Goal: Task Accomplishment & Management: Manage account settings

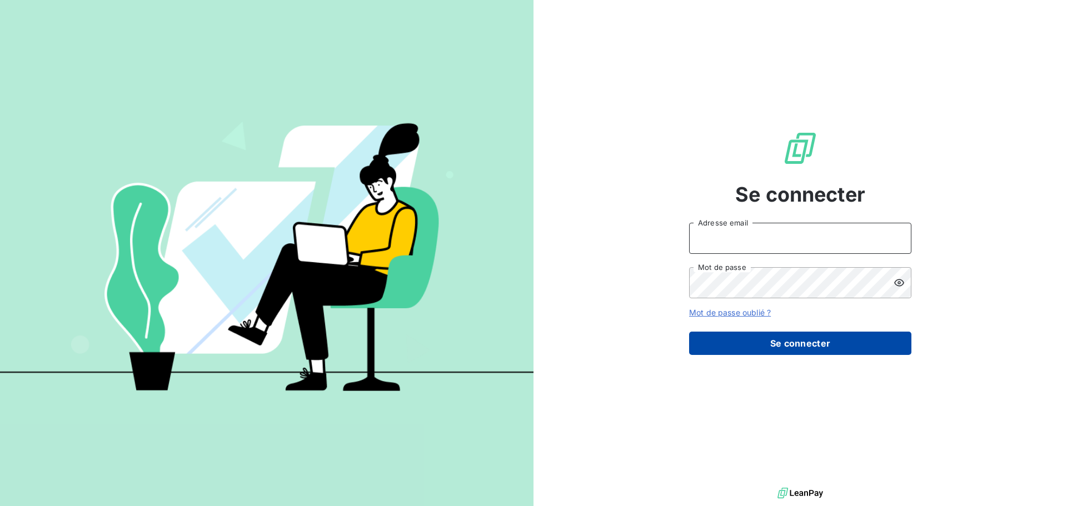
type input "s.houdas@sodimavi.fr"
click at [813, 348] on button "Se connecter" at bounding box center [800, 343] width 222 height 23
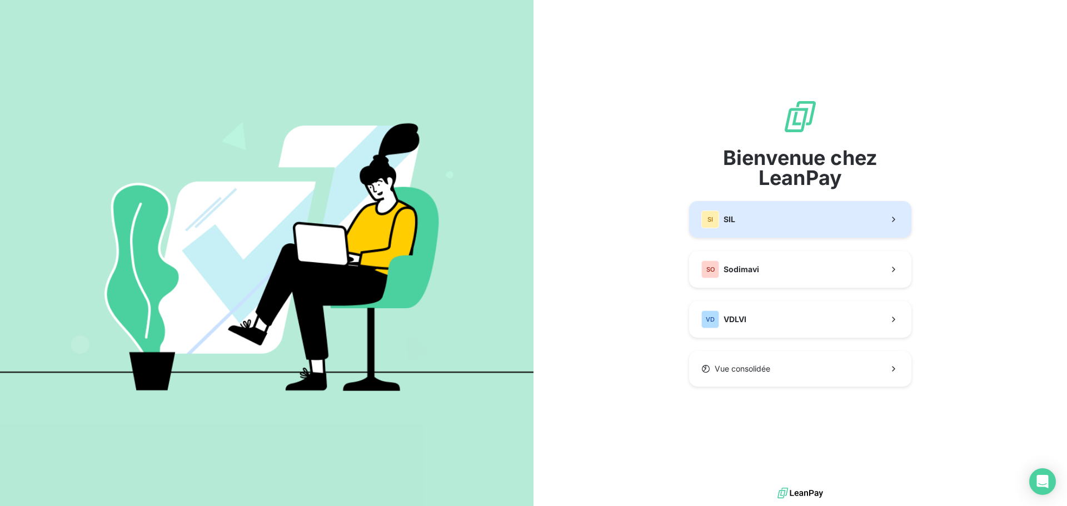
click at [737, 221] on button "SI SIL" at bounding box center [800, 219] width 222 height 37
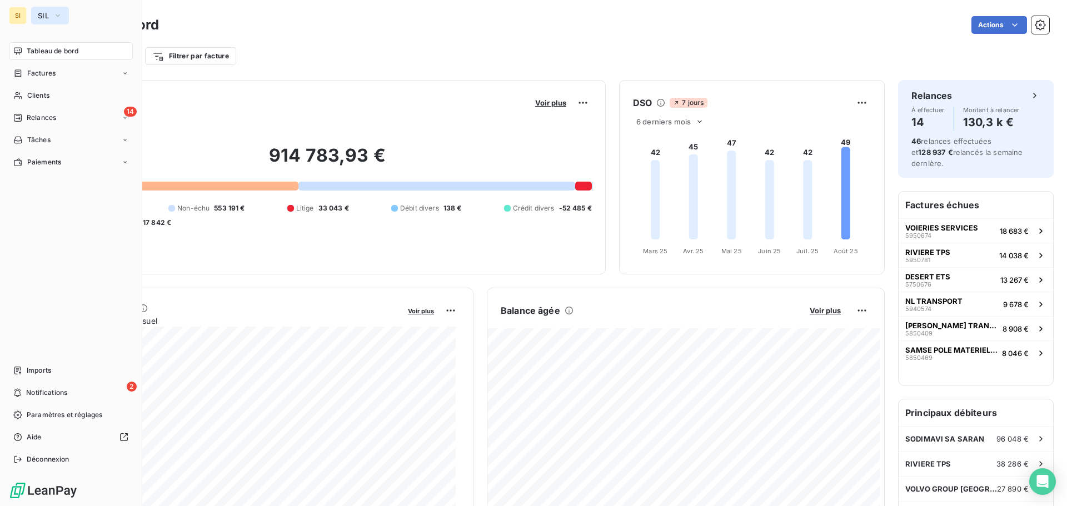
click at [44, 15] on span "SIL" at bounding box center [43, 15] width 11 height 9
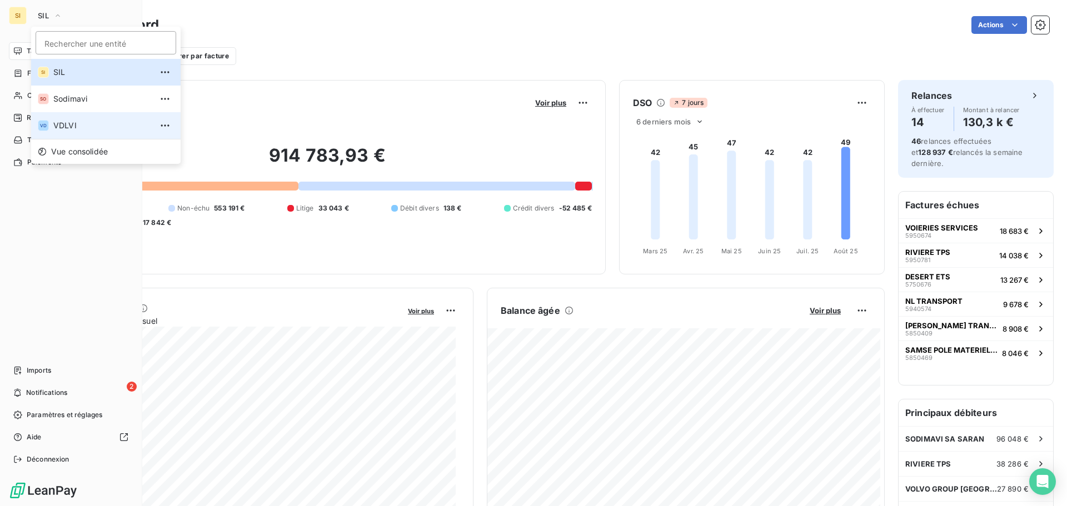
click at [59, 126] on span "VDLVI" at bounding box center [102, 125] width 98 height 11
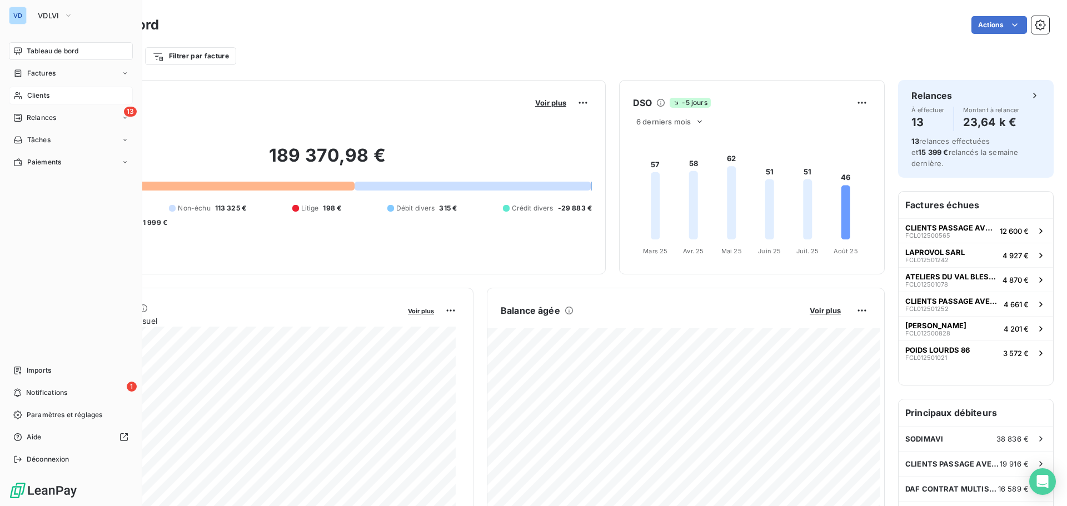
click at [43, 91] on span "Clients" at bounding box center [38, 96] width 22 height 10
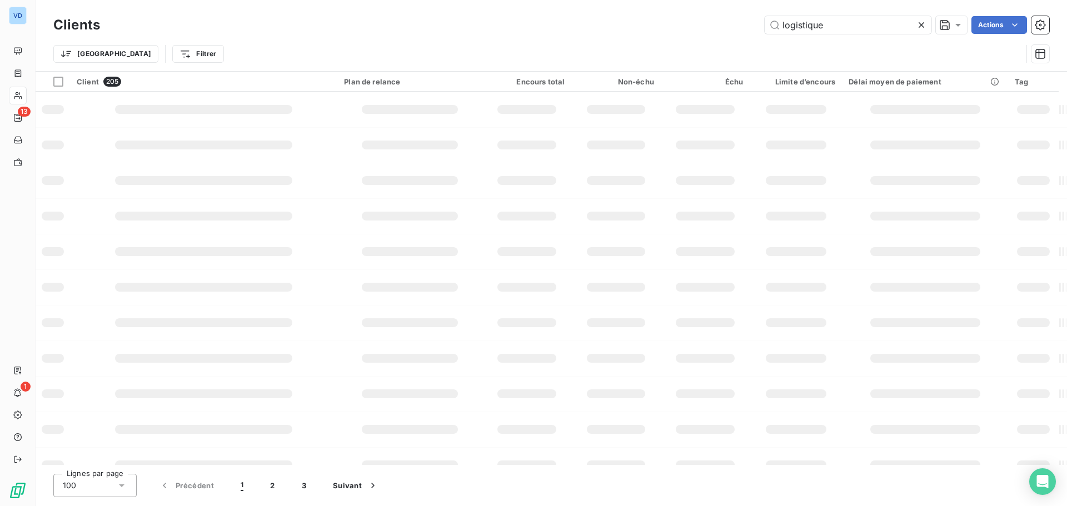
type input "logistique"
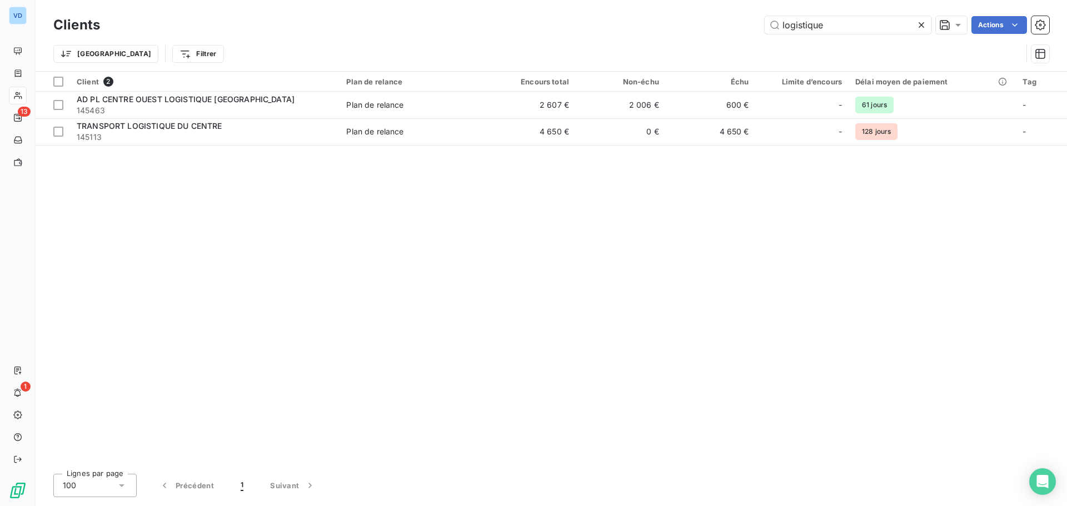
click at [925, 23] on icon at bounding box center [921, 24] width 11 height 11
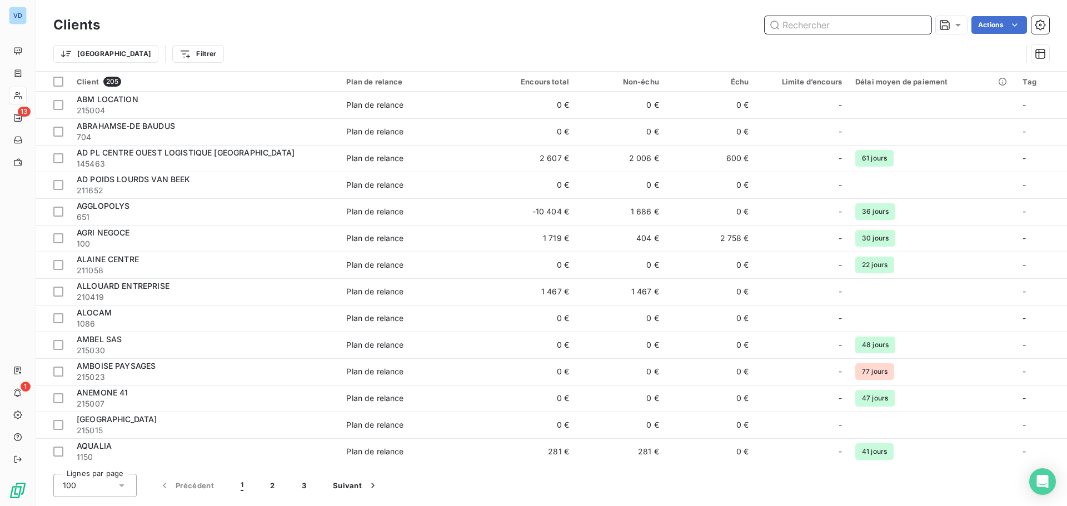
click at [819, 21] on input "text" at bounding box center [848, 25] width 167 height 18
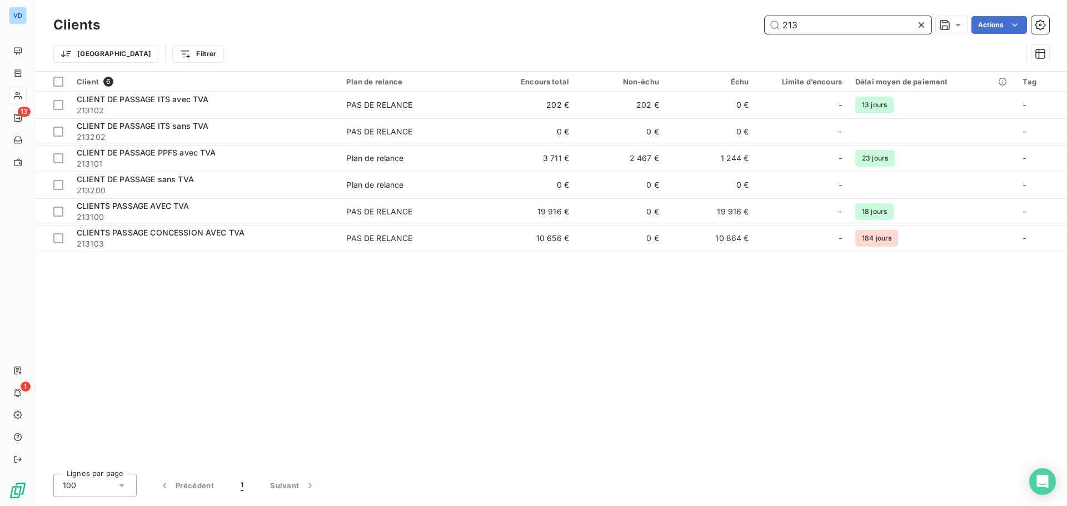
type input "213"
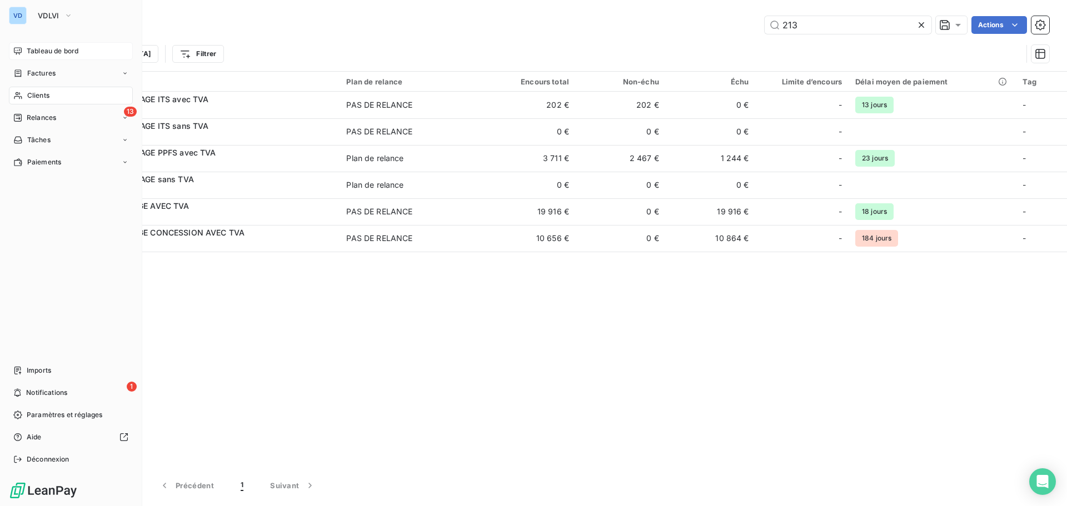
click at [37, 51] on span "Tableau de bord" at bounding box center [53, 51] width 52 height 10
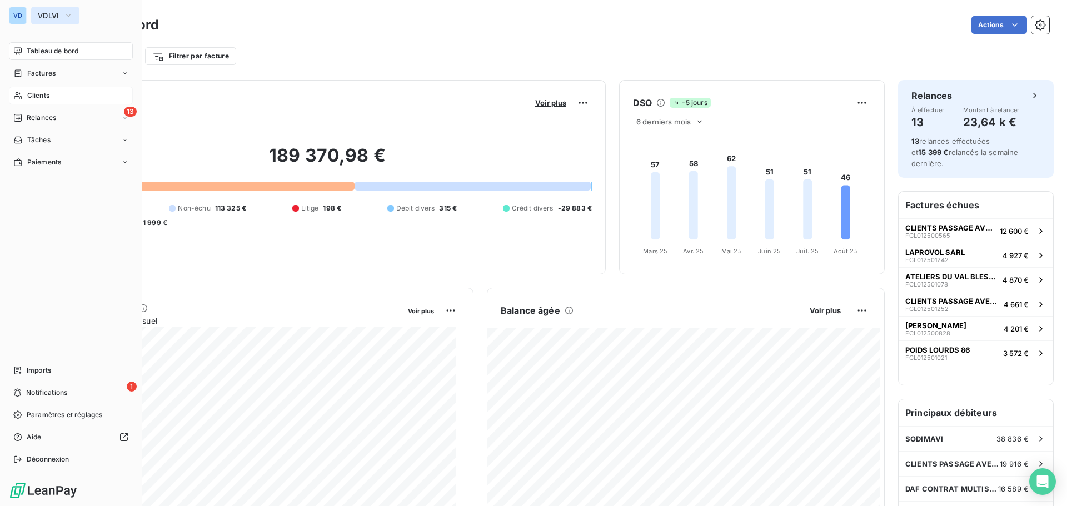
click at [39, 11] on span "VDLVI" at bounding box center [49, 15] width 22 height 9
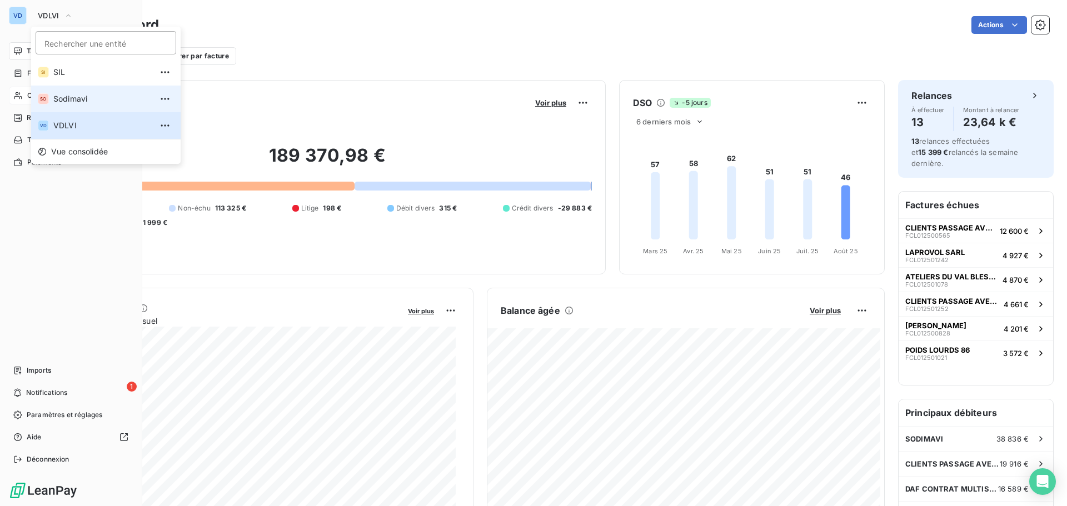
click at [64, 97] on span "Sodimavi" at bounding box center [102, 98] width 98 height 11
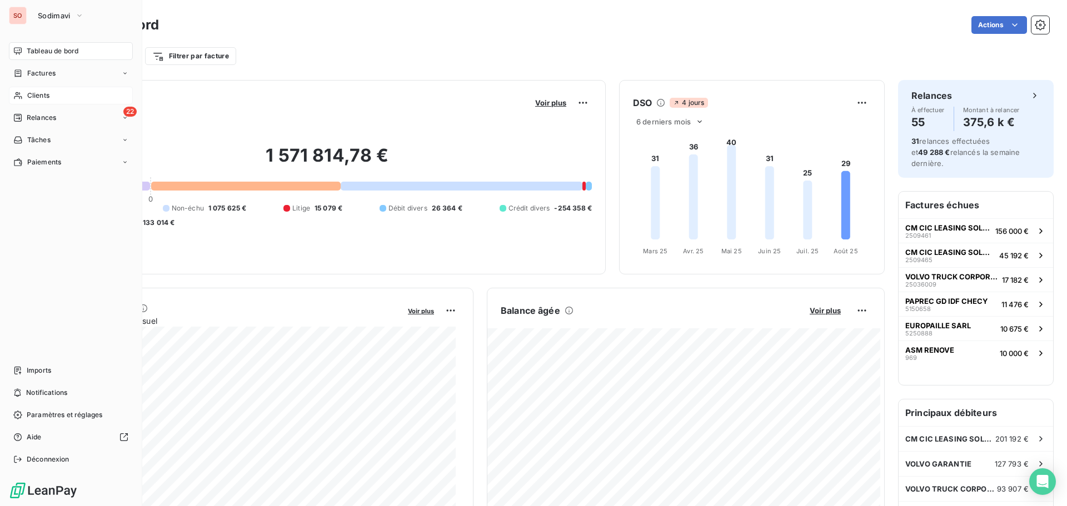
click at [29, 98] on span "Clients" at bounding box center [38, 96] width 22 height 10
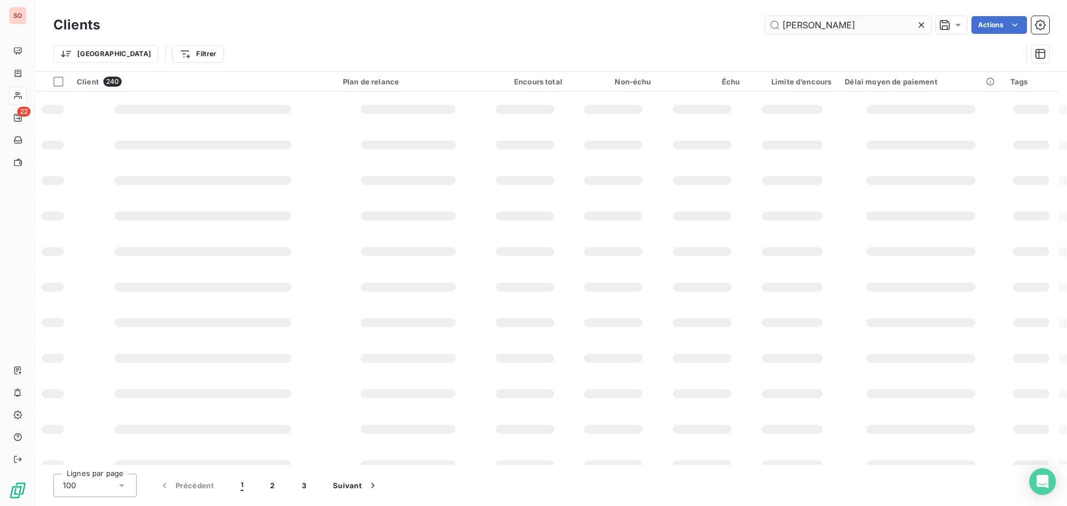
type input "BERRY"
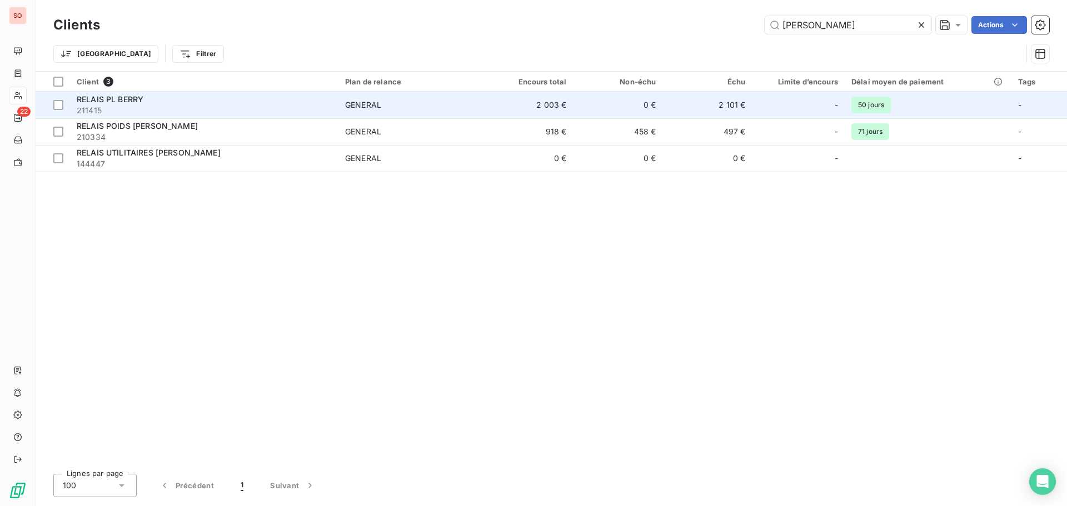
click at [127, 96] on span "RELAIS PL BERRY" at bounding box center [110, 99] width 67 height 9
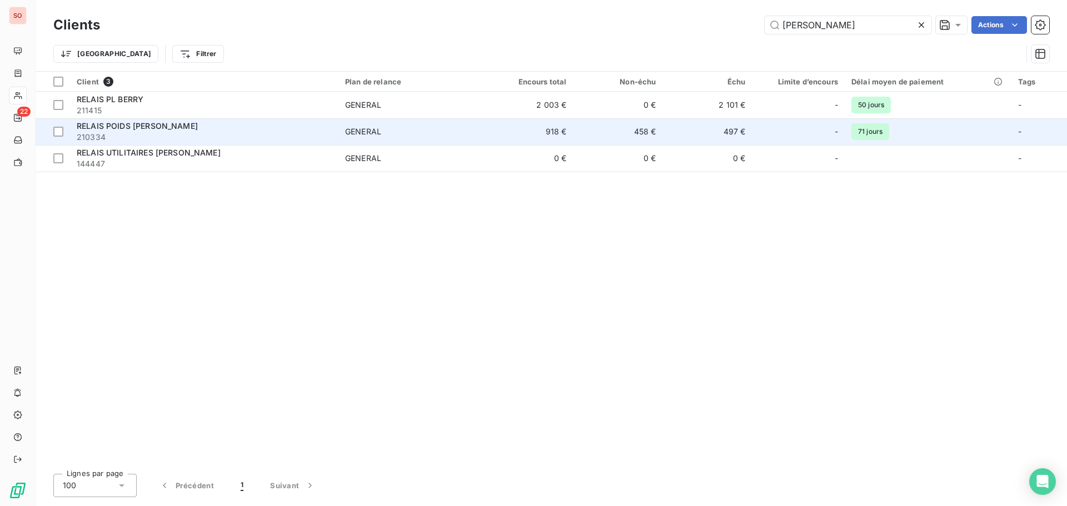
click at [95, 128] on span "RELAIS POIDS LOURDS BERRY" at bounding box center [137, 125] width 121 height 9
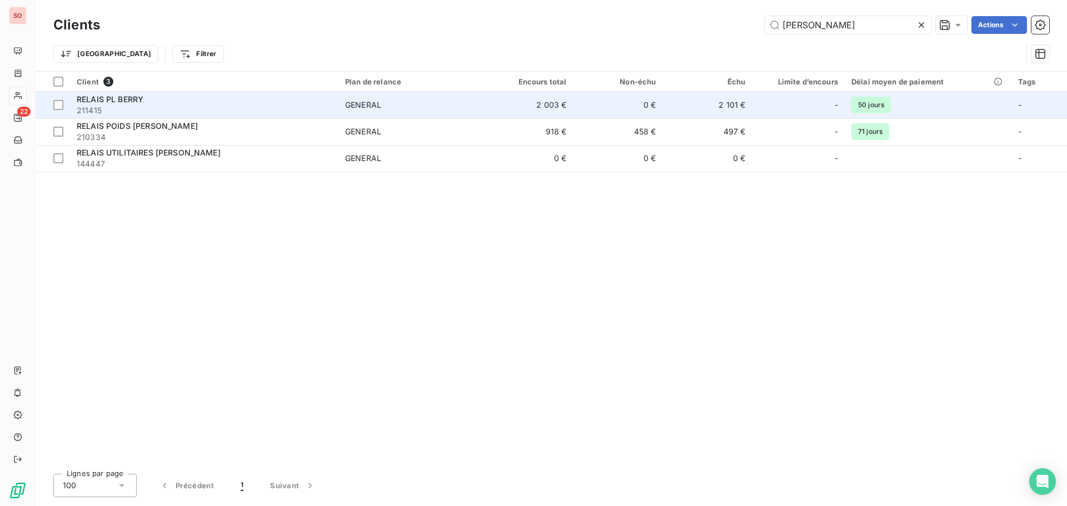
click at [114, 102] on span "RELAIS PL BERRY" at bounding box center [110, 99] width 67 height 9
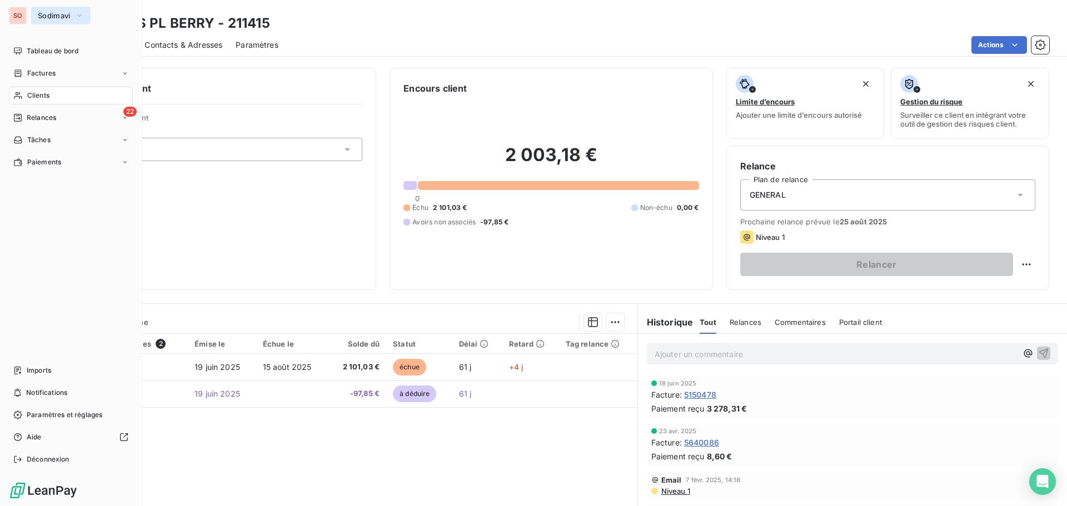
click at [48, 14] on span "Sodimavi" at bounding box center [54, 15] width 33 height 9
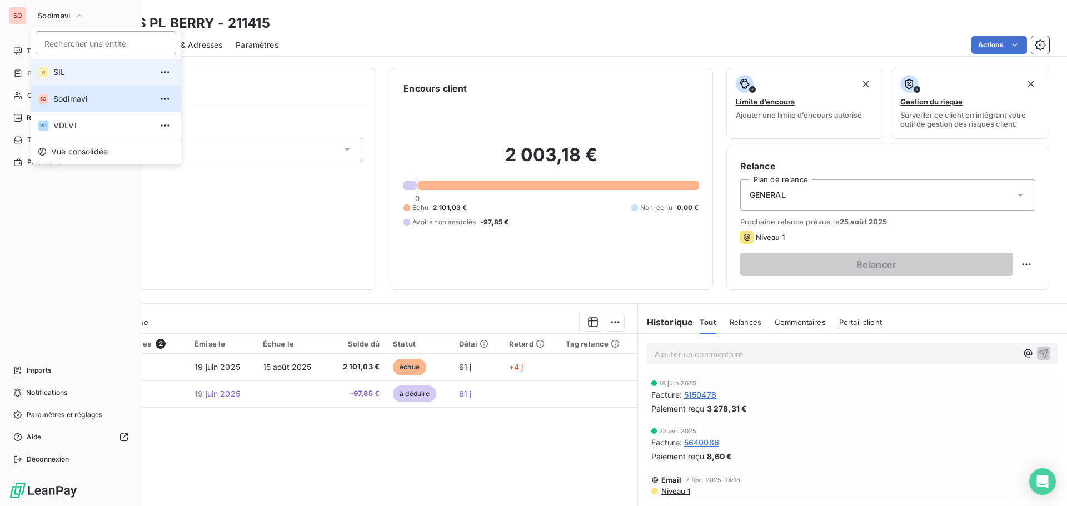
click at [71, 70] on span "SIL" at bounding box center [102, 72] width 98 height 11
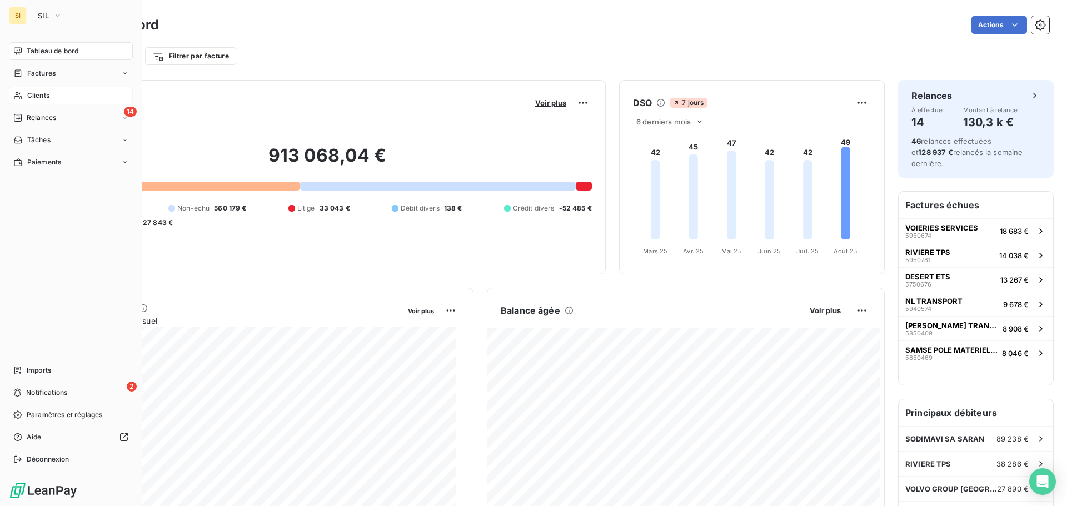
click at [29, 92] on span "Clients" at bounding box center [38, 96] width 22 height 10
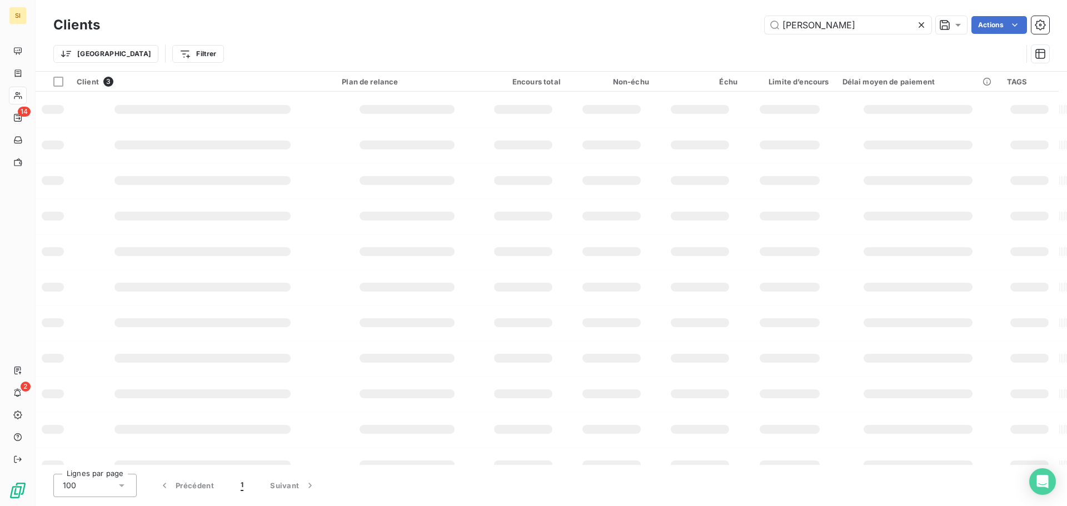
type input "BERRY"
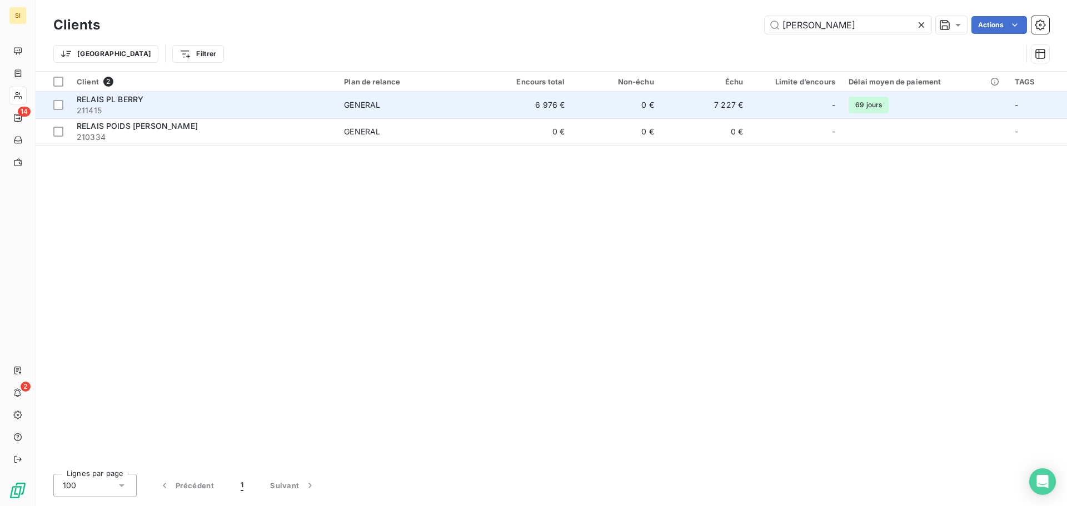
click at [115, 99] on span "RELAIS PL BERRY" at bounding box center [110, 99] width 67 height 9
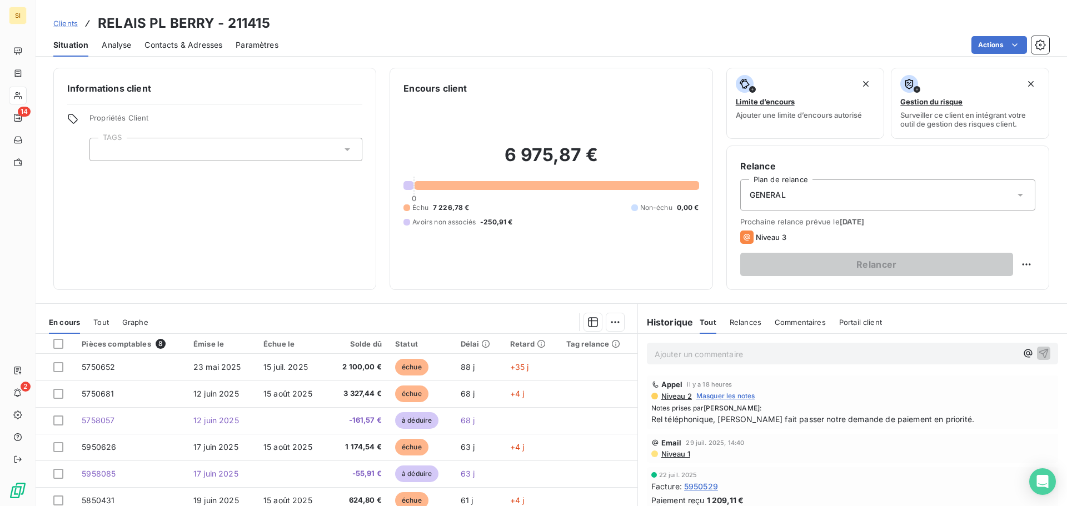
scroll to position [56, 0]
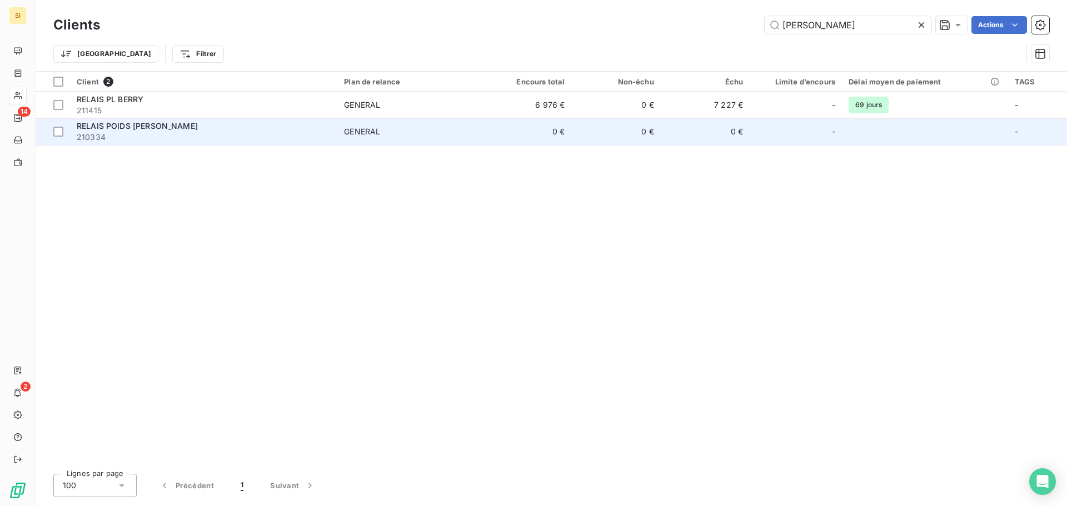
click at [121, 128] on span "RELAIS POIDS LOURDS BERRY" at bounding box center [137, 125] width 121 height 9
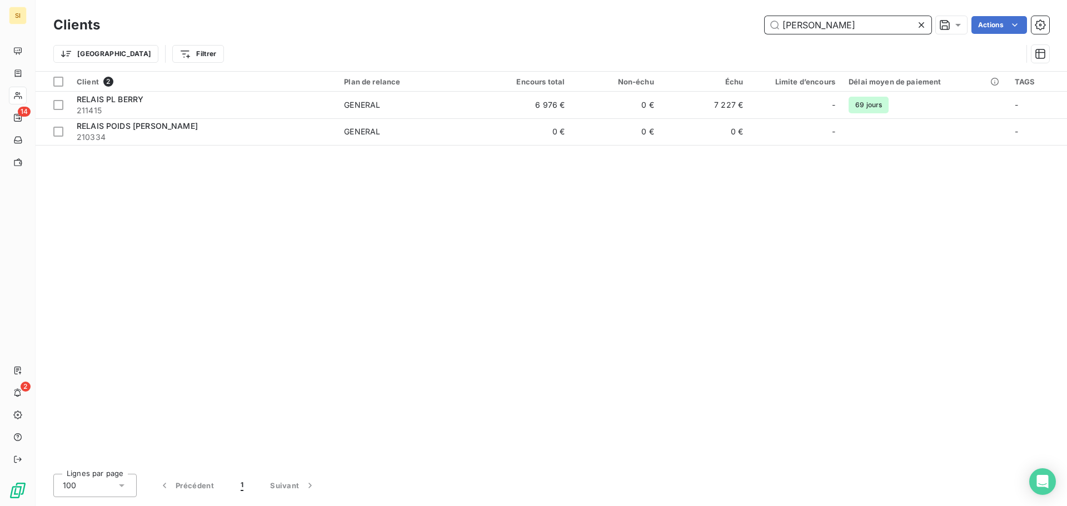
click at [723, 18] on div "BERRY Actions" at bounding box center [581, 25] width 936 height 18
type input "AD POIDS LOURDS"
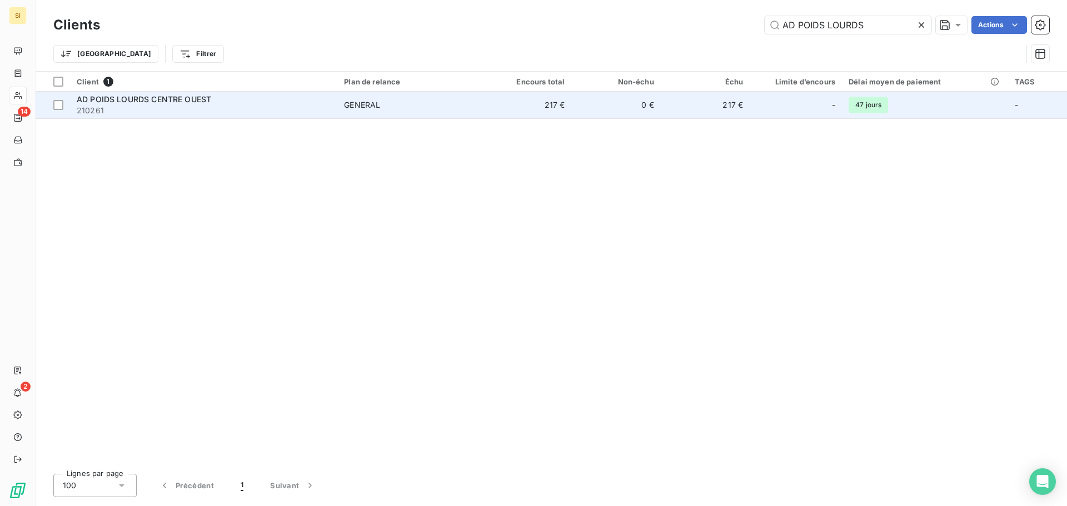
click at [165, 95] on span "AD POIDS LOURDS CENTRE OUEST" at bounding box center [144, 99] width 135 height 9
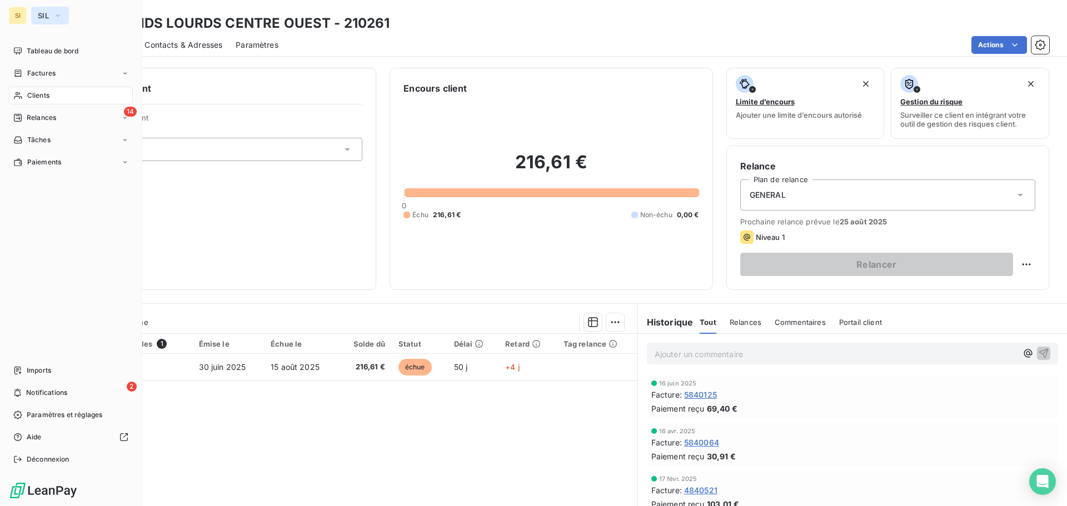
click at [39, 12] on span "SIL" at bounding box center [43, 15] width 11 height 9
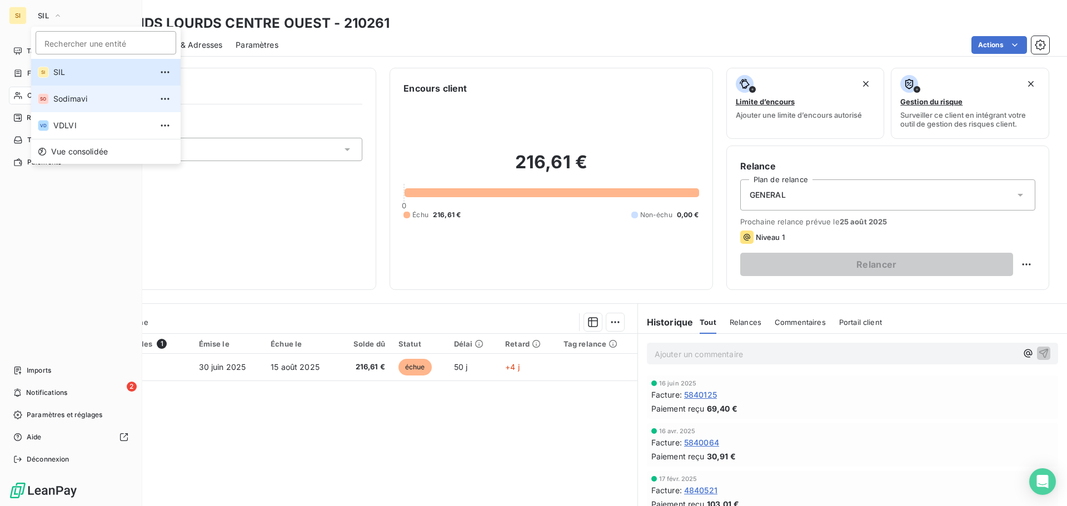
click at [67, 101] on span "Sodimavi" at bounding box center [102, 98] width 98 height 11
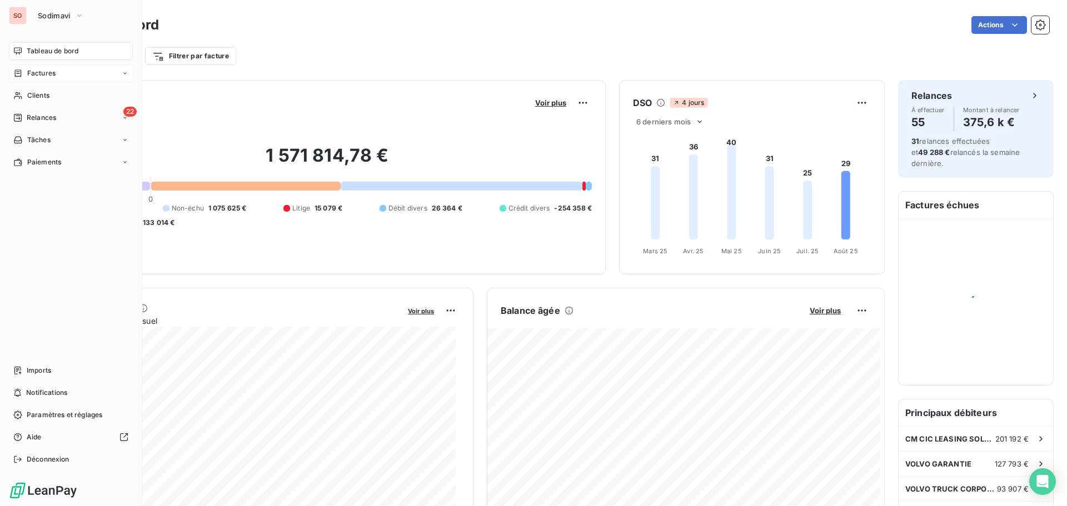
click at [37, 73] on span "Factures" at bounding box center [41, 73] width 28 height 10
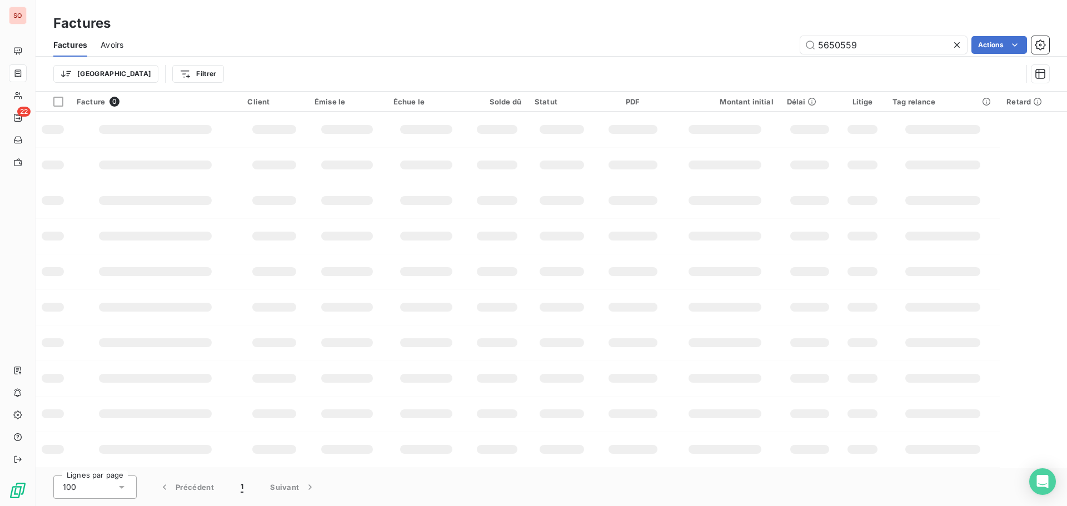
drag, startPoint x: 875, startPoint y: 43, endPoint x: 755, endPoint y: 39, distance: 119.6
click at [757, 39] on div "5650559 Actions" at bounding box center [593, 45] width 913 height 18
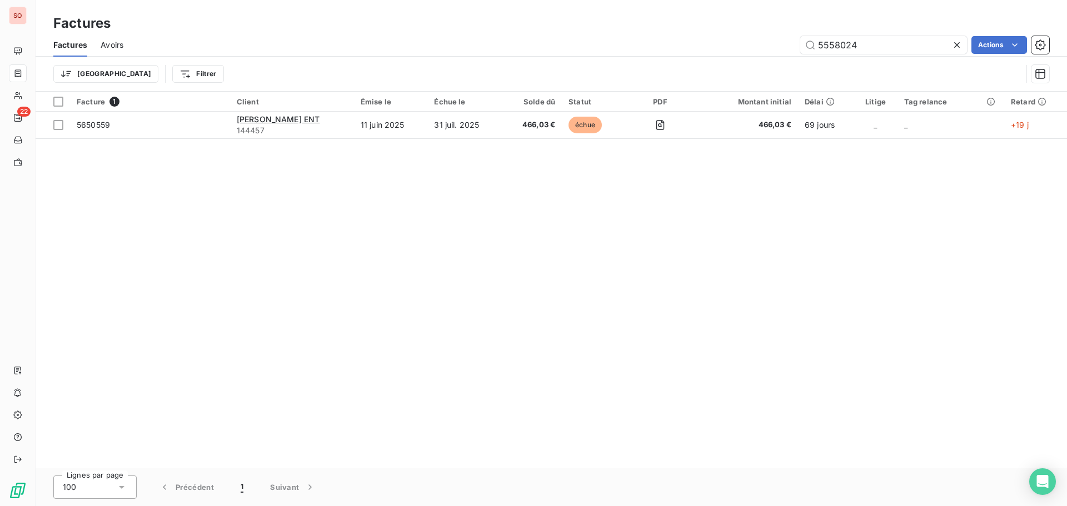
type input "5558024"
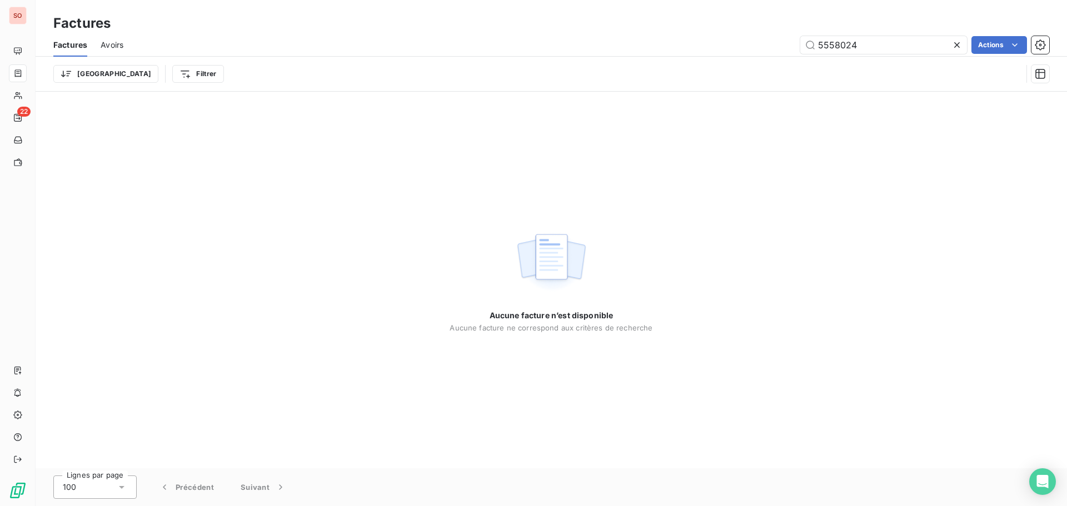
click at [959, 48] on icon at bounding box center [957, 44] width 11 height 11
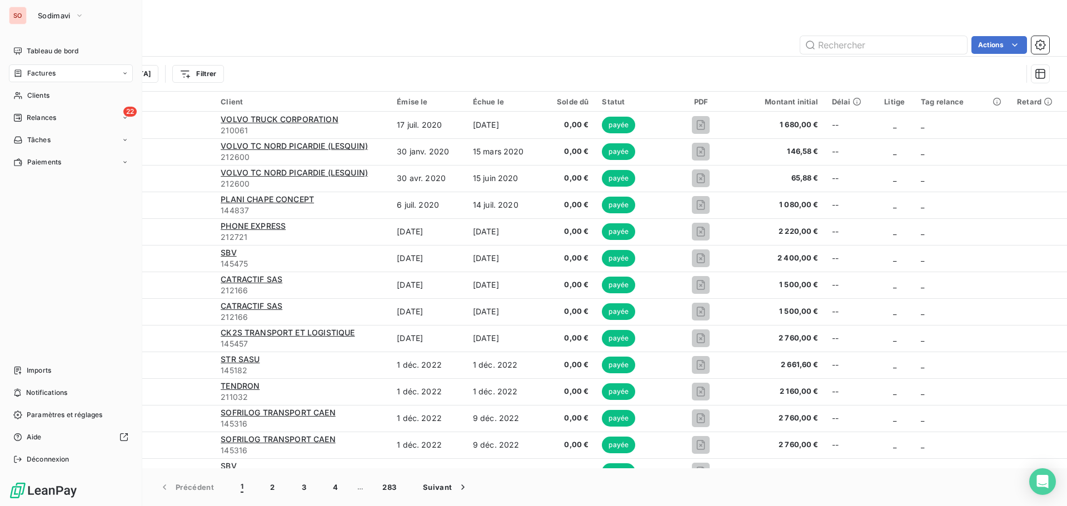
drag, startPoint x: 33, startPoint y: 70, endPoint x: 256, endPoint y: 67, distance: 222.9
click at [33, 70] on span "Factures" at bounding box center [41, 73] width 28 height 10
click at [40, 74] on span "Factures" at bounding box center [41, 73] width 28 height 10
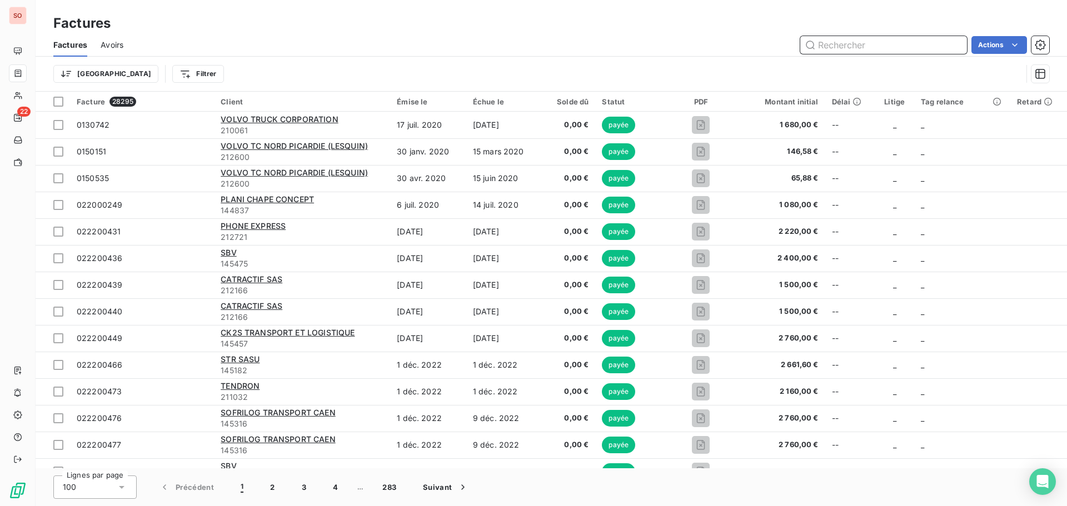
click at [836, 47] on input "text" at bounding box center [883, 45] width 167 height 18
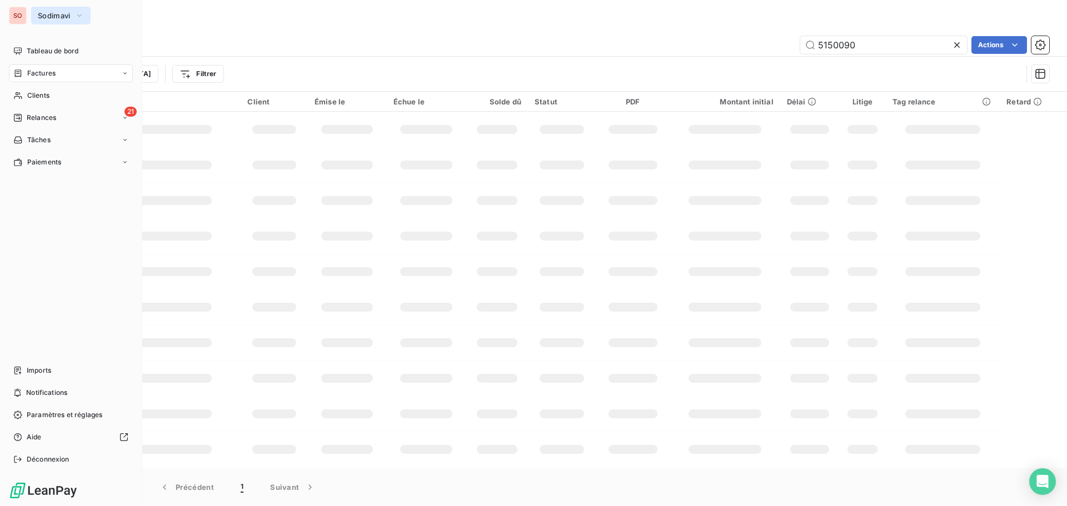
click at [45, 13] on span "Sodimavi" at bounding box center [54, 15] width 33 height 9
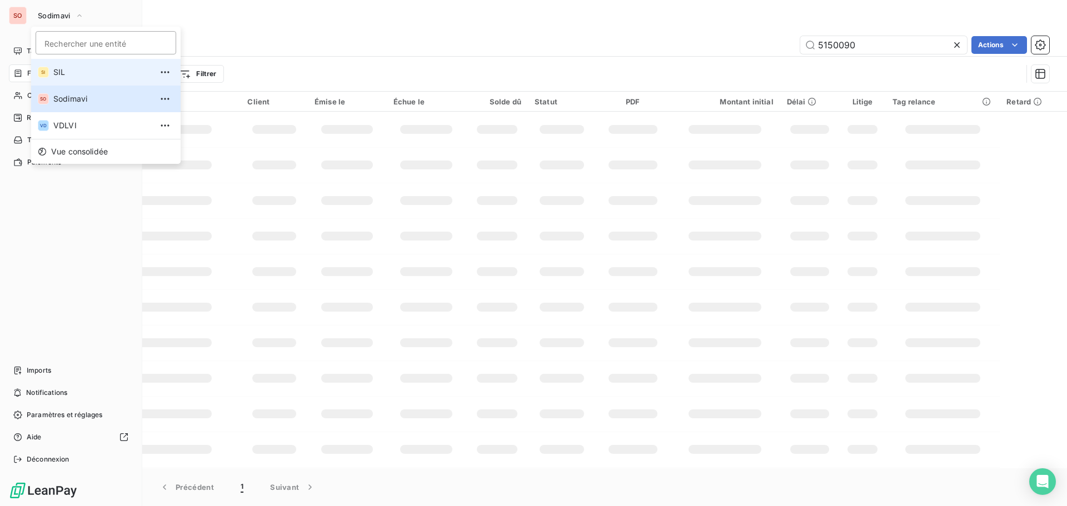
click at [46, 72] on div "SI" at bounding box center [43, 72] width 11 height 11
type input "5940514"
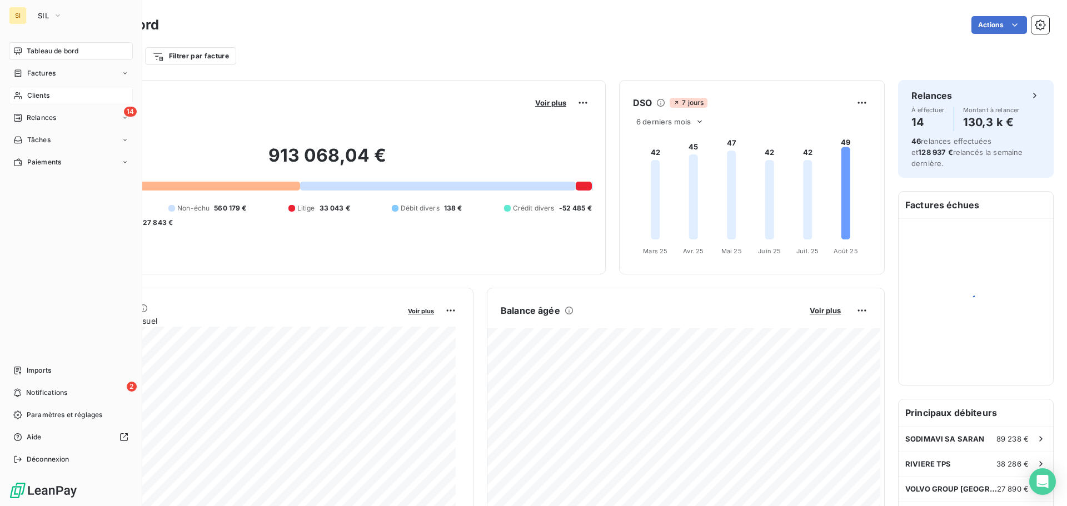
click at [18, 93] on icon at bounding box center [18, 95] width 8 height 7
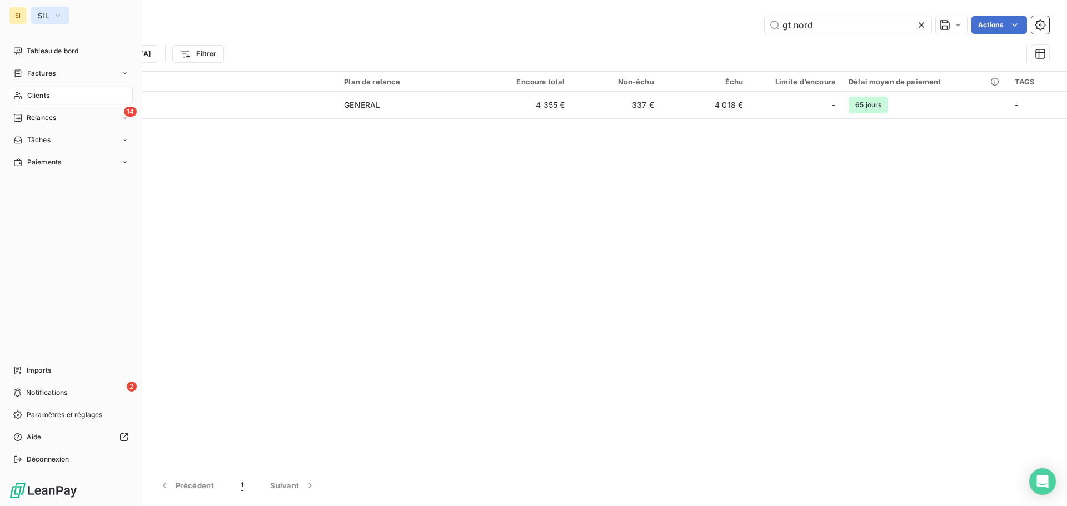
click at [46, 16] on span "SIL" at bounding box center [43, 15] width 11 height 9
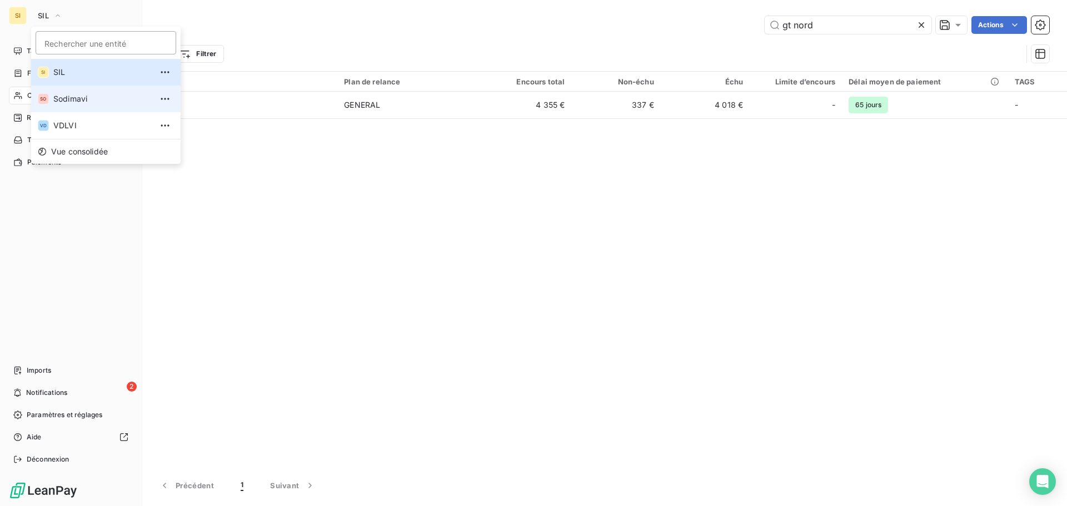
click at [63, 100] on span "Sodimavi" at bounding box center [102, 98] width 98 height 11
type input "[PERSON_NAME]"
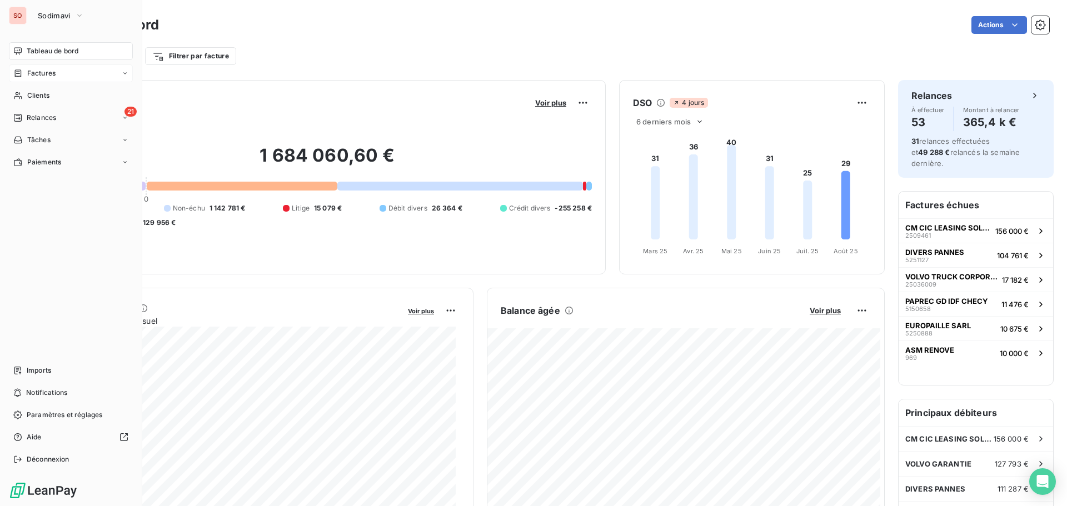
click at [43, 73] on span "Factures" at bounding box center [41, 73] width 28 height 10
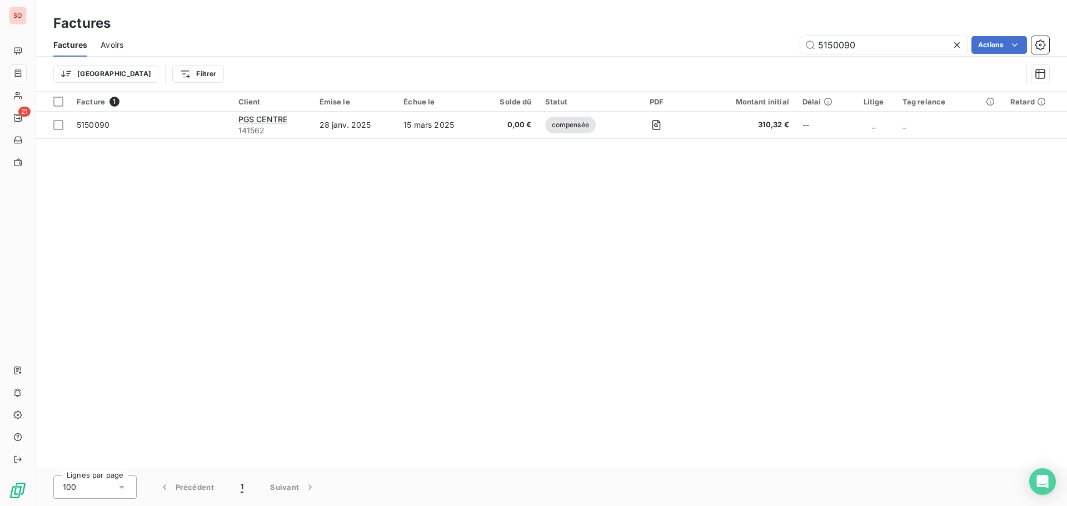
drag, startPoint x: 783, startPoint y: 39, endPoint x: 763, endPoint y: 38, distance: 20.0
click at [764, 39] on div "5150090 Actions" at bounding box center [593, 45] width 913 height 18
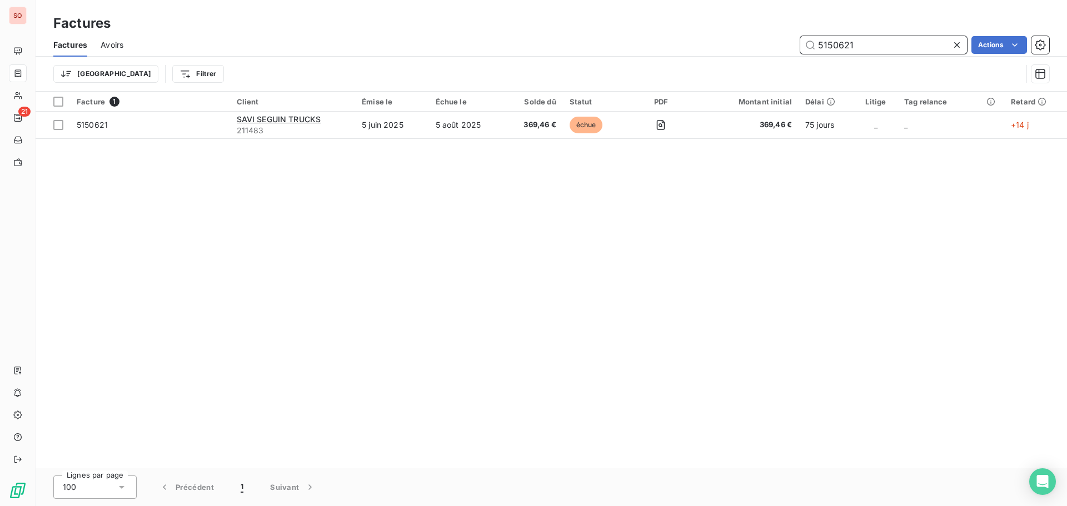
drag, startPoint x: 867, startPoint y: 46, endPoint x: 769, endPoint y: 47, distance: 98.4
click at [773, 47] on div "5150621 Actions" at bounding box center [593, 45] width 913 height 18
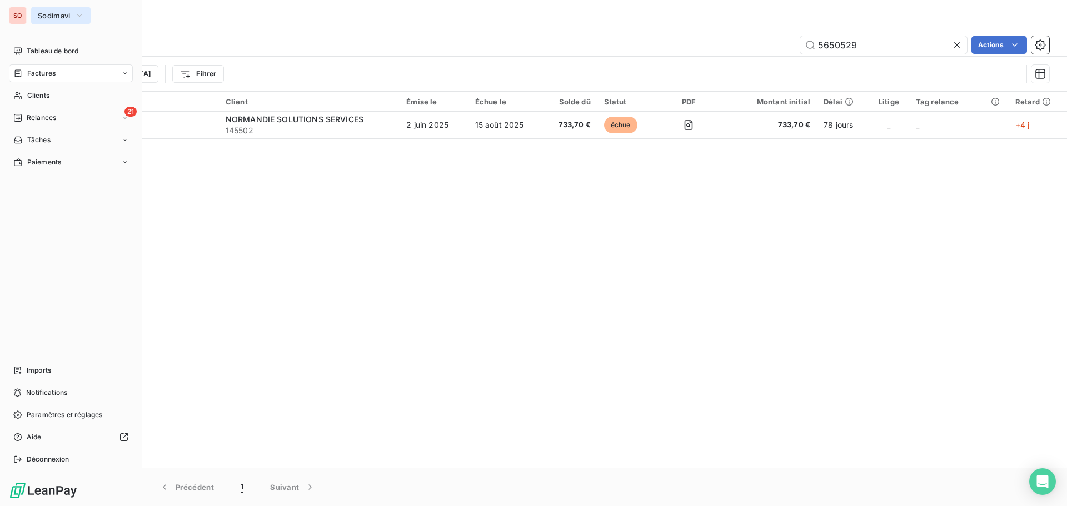
click at [48, 16] on span "Sodimavi" at bounding box center [54, 15] width 33 height 9
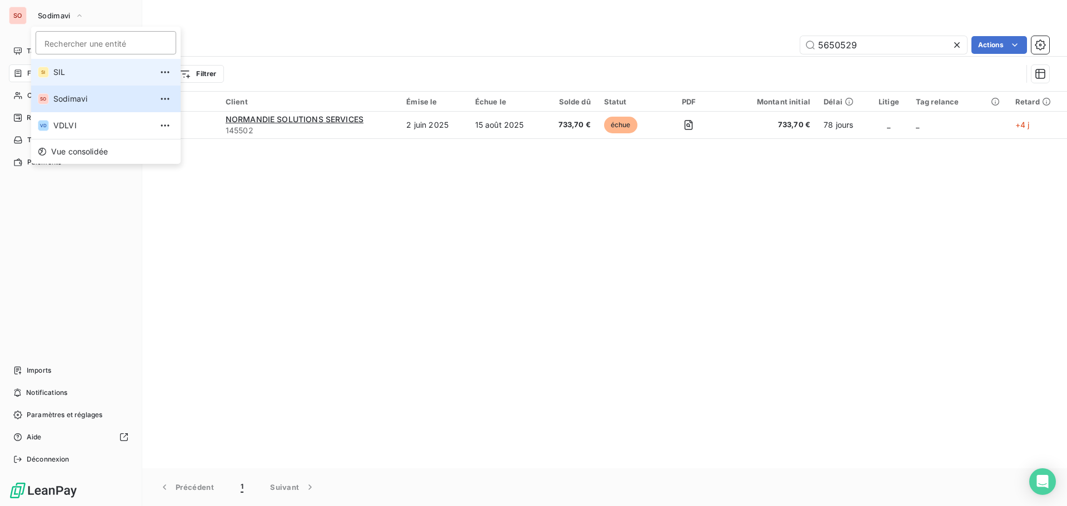
click at [63, 72] on span "SIL" at bounding box center [102, 72] width 98 height 11
type input "5940514"
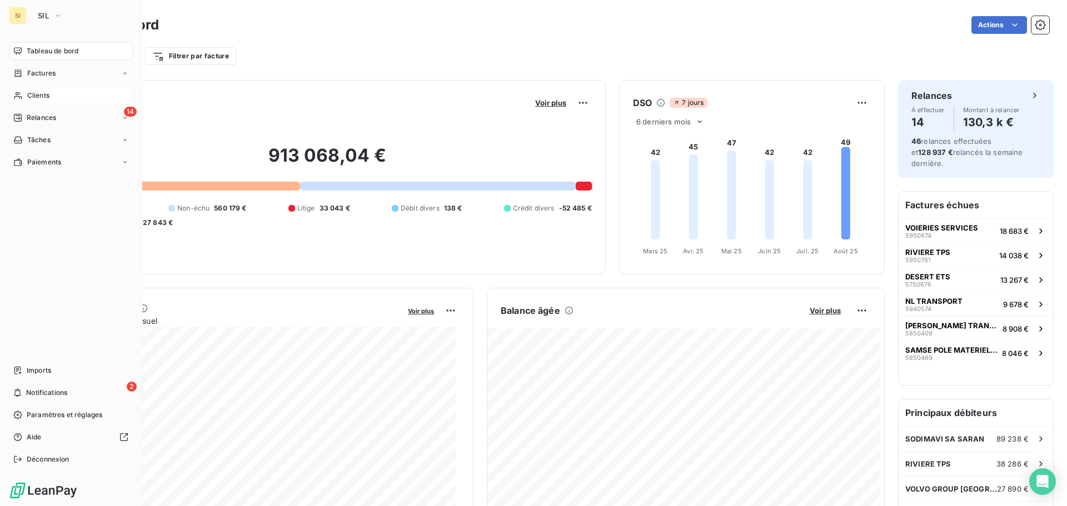
click at [41, 96] on span "Clients" at bounding box center [38, 96] width 22 height 10
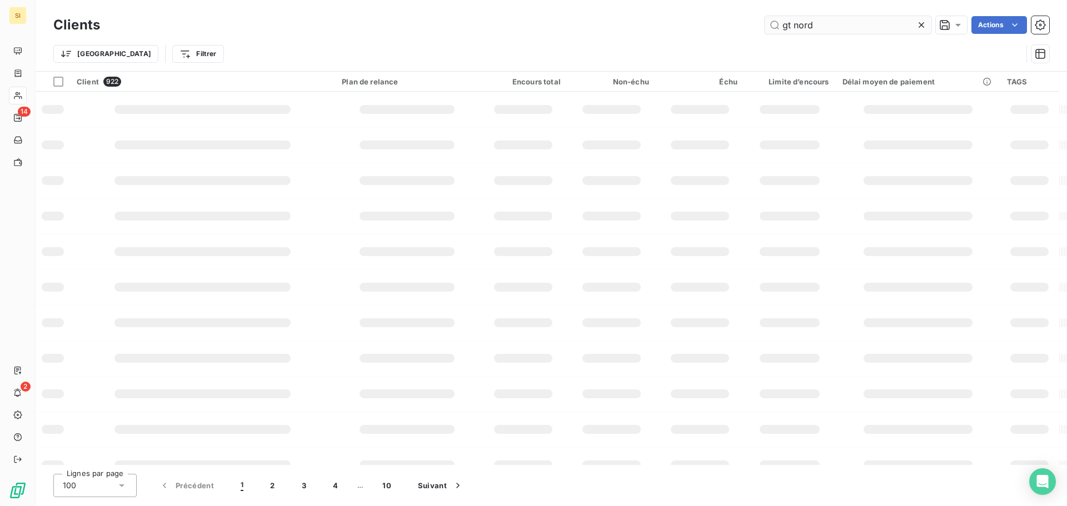
type input "gt nord"
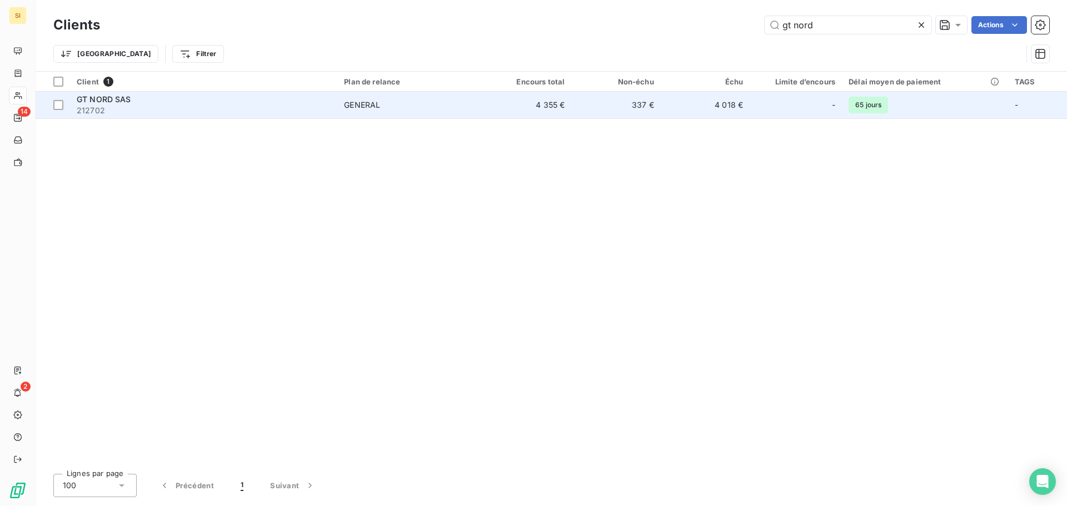
click at [366, 104] on div "GENERAL" at bounding box center [362, 105] width 36 height 11
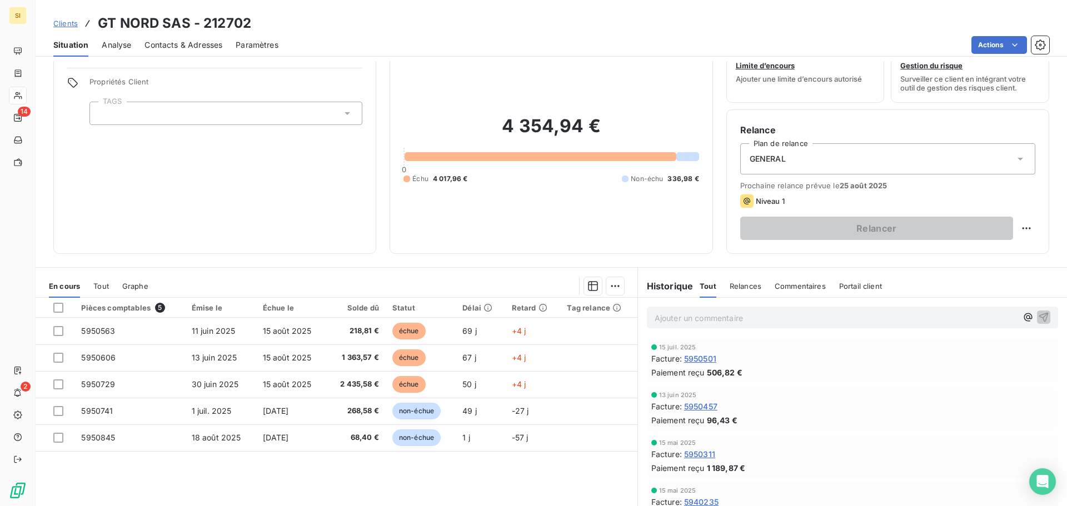
scroll to position [56, 0]
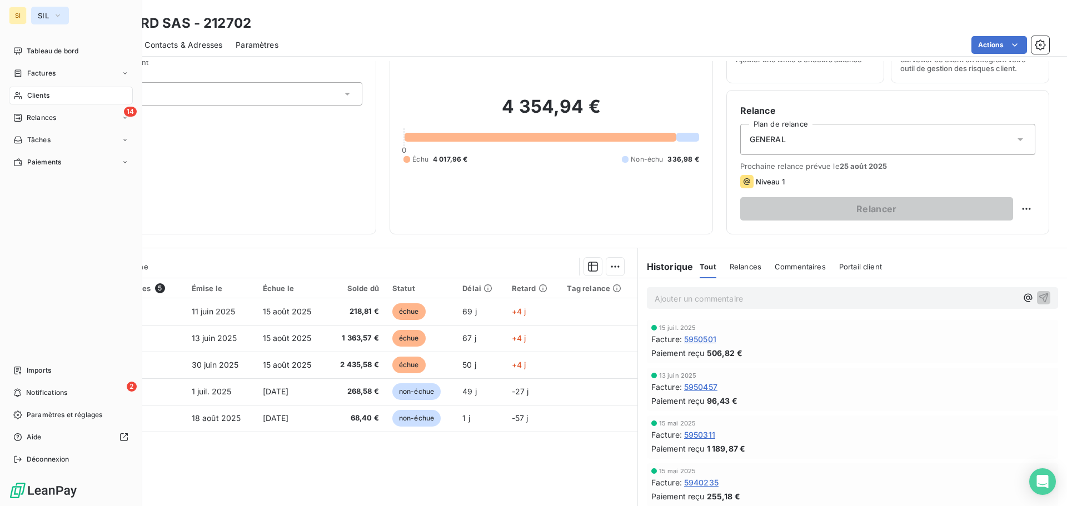
click at [46, 17] on span "SIL" at bounding box center [43, 15] width 11 height 9
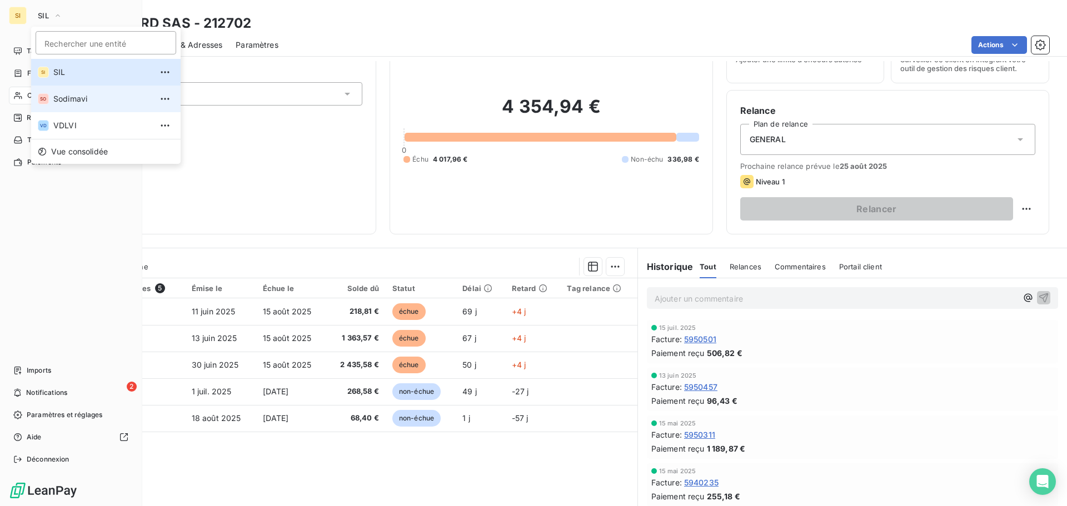
click at [74, 96] on span "Sodimavi" at bounding box center [102, 98] width 98 height 11
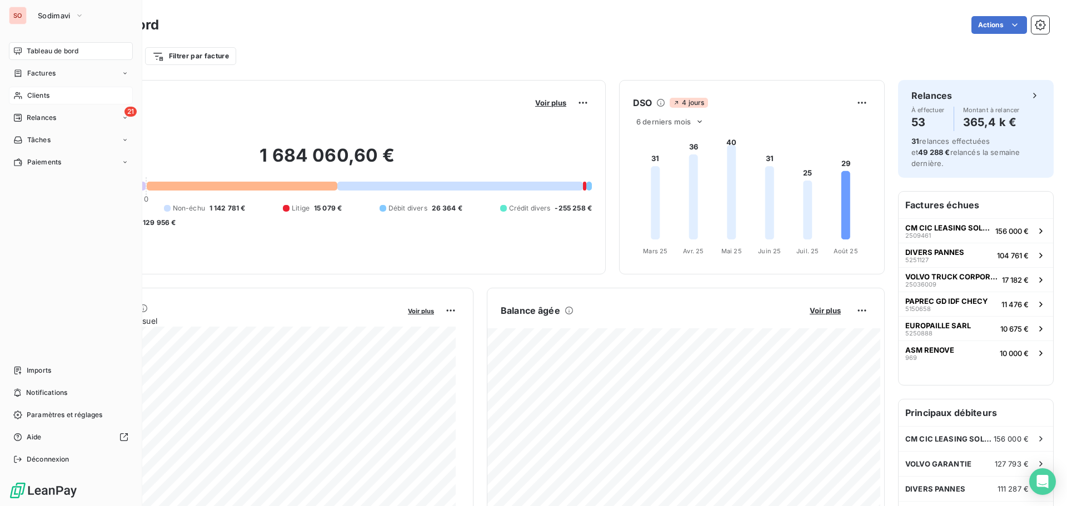
click at [30, 92] on span "Clients" at bounding box center [38, 96] width 22 height 10
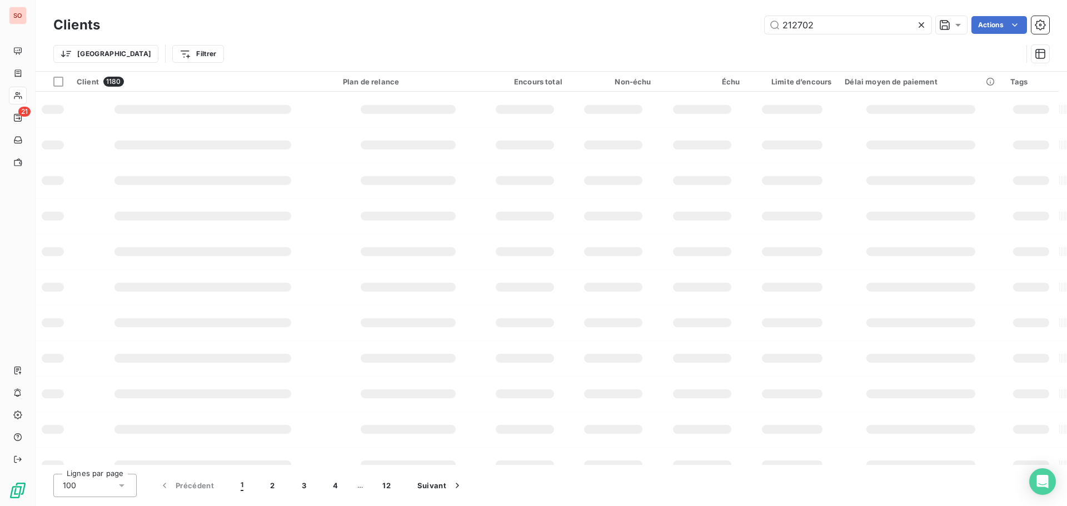
type input "212702"
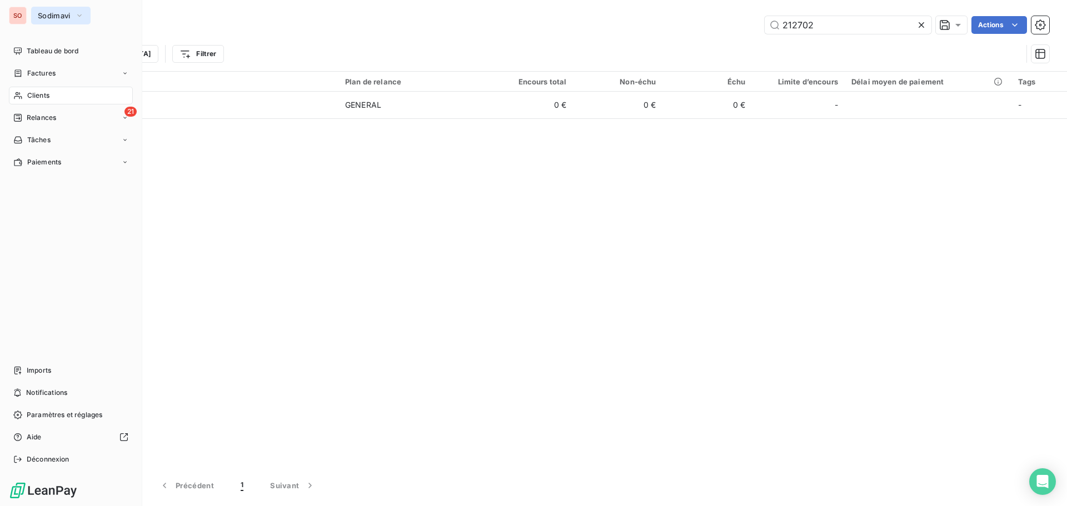
click at [55, 17] on span "Sodimavi" at bounding box center [54, 15] width 33 height 9
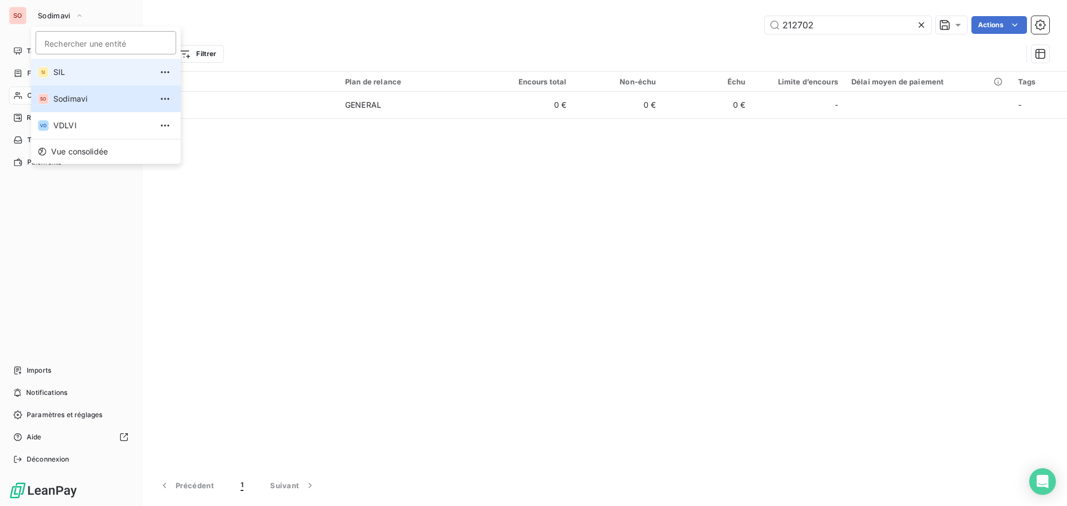
click at [57, 71] on span "SIL" at bounding box center [102, 72] width 98 height 11
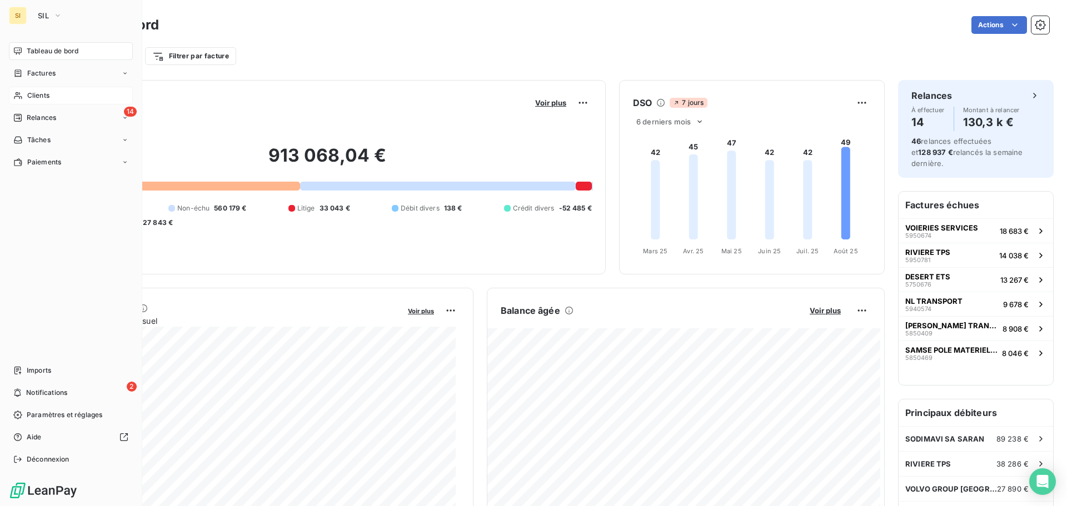
click at [29, 93] on span "Clients" at bounding box center [38, 96] width 22 height 10
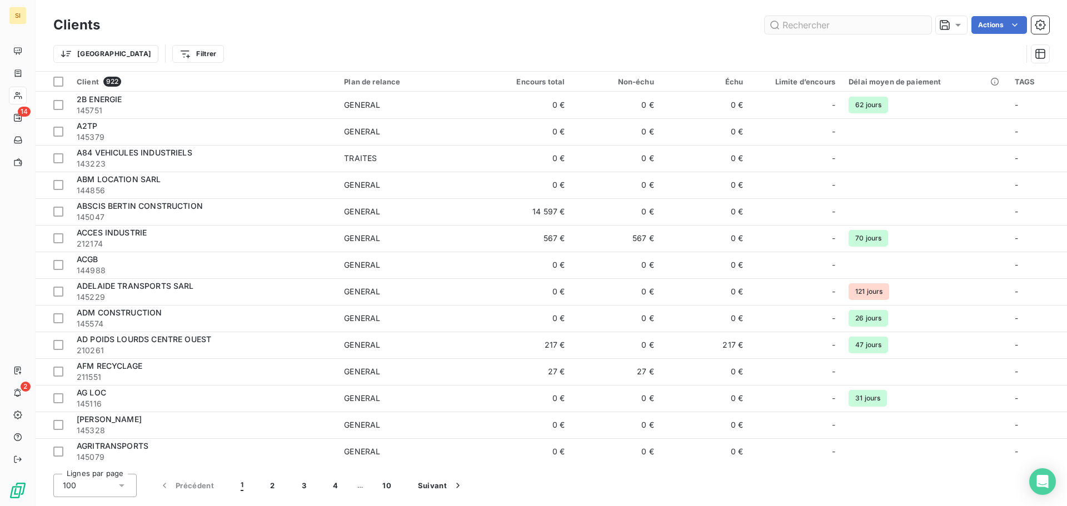
click at [844, 26] on input "text" at bounding box center [848, 25] width 167 height 18
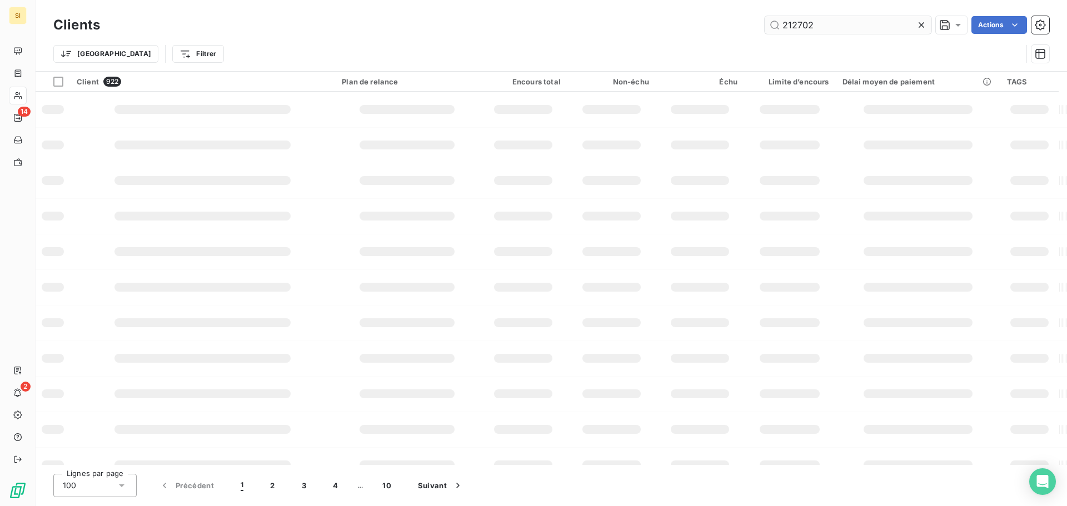
type input "212702"
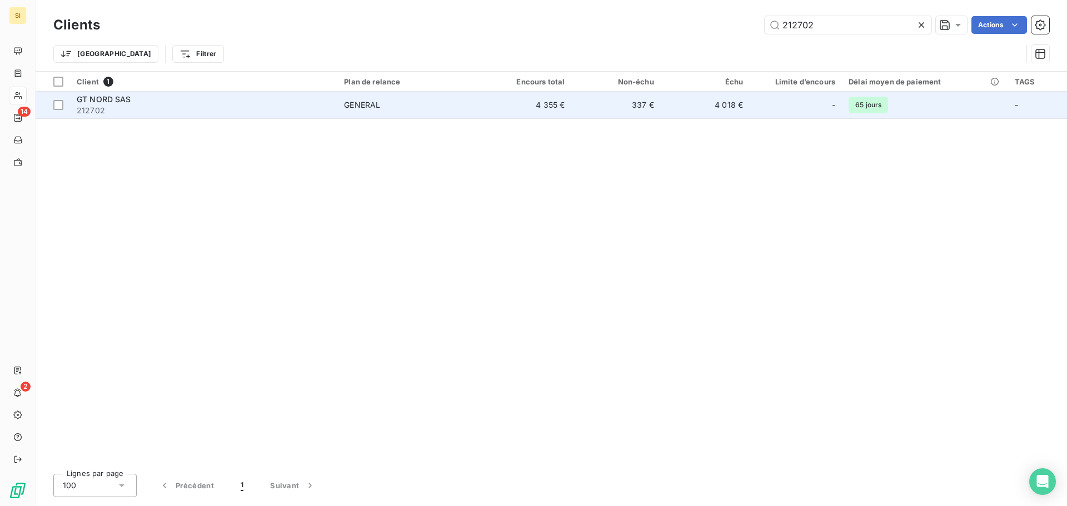
click at [82, 101] on span "GT NORD SAS" at bounding box center [104, 99] width 54 height 9
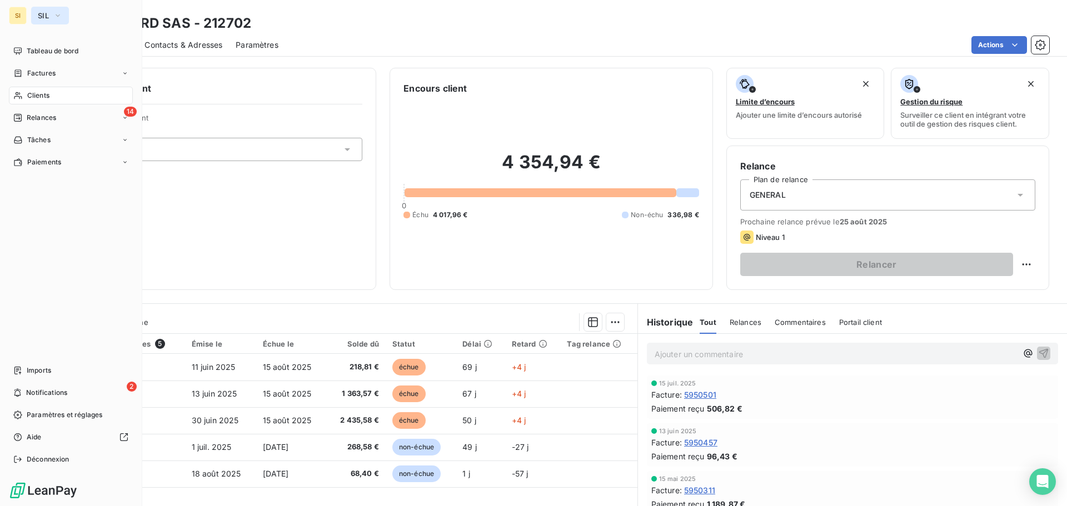
click at [39, 13] on span "SIL" at bounding box center [43, 15] width 11 height 9
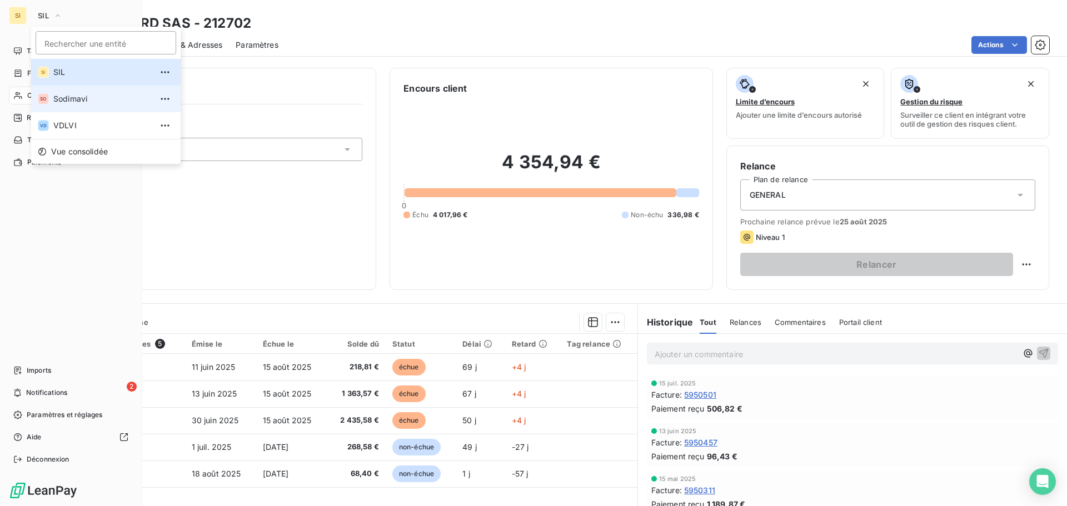
click at [58, 99] on span "Sodimavi" at bounding box center [102, 98] width 98 height 11
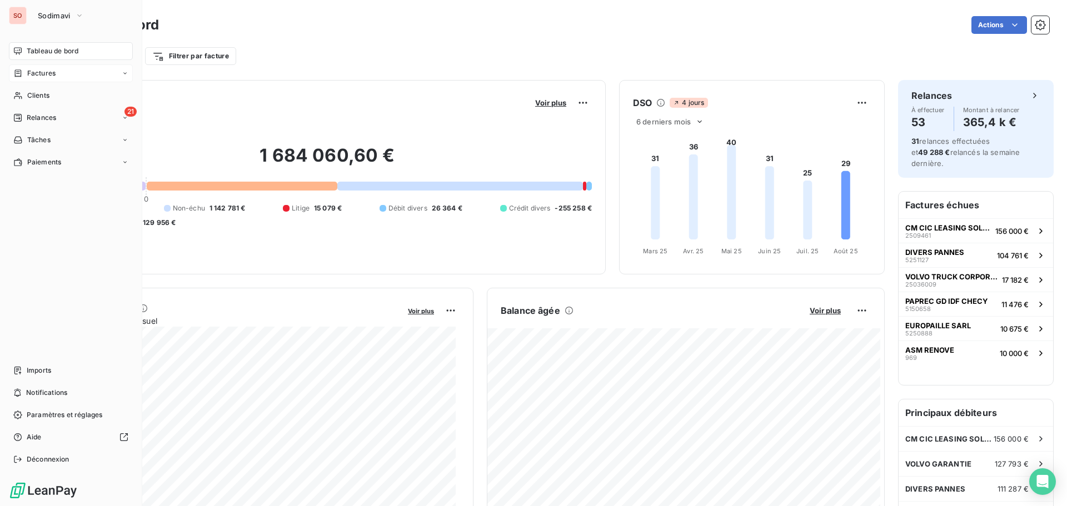
click at [32, 73] on span "Factures" at bounding box center [41, 73] width 28 height 10
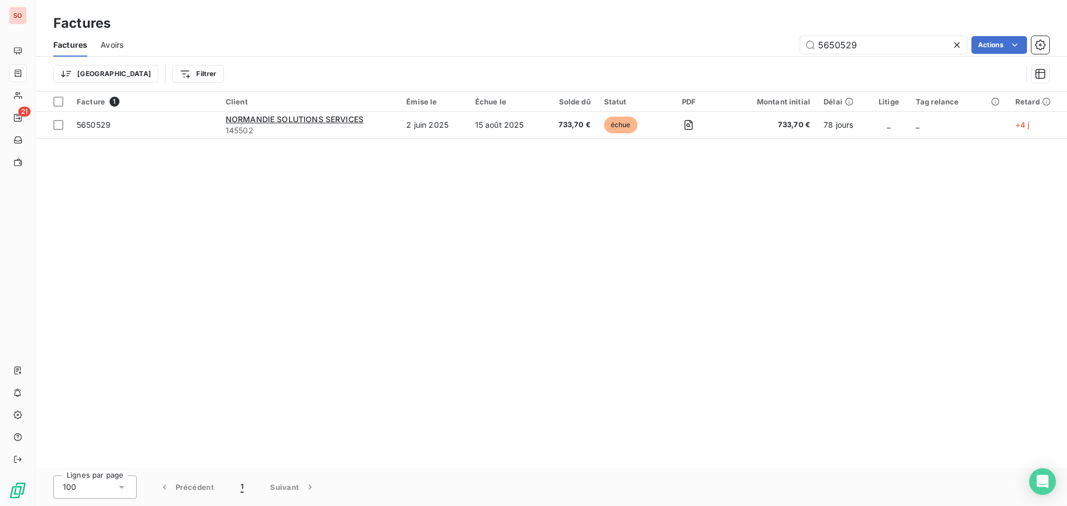
drag, startPoint x: 871, startPoint y: 44, endPoint x: 761, endPoint y: 37, distance: 110.3
click at [762, 38] on div "5650529 Actions" at bounding box center [593, 45] width 913 height 18
type input "5250870"
click at [957, 43] on icon at bounding box center [957, 44] width 11 height 11
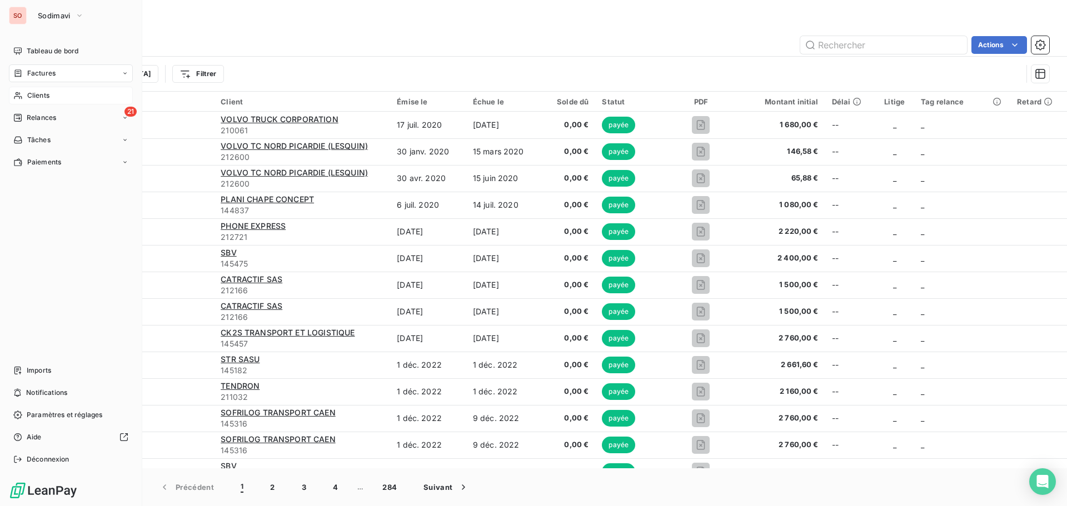
click at [27, 92] on span "Clients" at bounding box center [38, 96] width 22 height 10
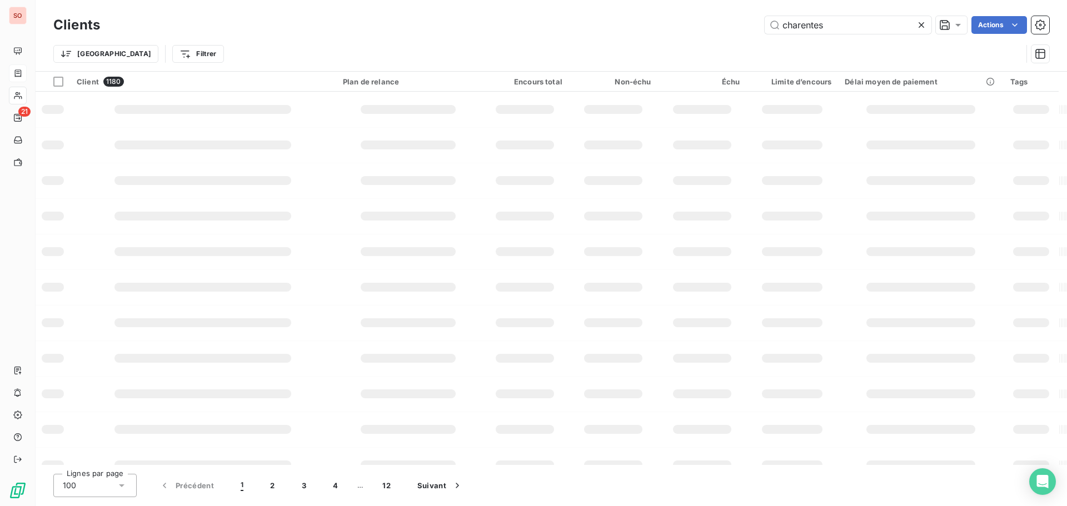
type input "charentes"
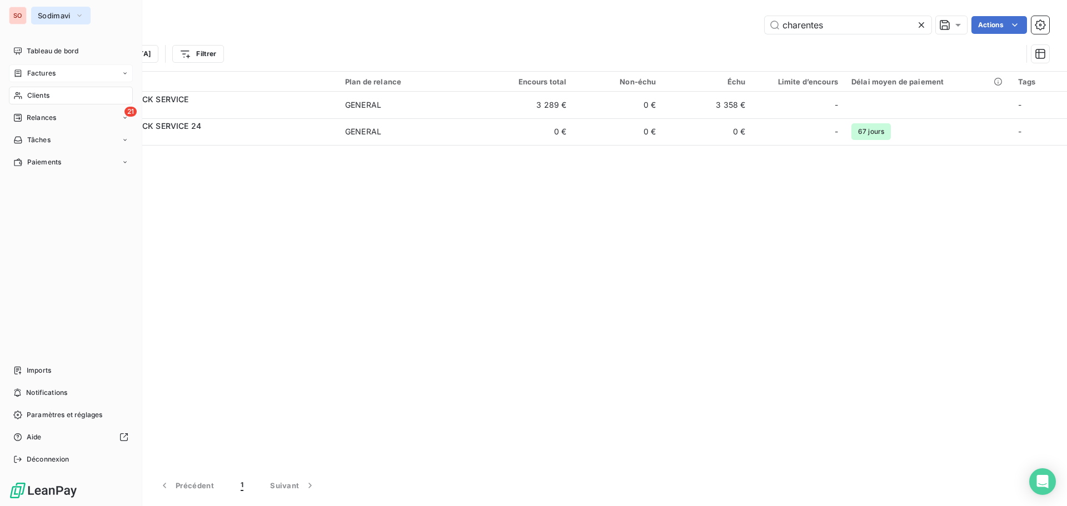
click at [41, 13] on span "Sodimavi" at bounding box center [54, 15] width 33 height 9
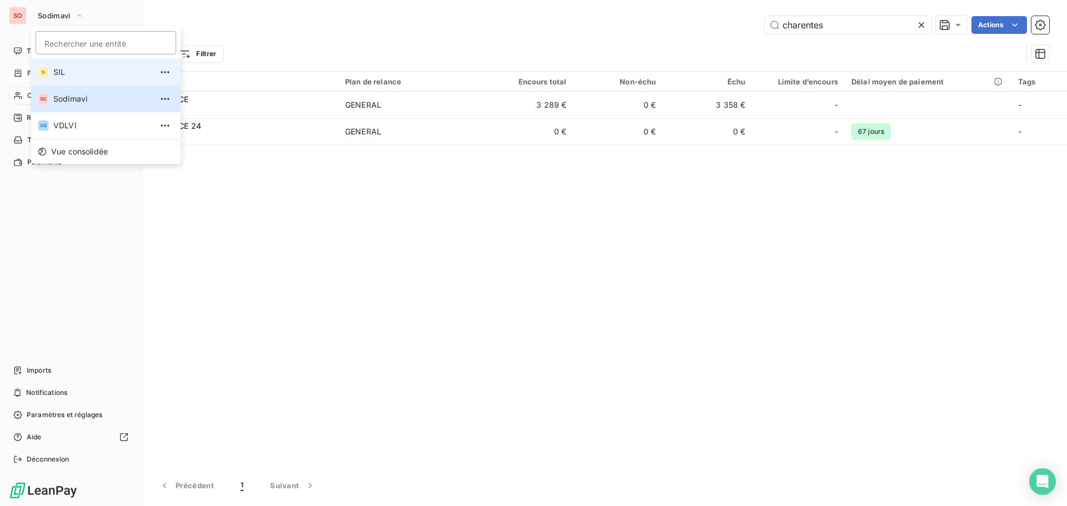
click at [61, 70] on span "SIL" at bounding box center [102, 72] width 98 height 11
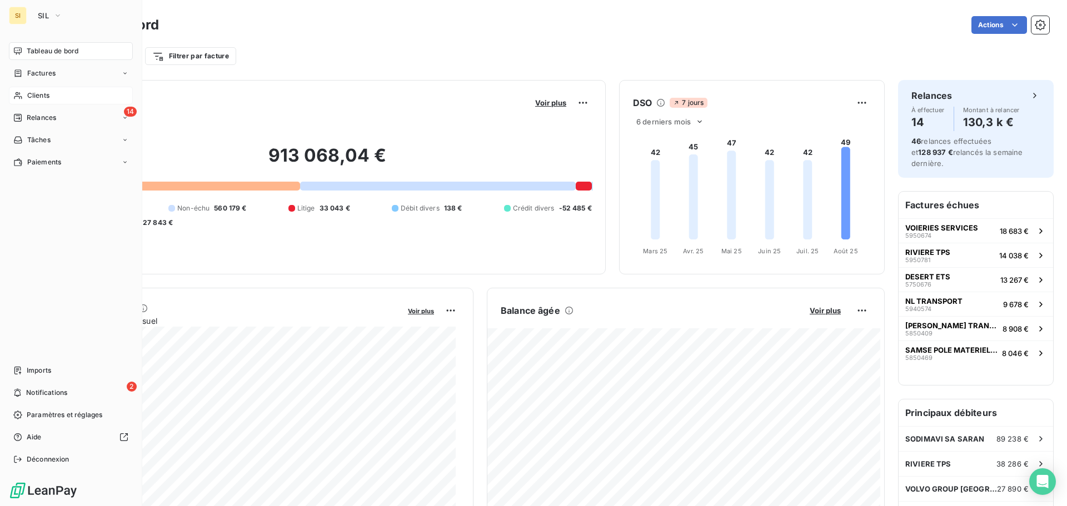
click at [23, 92] on div "Clients" at bounding box center [71, 96] width 124 height 18
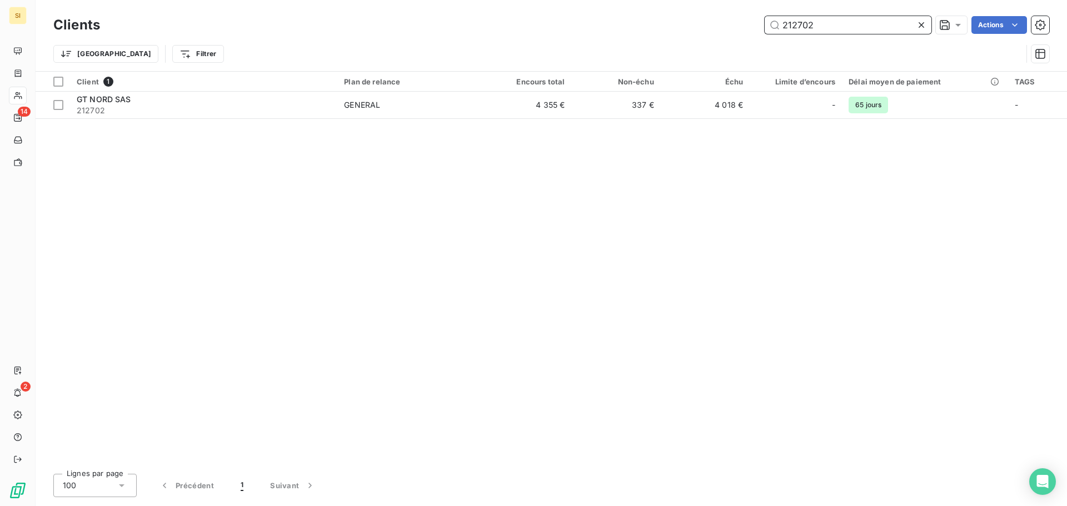
drag, startPoint x: 825, startPoint y: 26, endPoint x: 767, endPoint y: 24, distance: 57.9
click at [767, 24] on input "212702" at bounding box center [848, 25] width 167 height 18
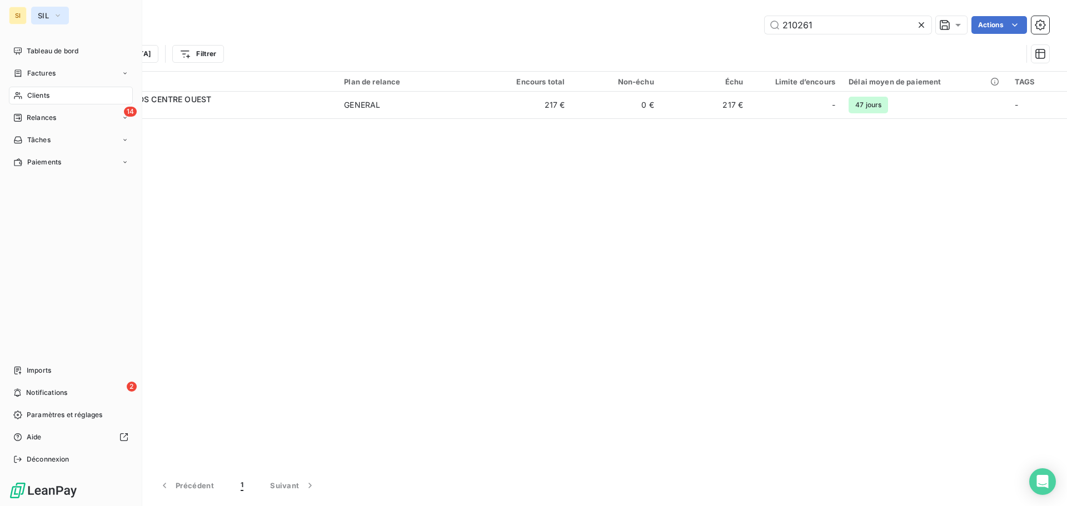
click at [40, 11] on span "SIL" at bounding box center [43, 15] width 11 height 9
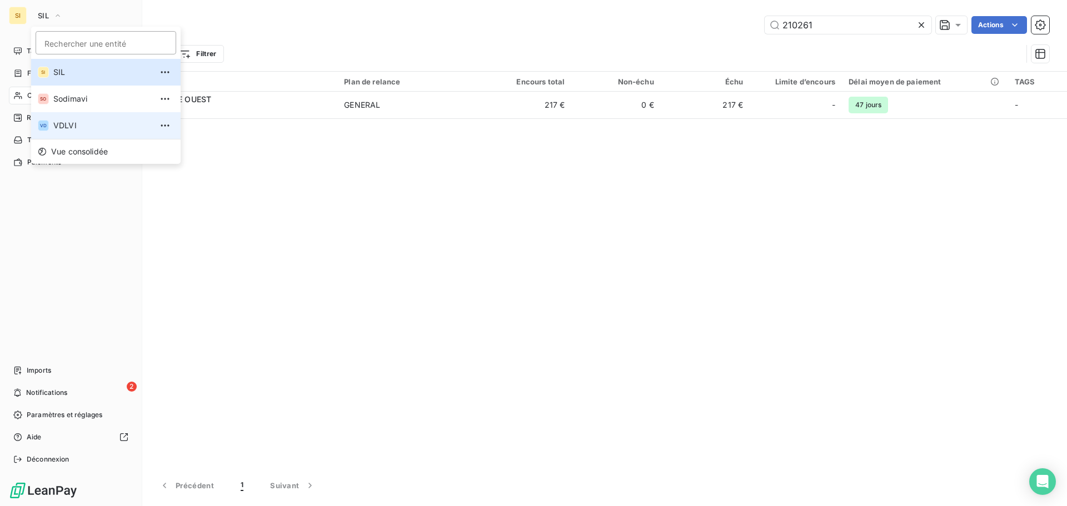
click at [72, 130] on span "VDLVI" at bounding box center [102, 125] width 98 height 11
type input "213"
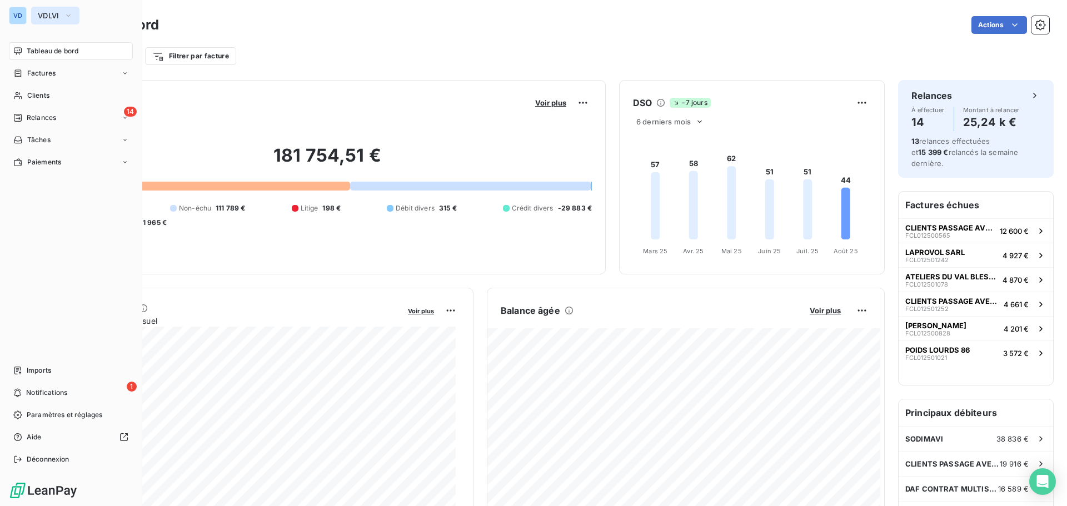
click at [49, 14] on span "VDLVI" at bounding box center [49, 15] width 22 height 9
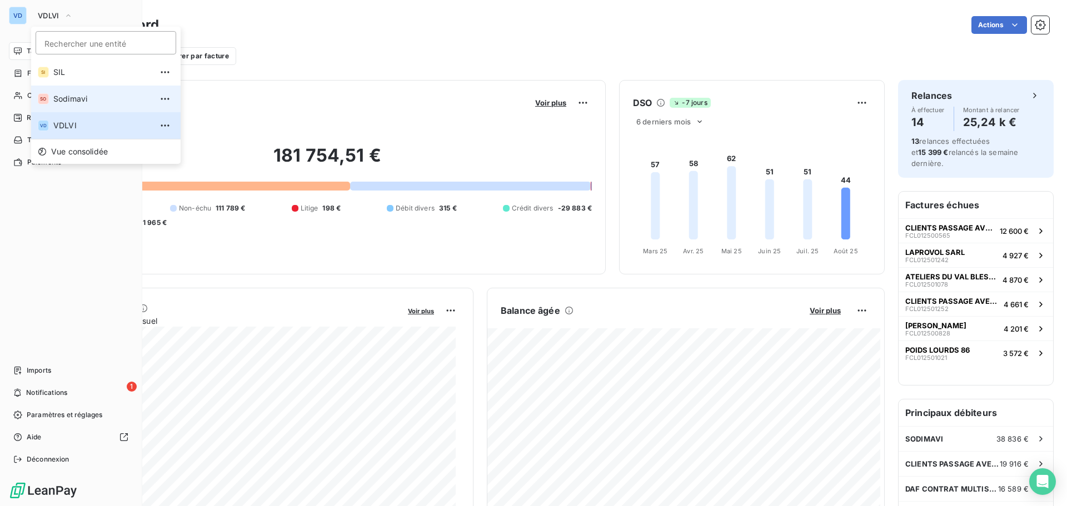
click at [66, 100] on span "Sodimavi" at bounding box center [102, 98] width 98 height 11
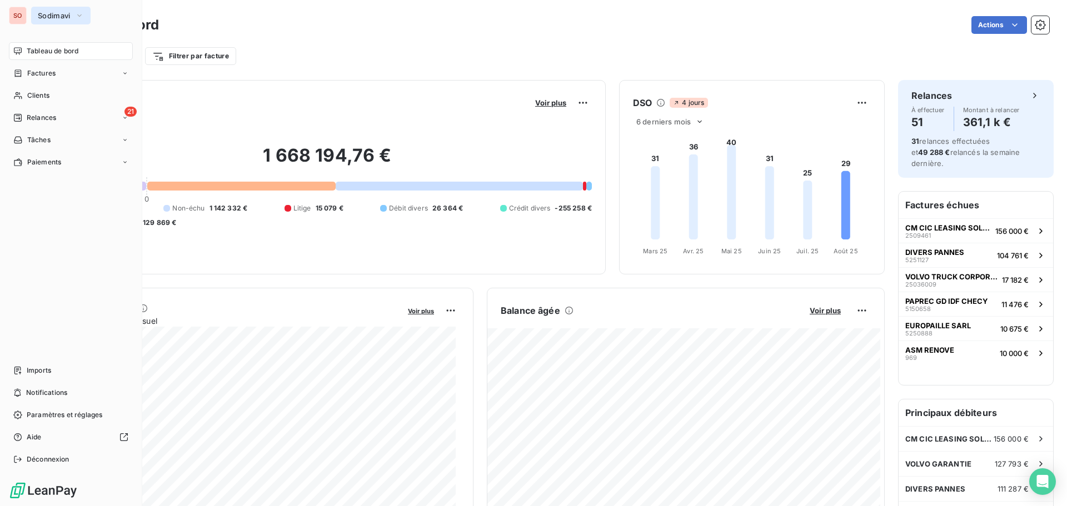
click at [39, 14] on span "Sodimavi" at bounding box center [54, 15] width 33 height 9
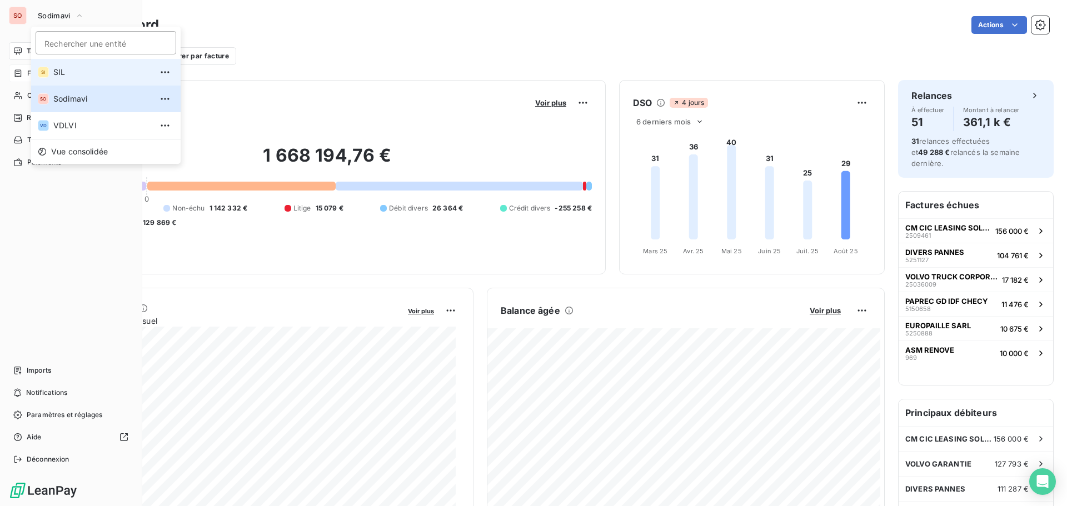
click at [56, 71] on span "SIL" at bounding box center [102, 72] width 98 height 11
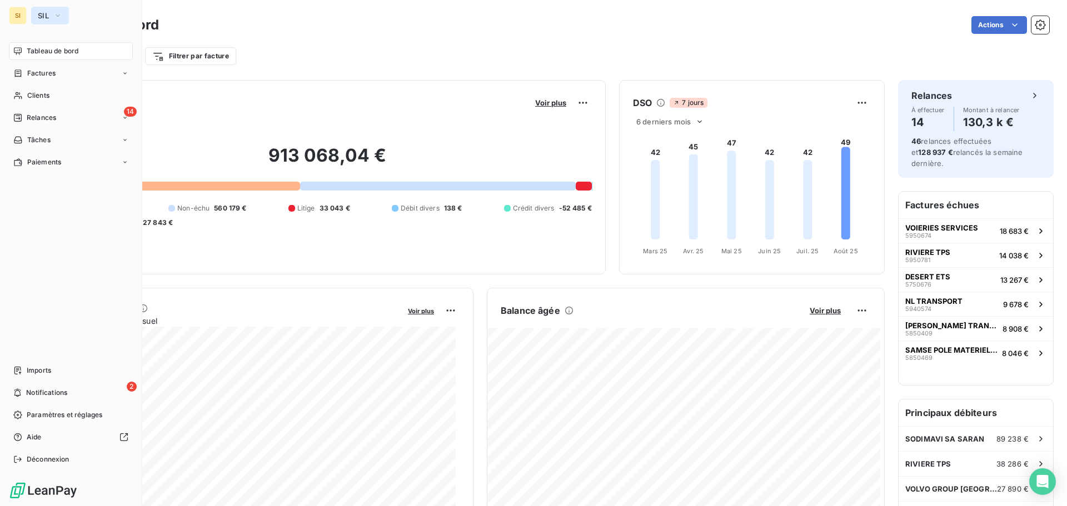
click at [38, 8] on button "SIL" at bounding box center [50, 16] width 38 height 18
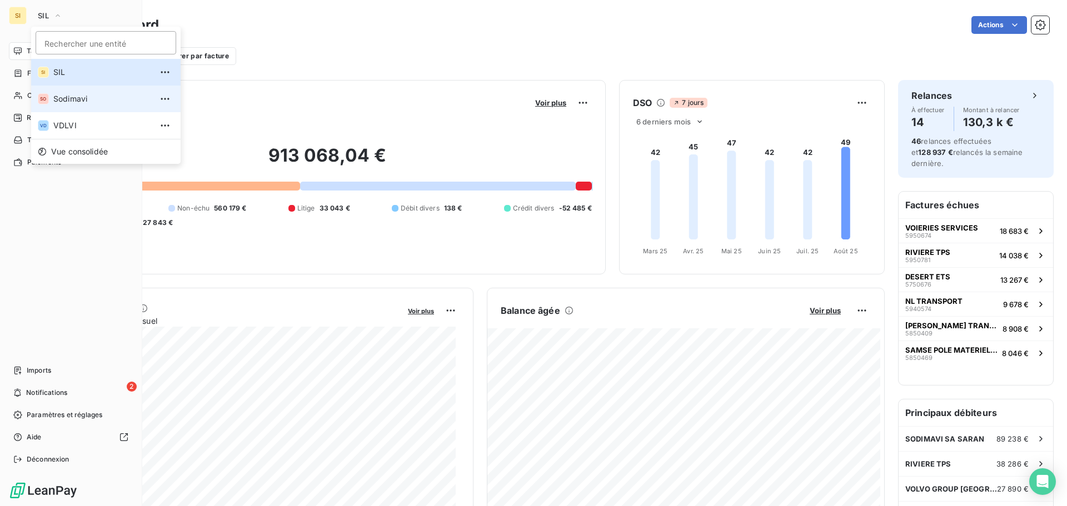
click at [72, 95] on span "Sodimavi" at bounding box center [102, 98] width 98 height 11
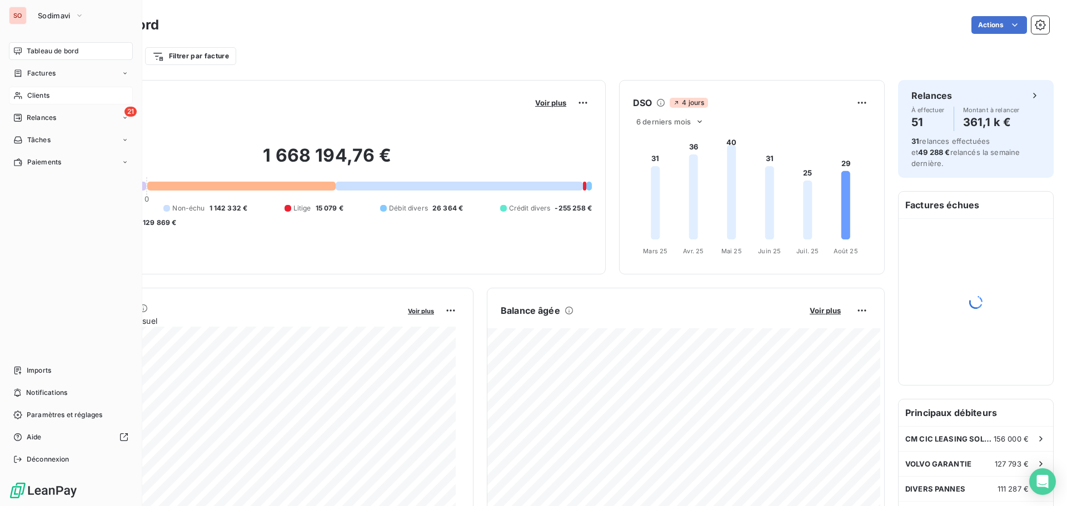
click at [29, 95] on span "Clients" at bounding box center [38, 96] width 22 height 10
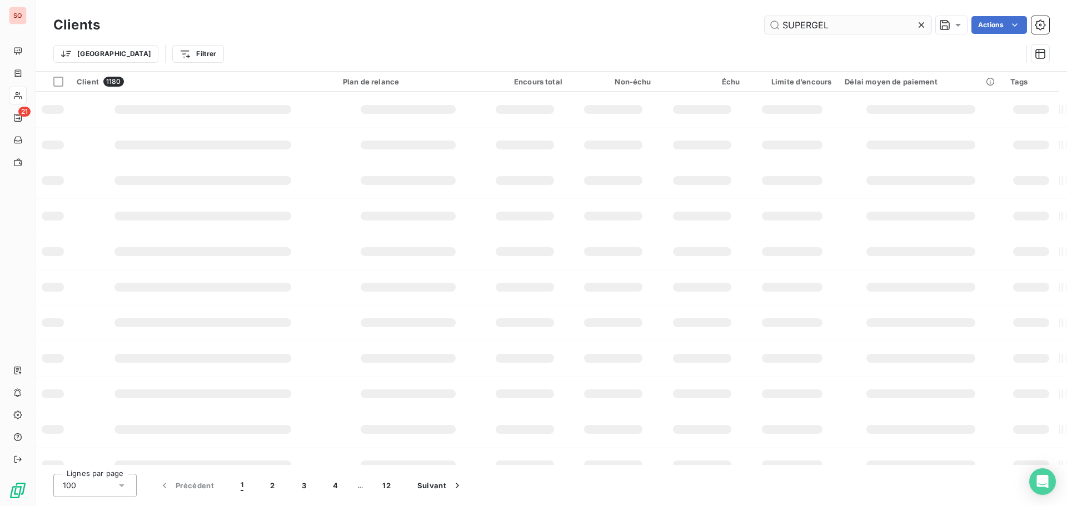
type input "SUPERGEL"
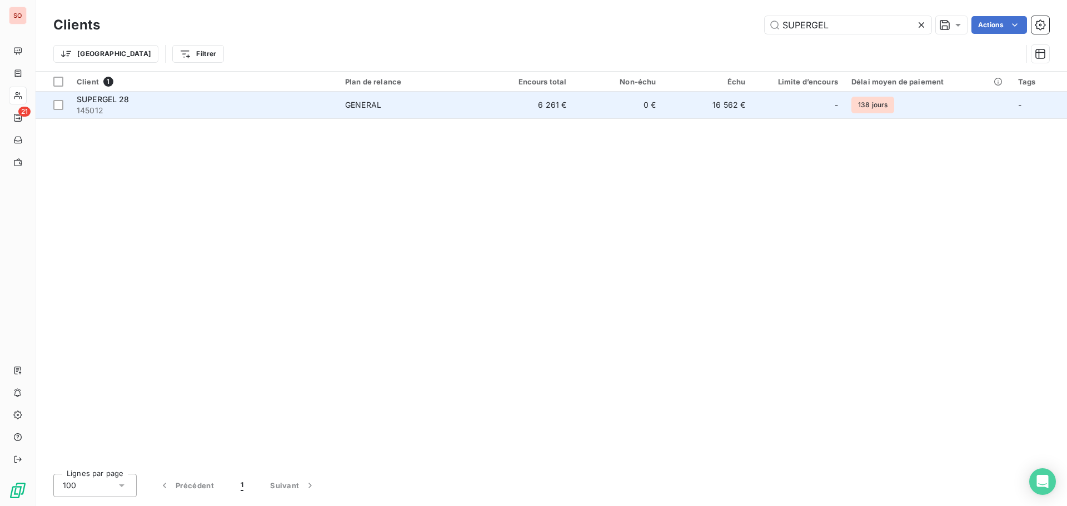
click at [108, 99] on span "SUPERGEL 28" at bounding box center [103, 99] width 53 height 9
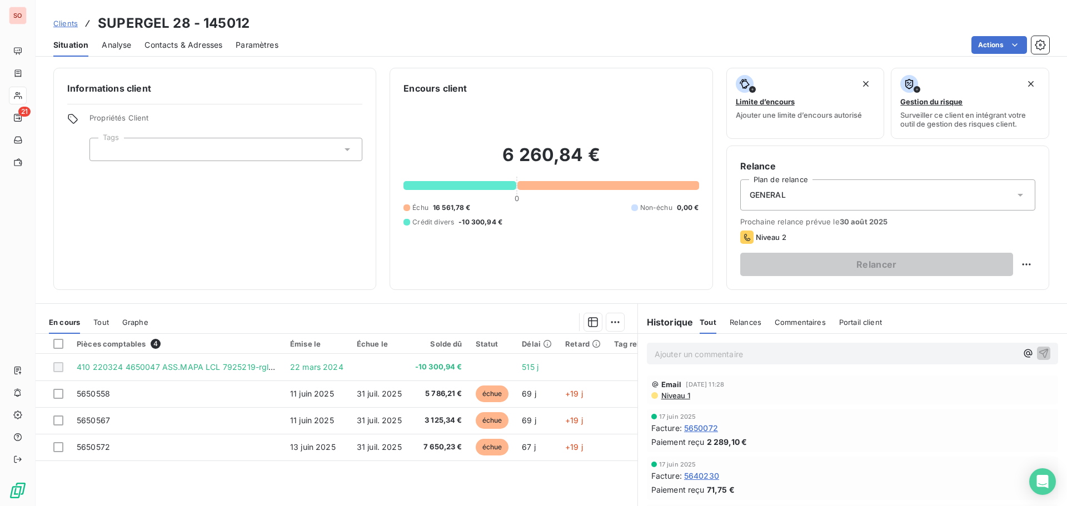
click at [183, 45] on span "Contacts & Adresses" at bounding box center [184, 44] width 78 height 11
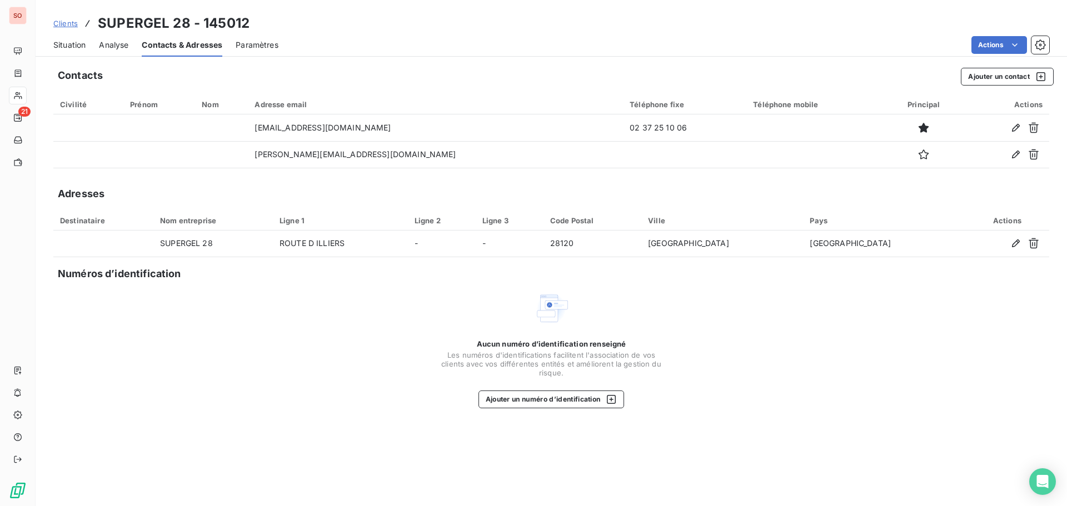
click at [83, 43] on span "Situation" at bounding box center [69, 44] width 32 height 11
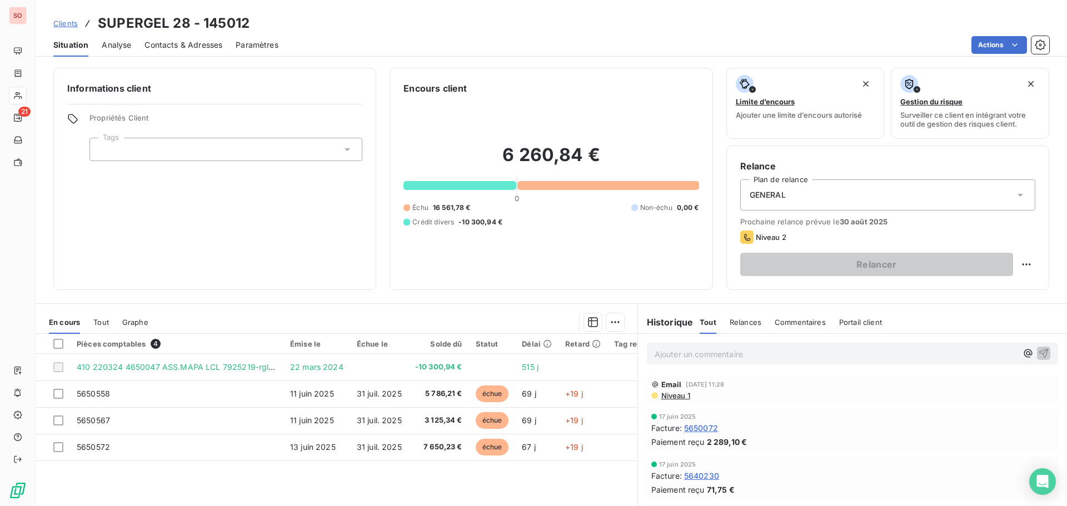
click at [213, 43] on span "Contacts & Adresses" at bounding box center [184, 44] width 78 height 11
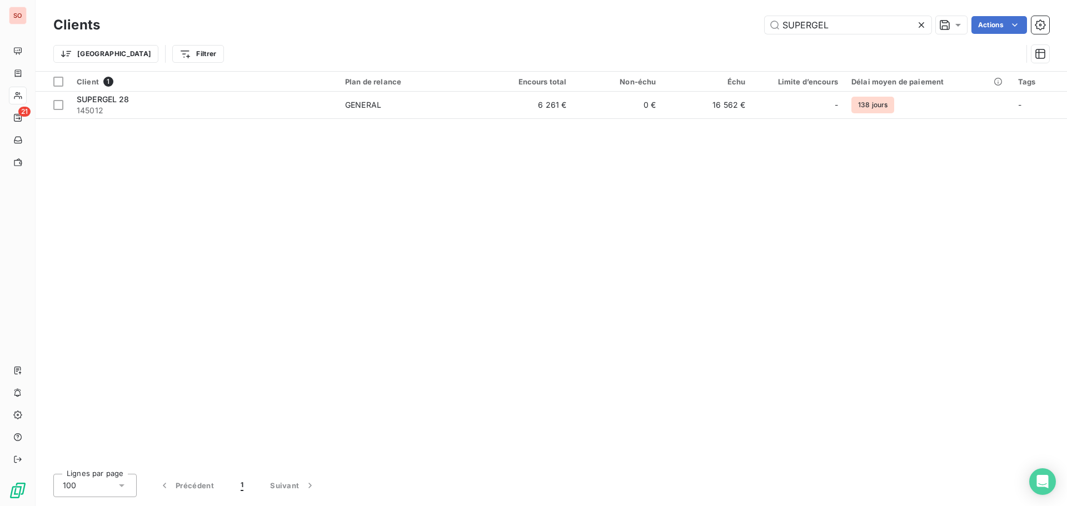
drag, startPoint x: 837, startPoint y: 28, endPoint x: 744, endPoint y: 21, distance: 93.7
click at [746, 22] on div "SUPERGEL Actions" at bounding box center [581, 25] width 936 height 18
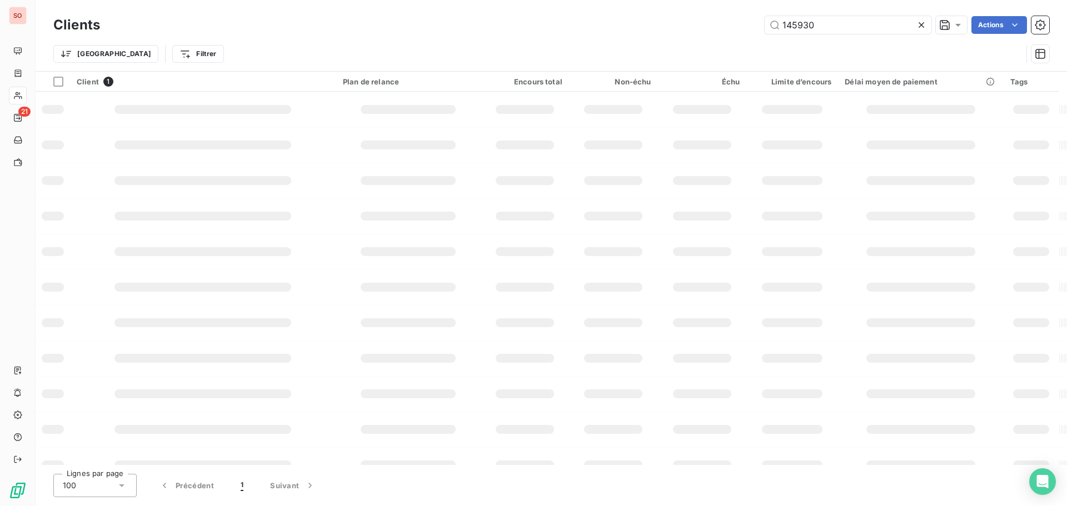
type input "145930"
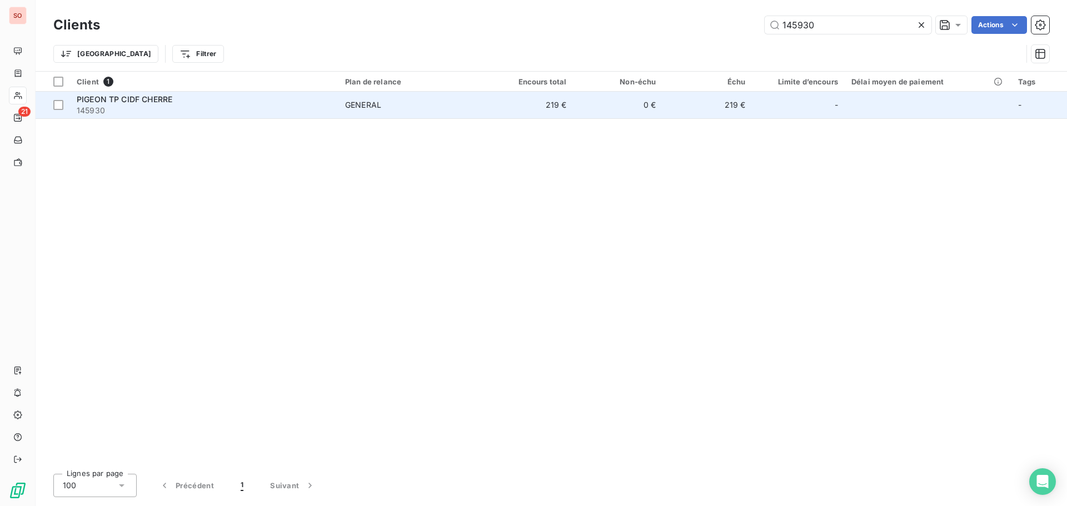
click at [87, 101] on span "PIGEON TP CIDF CHERRE" at bounding box center [125, 99] width 96 height 9
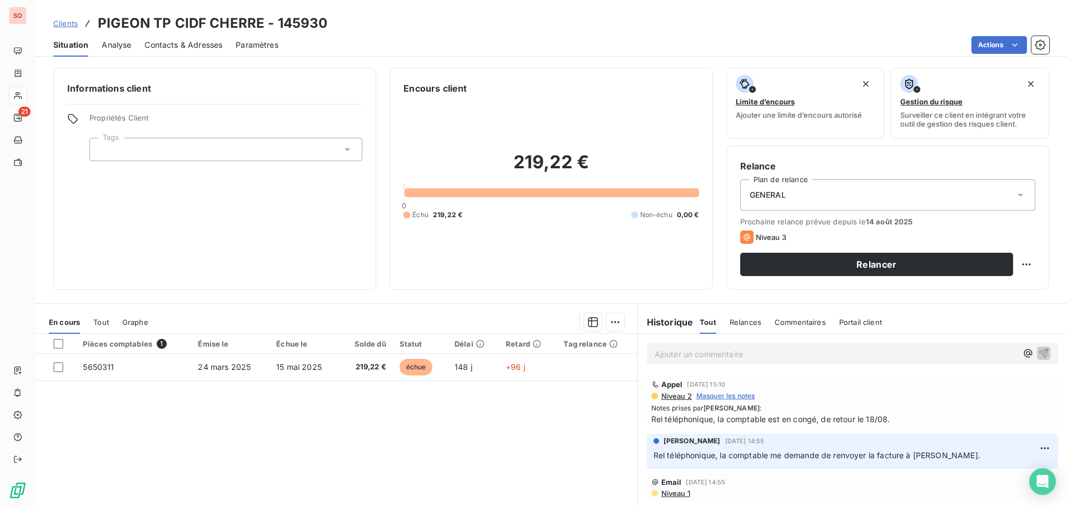
click at [207, 48] on span "Contacts & Adresses" at bounding box center [184, 44] width 78 height 11
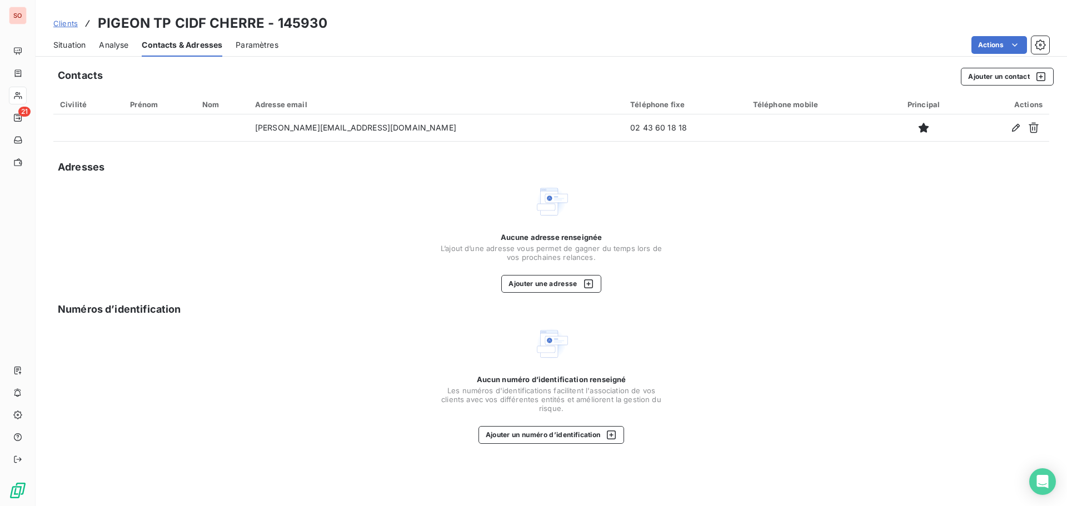
click at [73, 44] on span "Situation" at bounding box center [69, 44] width 32 height 11
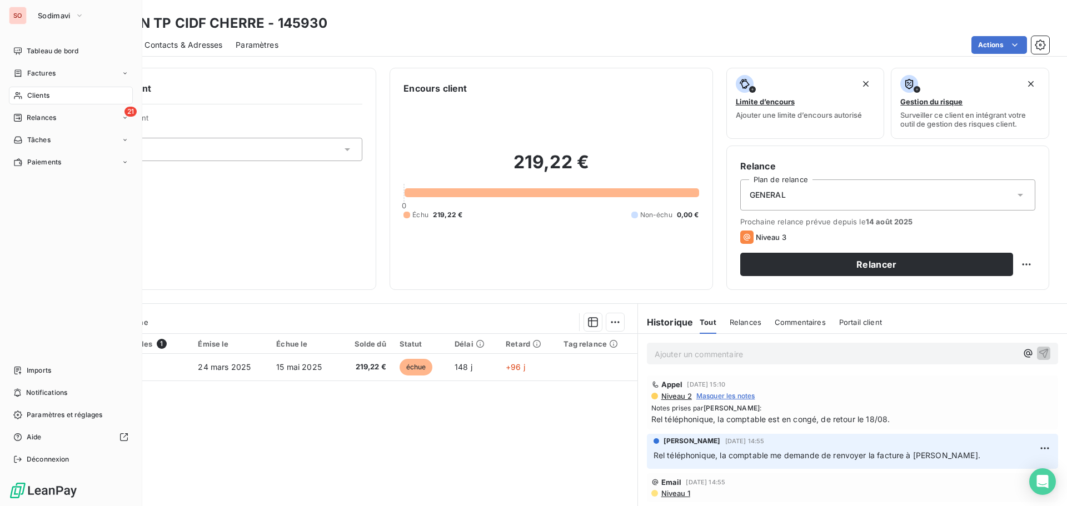
click at [29, 95] on span "Clients" at bounding box center [38, 96] width 22 height 10
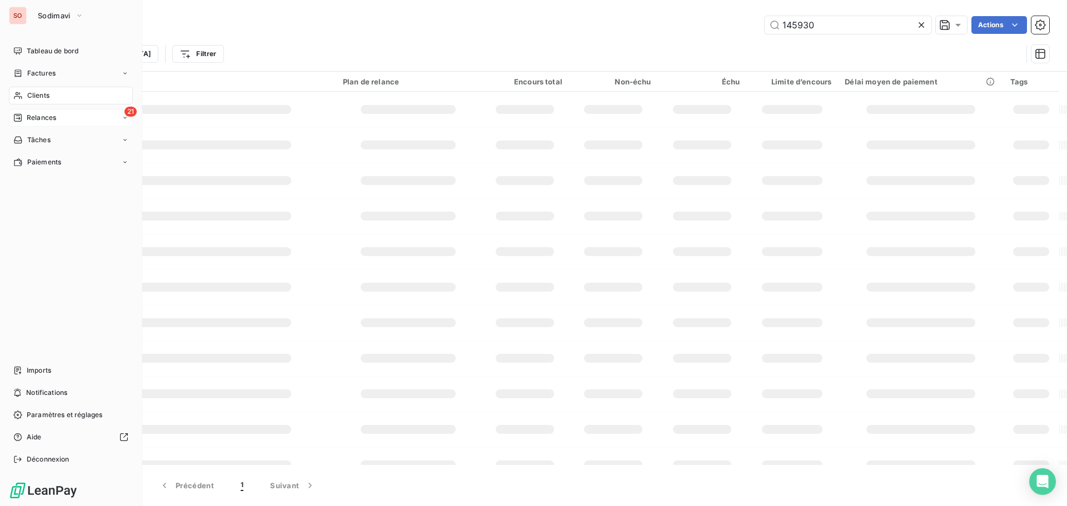
click at [32, 117] on span "Relances" at bounding box center [41, 118] width 29 height 10
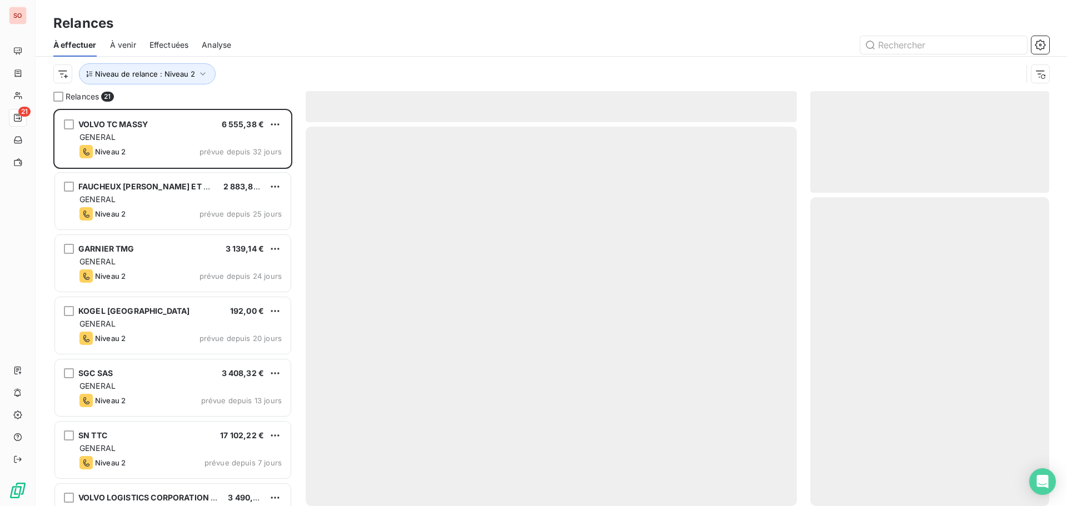
scroll to position [389, 231]
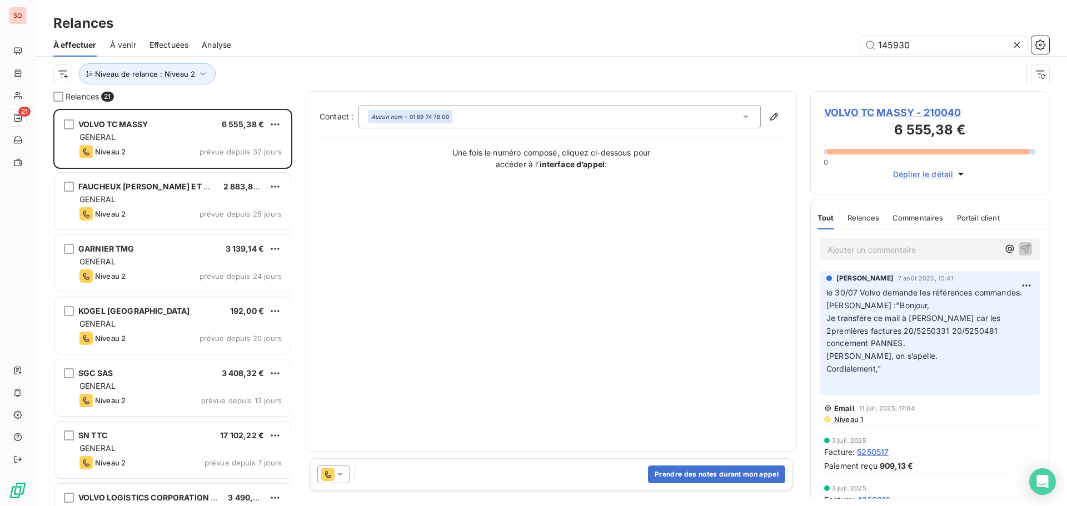
type input "145930"
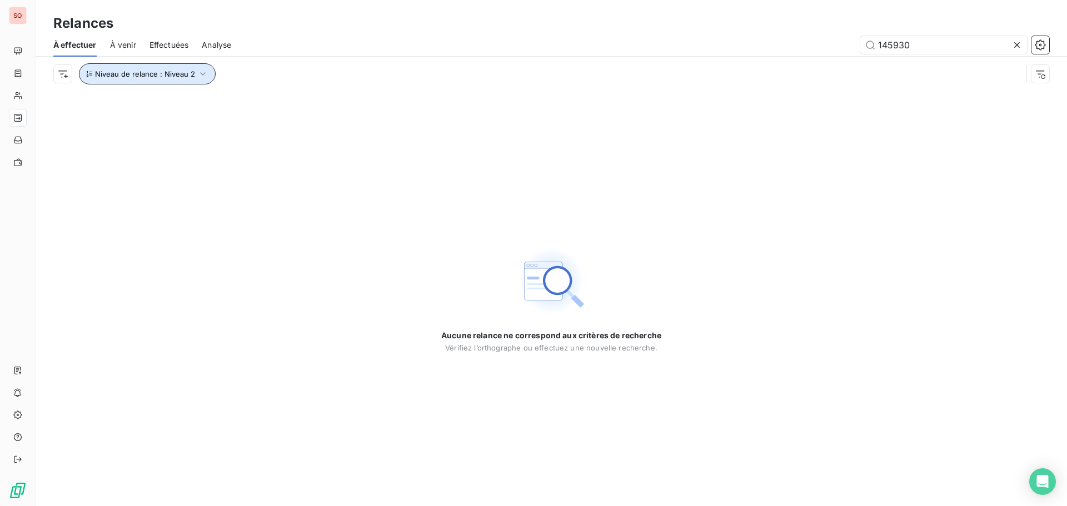
click at [197, 74] on icon "button" at bounding box center [202, 73] width 11 height 11
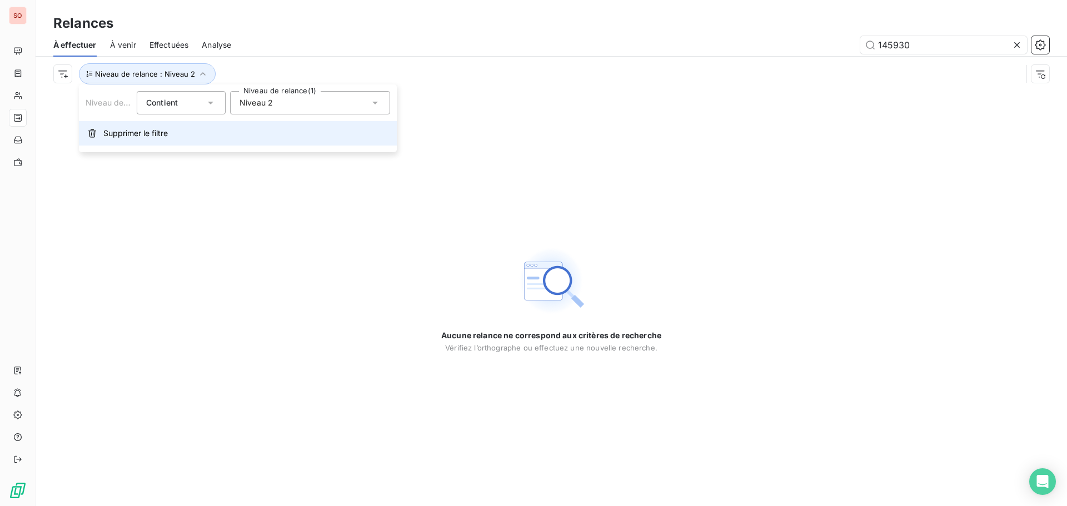
click at [127, 135] on span "Supprimer le filtre" at bounding box center [135, 133] width 64 height 11
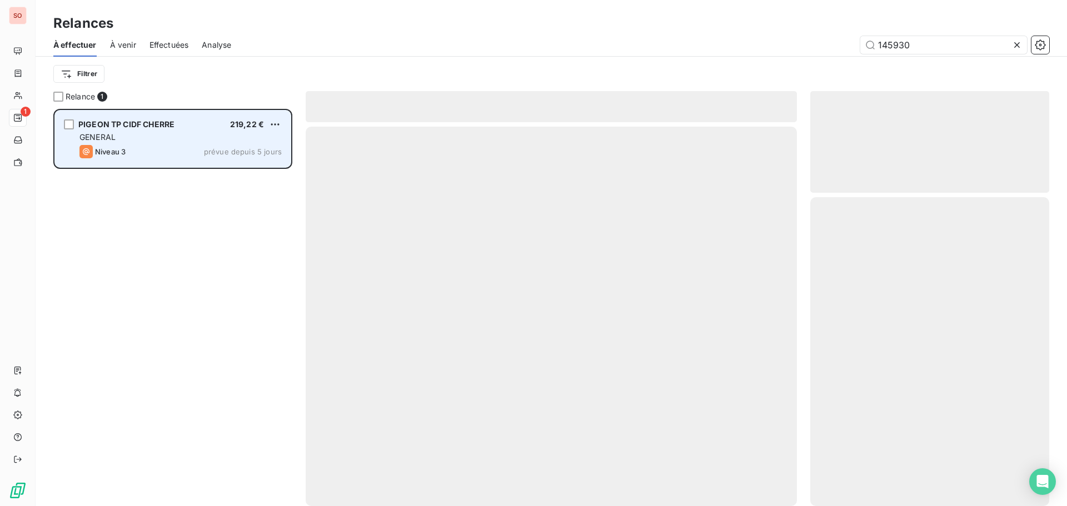
scroll to position [389, 231]
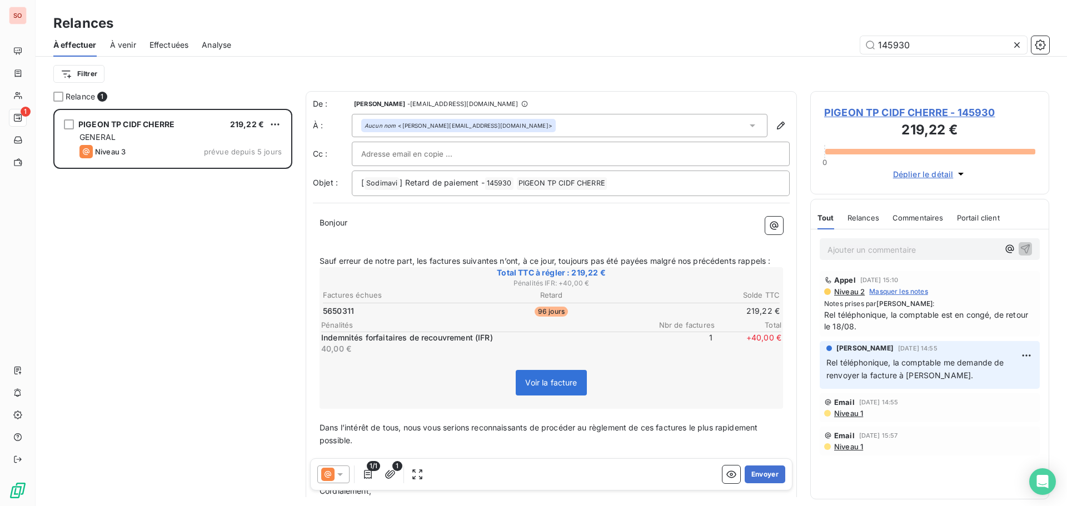
click at [339, 476] on icon at bounding box center [340, 474] width 11 height 11
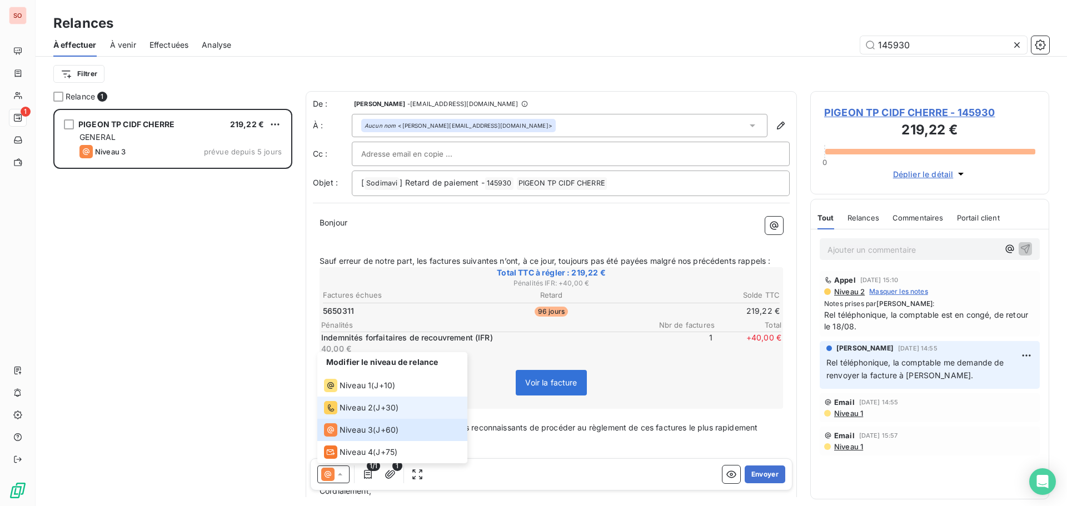
click at [359, 404] on span "Niveau 2" at bounding box center [356, 407] width 33 height 11
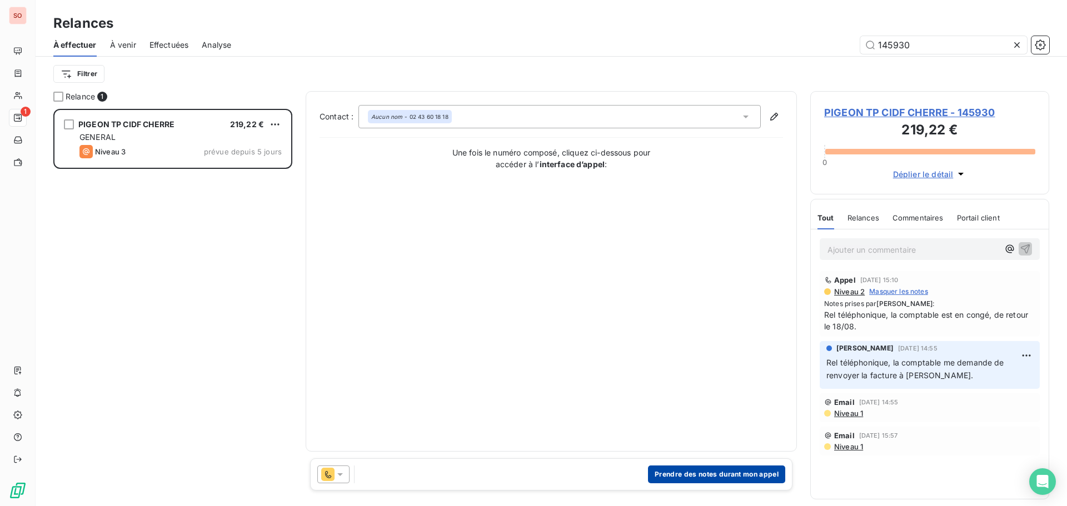
click at [702, 469] on button "Prendre des notes durant mon appel" at bounding box center [716, 475] width 137 height 18
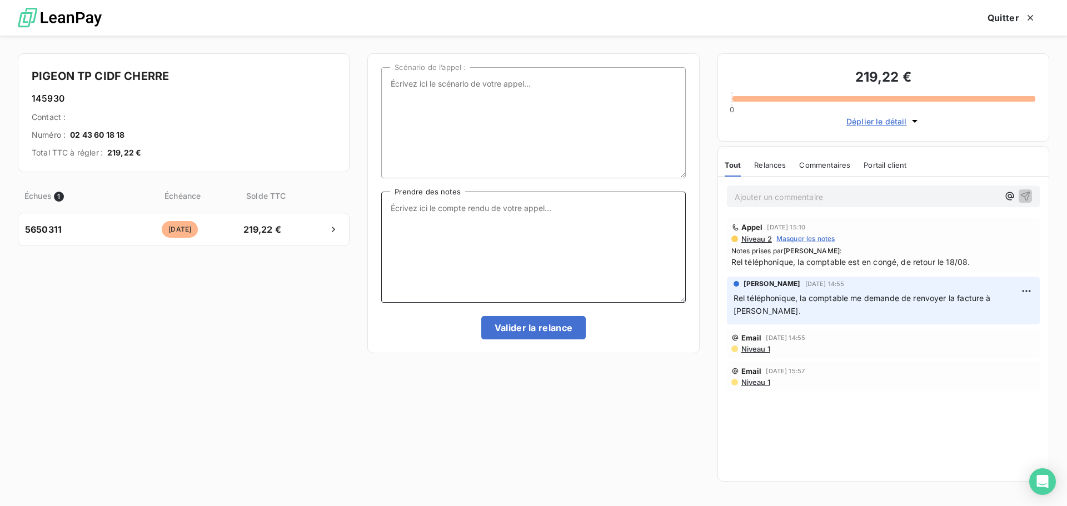
click at [404, 208] on textarea "Prendre des notes" at bounding box center [533, 247] width 304 height 111
type textarea "L"
type textarea "facture non comptabilisée, la comptable traite ma demande de réglt en priorité"
click at [539, 330] on button "Valider la relance" at bounding box center [533, 327] width 105 height 23
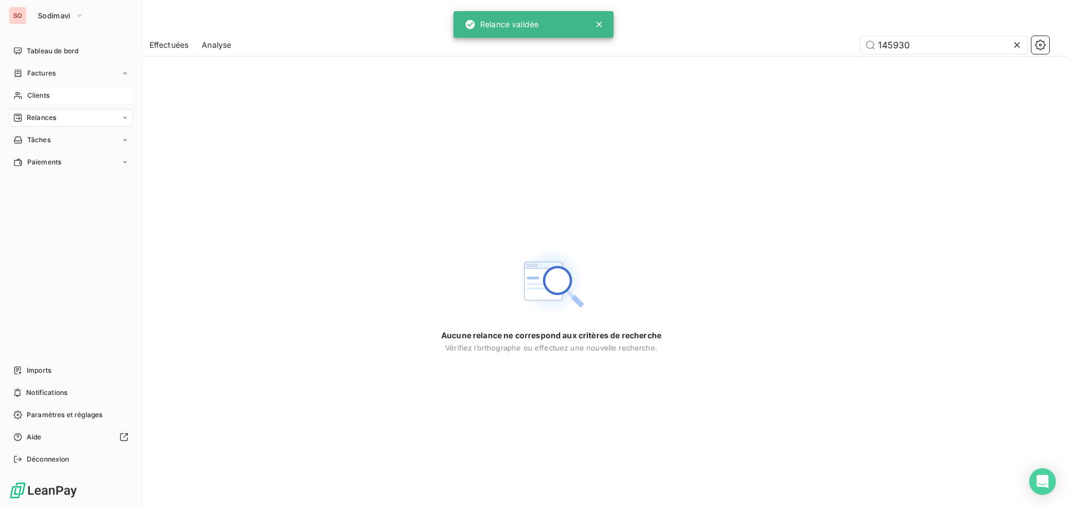
click at [21, 89] on div "Clients" at bounding box center [71, 96] width 124 height 18
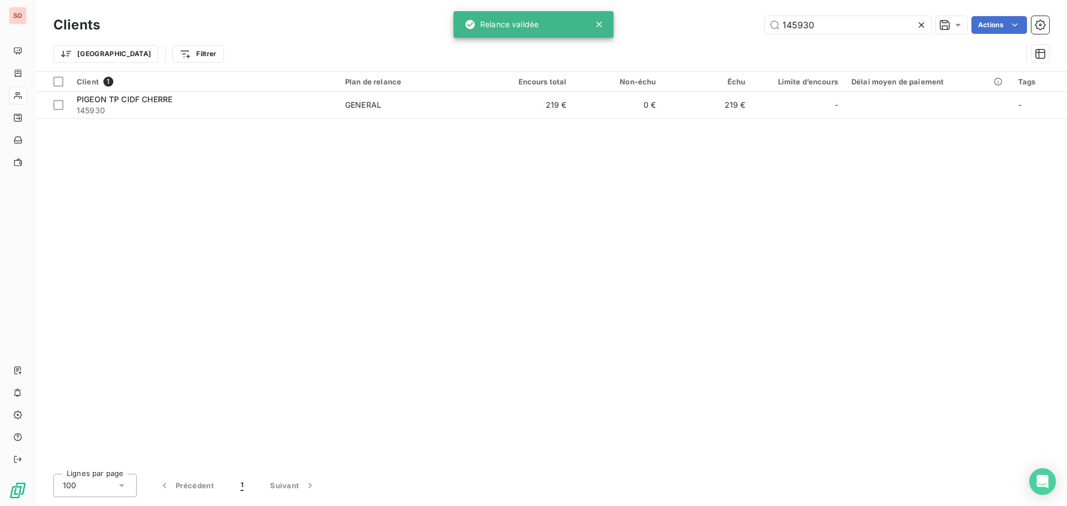
click at [924, 26] on icon at bounding box center [921, 24] width 11 height 11
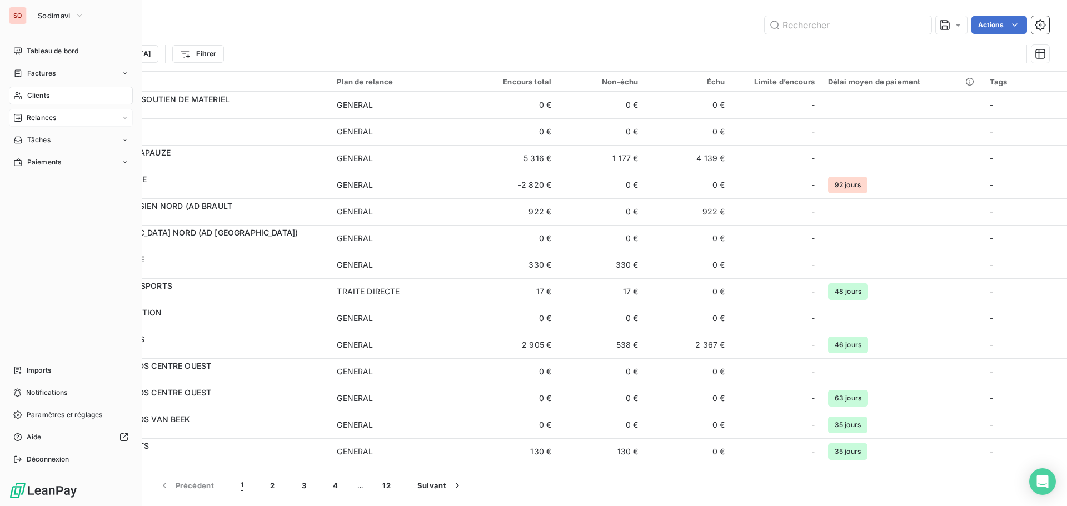
click at [28, 115] on span "Relances" at bounding box center [41, 118] width 29 height 10
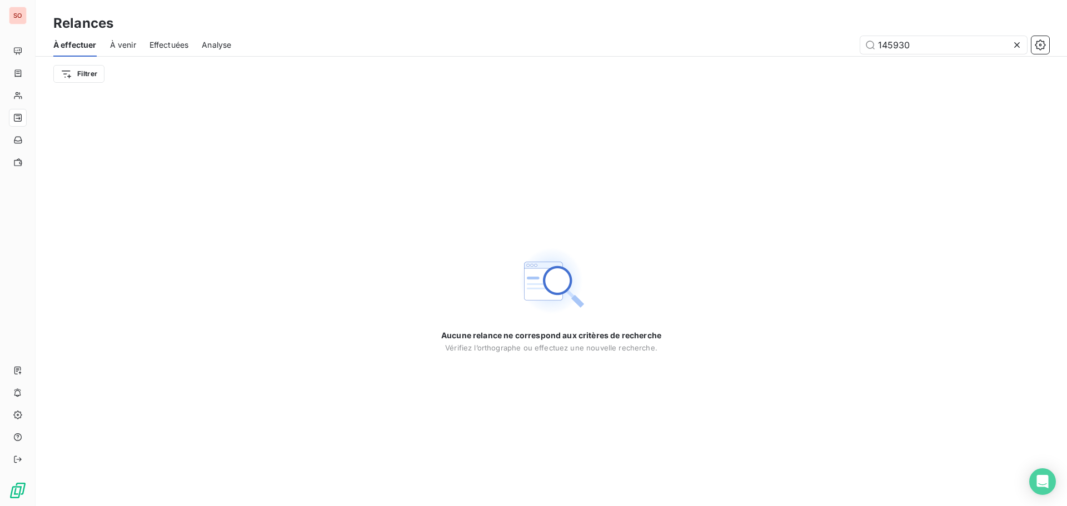
click at [1016, 46] on icon at bounding box center [1017, 45] width 6 height 6
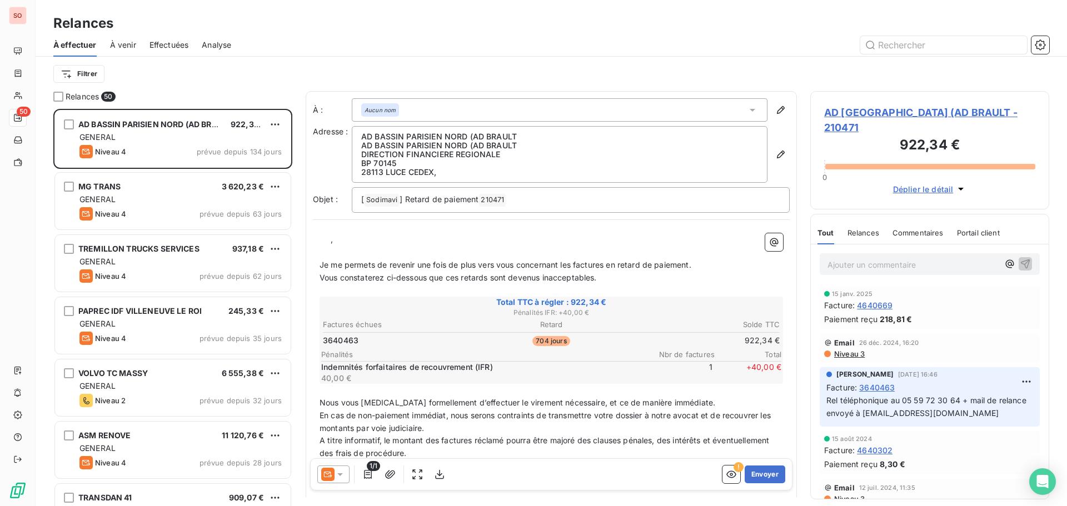
scroll to position [389, 231]
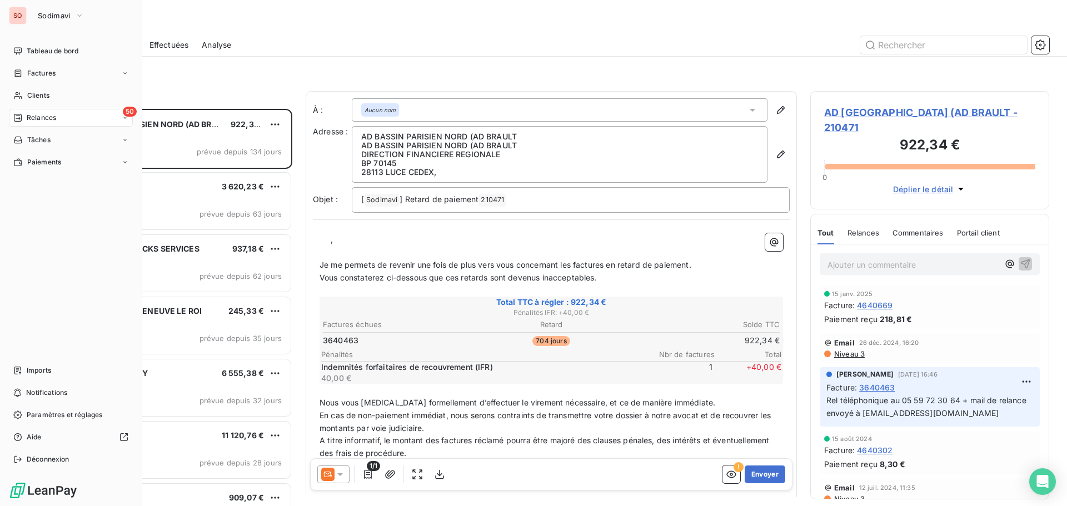
click at [48, 123] on div "50 Relances" at bounding box center [71, 118] width 124 height 18
click at [58, 17] on span "Sodimavi" at bounding box center [54, 15] width 33 height 9
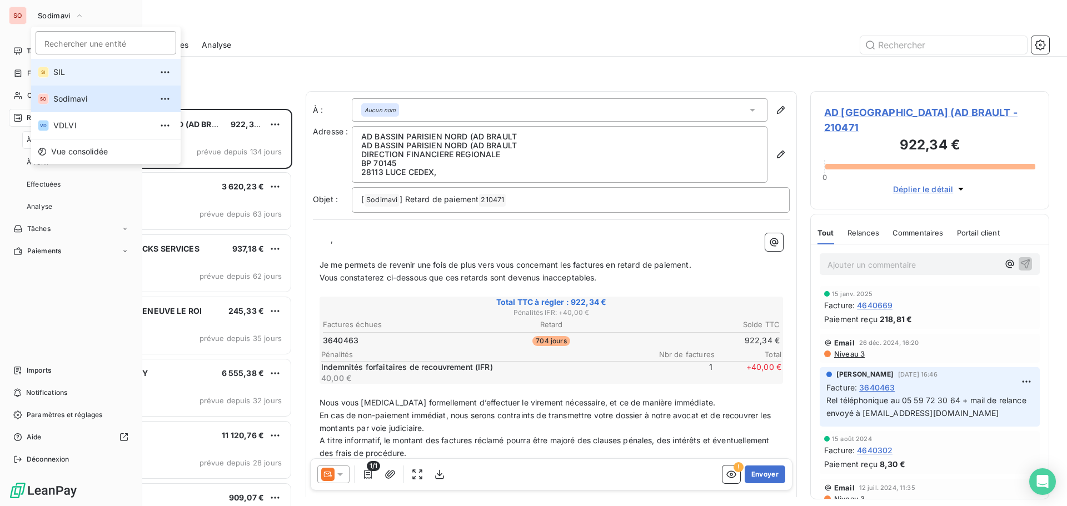
click at [56, 73] on span "SIL" at bounding box center [102, 72] width 98 height 11
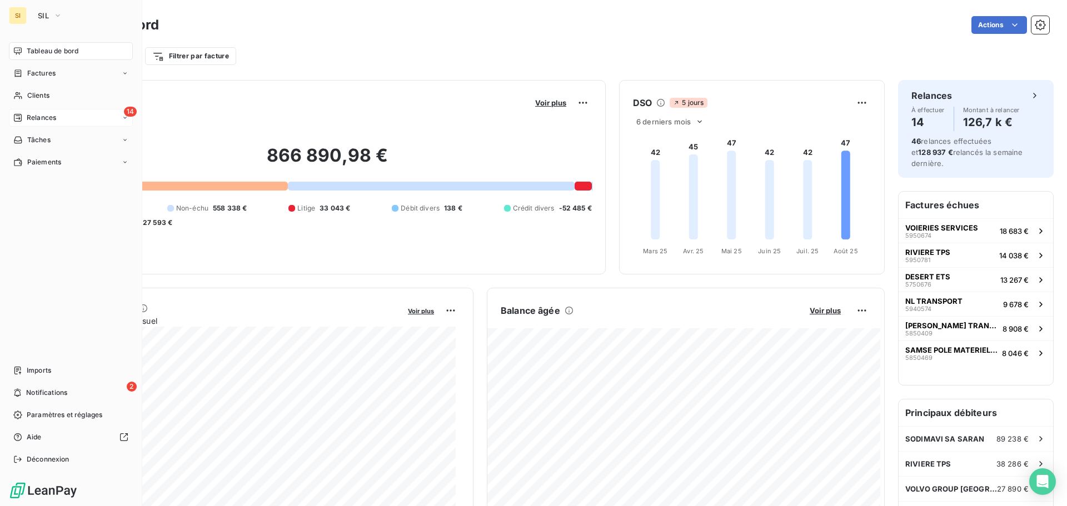
click at [31, 117] on span "Relances" at bounding box center [41, 118] width 29 height 10
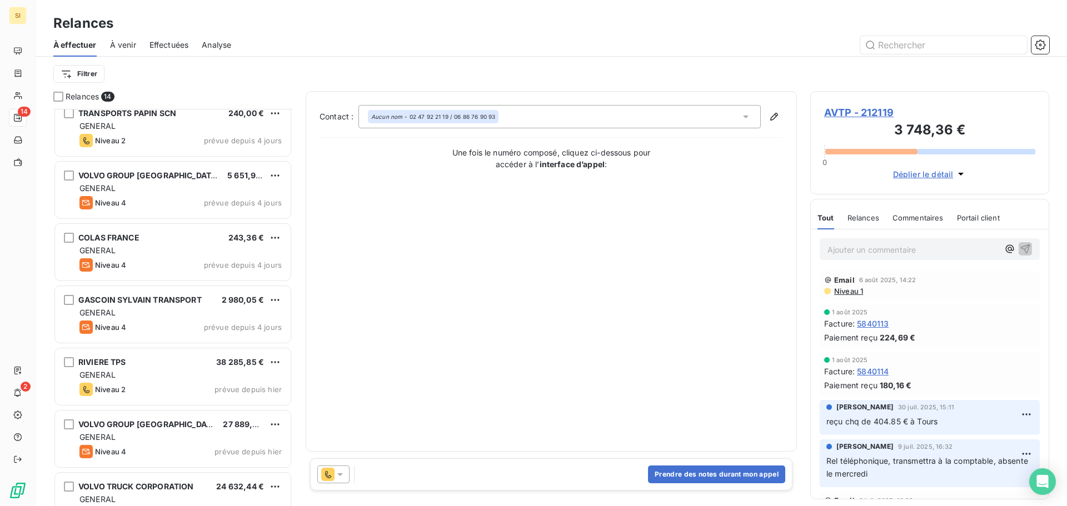
scroll to position [252, 0]
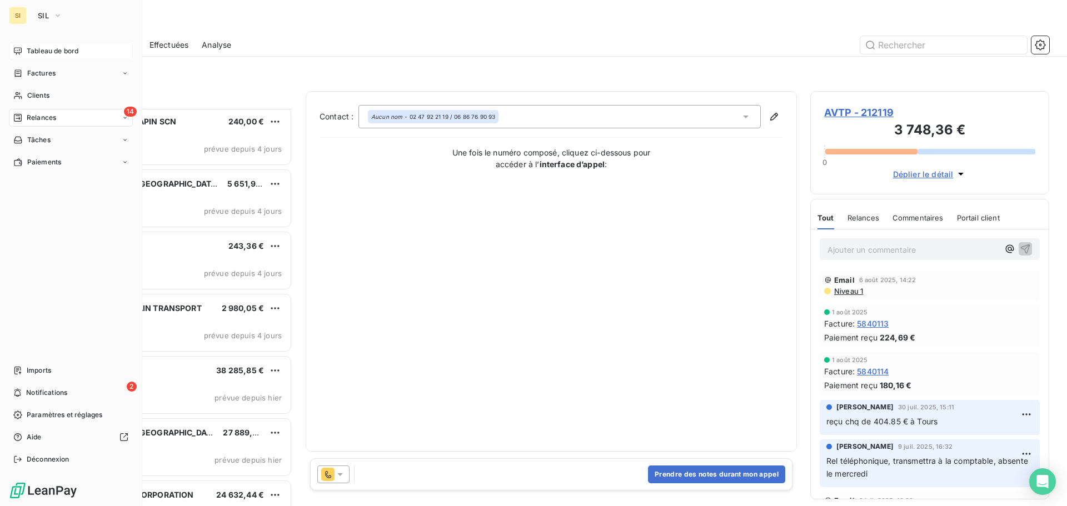
click at [39, 48] on span "Tableau de bord" at bounding box center [53, 51] width 52 height 10
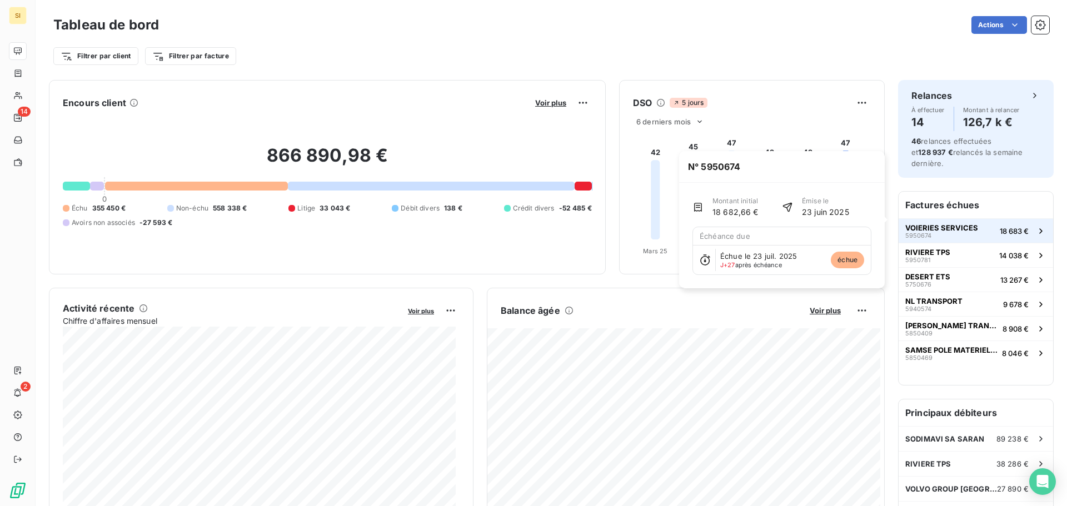
click at [917, 232] on span "5950674" at bounding box center [919, 235] width 26 height 7
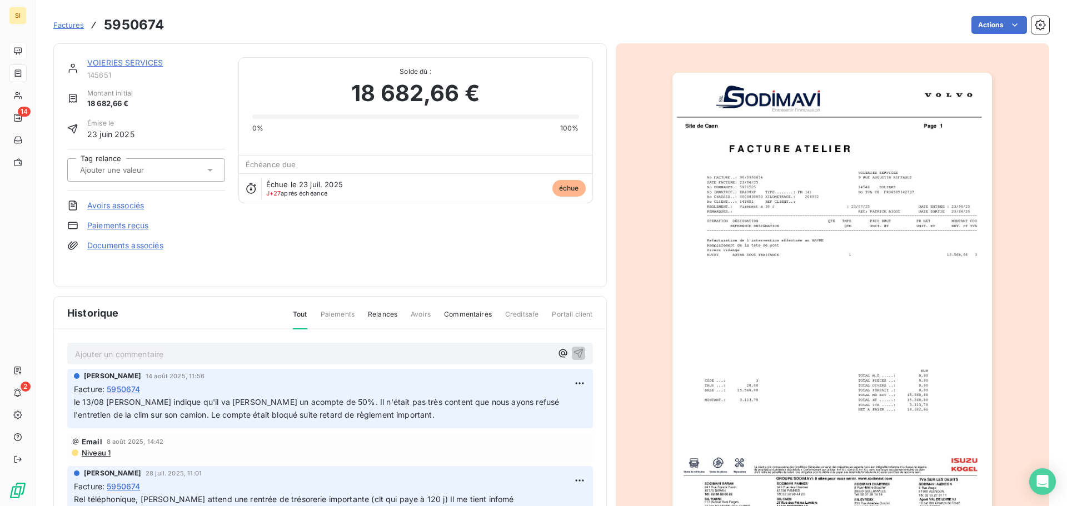
click at [825, 282] on img "button" at bounding box center [833, 299] width 320 height 452
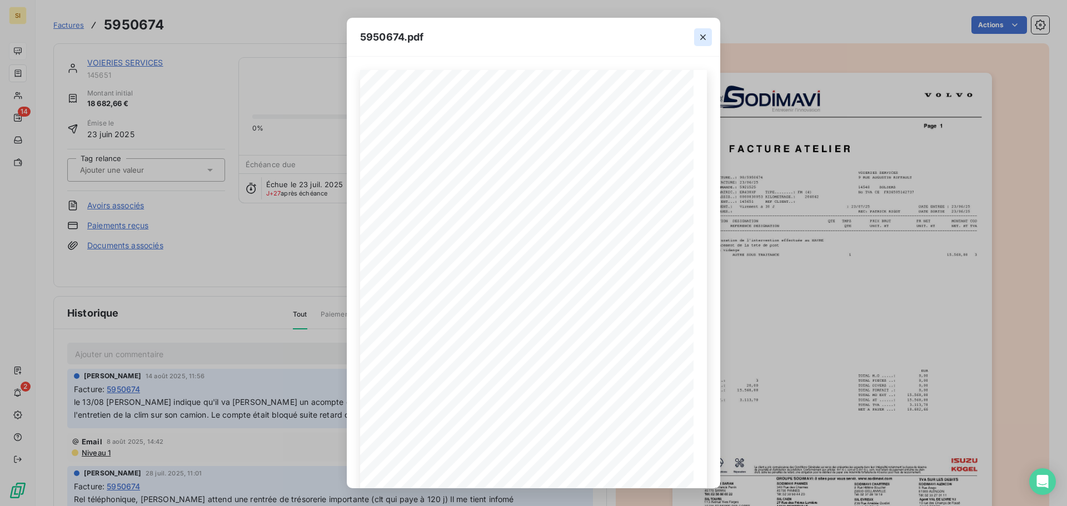
click at [701, 39] on icon "button" at bounding box center [703, 37] width 6 height 6
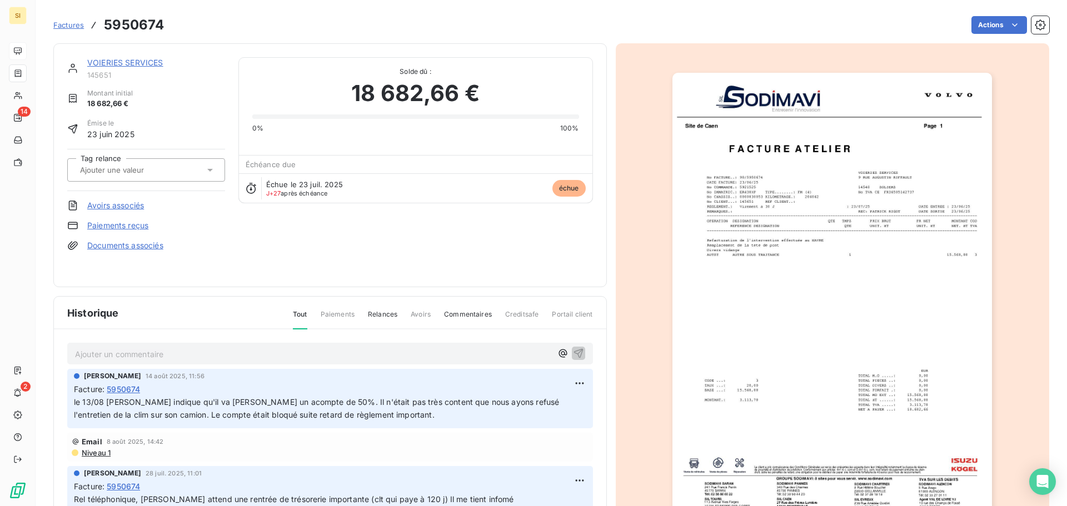
click at [137, 64] on link "VOIERIES SERVICES" at bounding box center [125, 62] width 76 height 9
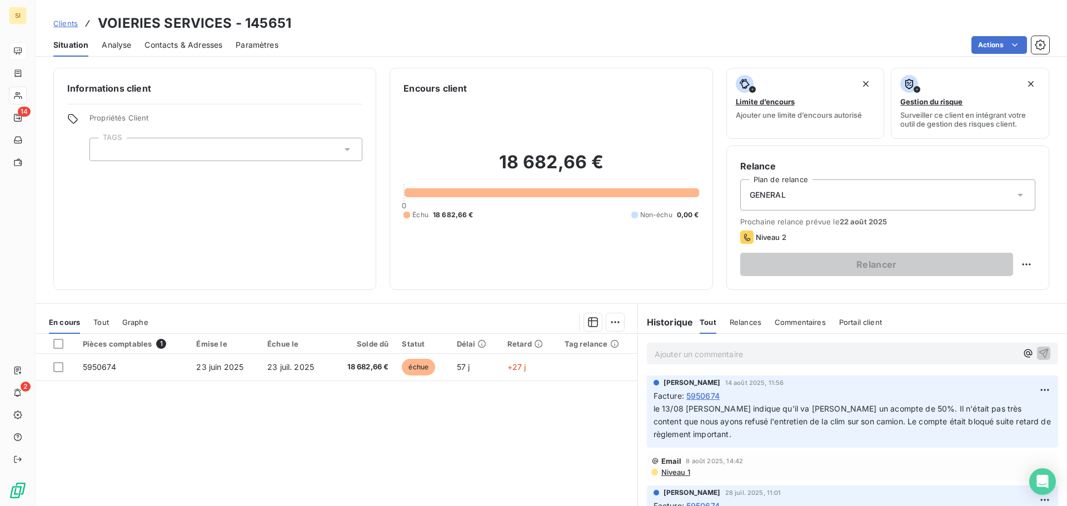
click at [182, 41] on span "Contacts & Adresses" at bounding box center [184, 44] width 78 height 11
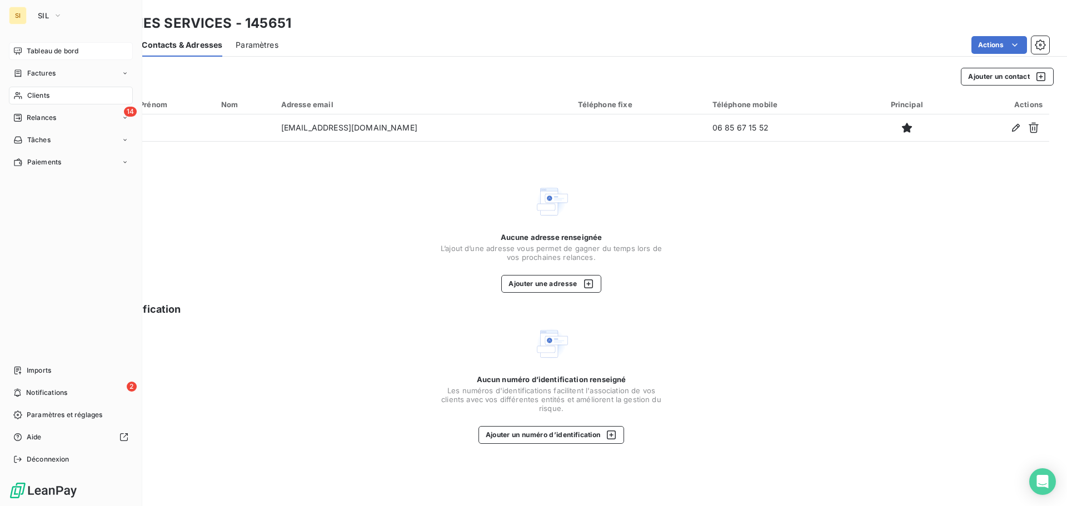
click at [41, 93] on span "Clients" at bounding box center [38, 96] width 22 height 10
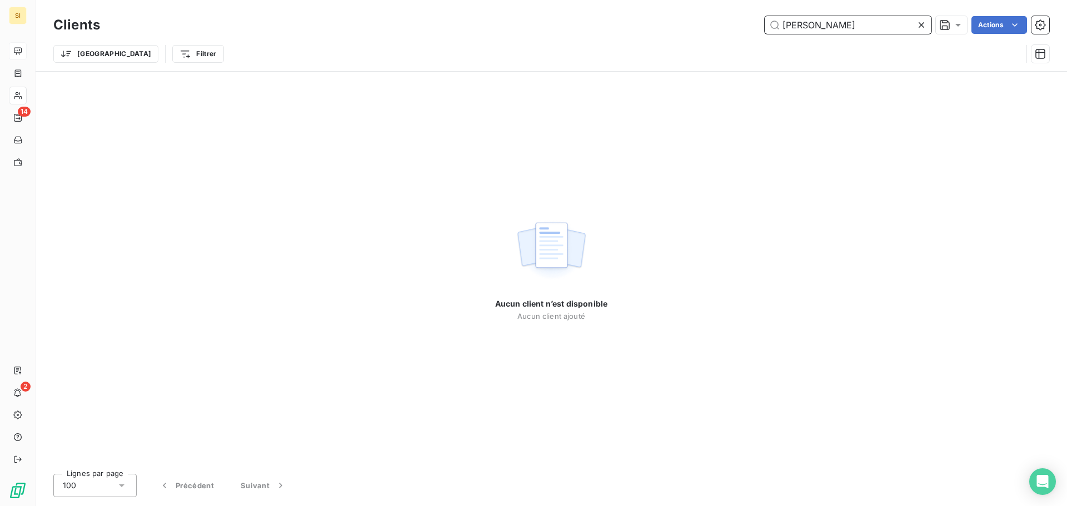
drag, startPoint x: 741, startPoint y: 15, endPoint x: 719, endPoint y: 13, distance: 22.3
click at [719, 13] on div "Clients laurent bois Actions" at bounding box center [551, 24] width 996 height 23
type input "lemeta"
click at [922, 27] on icon at bounding box center [921, 24] width 11 height 11
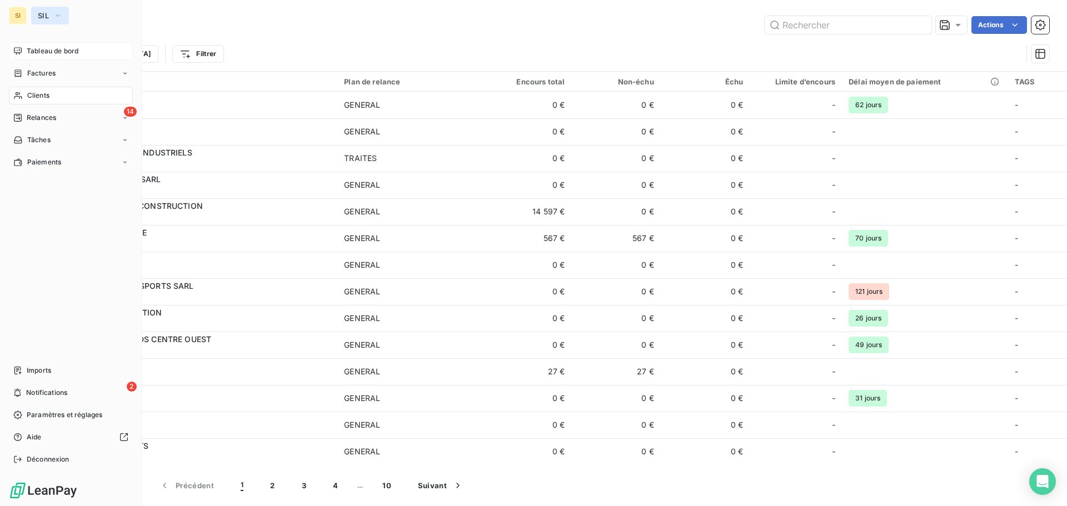
click at [47, 16] on span "SIL" at bounding box center [43, 15] width 11 height 9
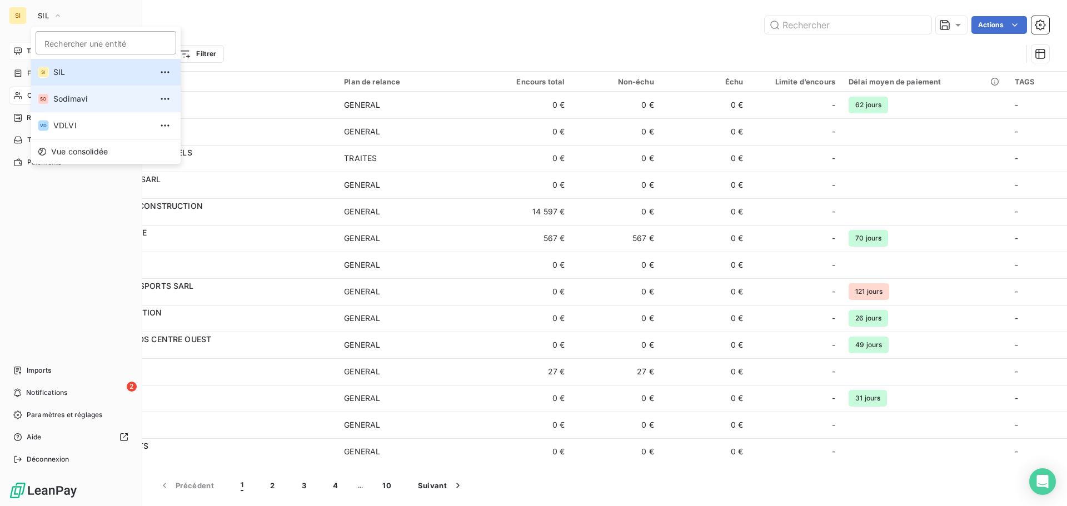
click at [77, 101] on span "Sodimavi" at bounding box center [102, 98] width 98 height 11
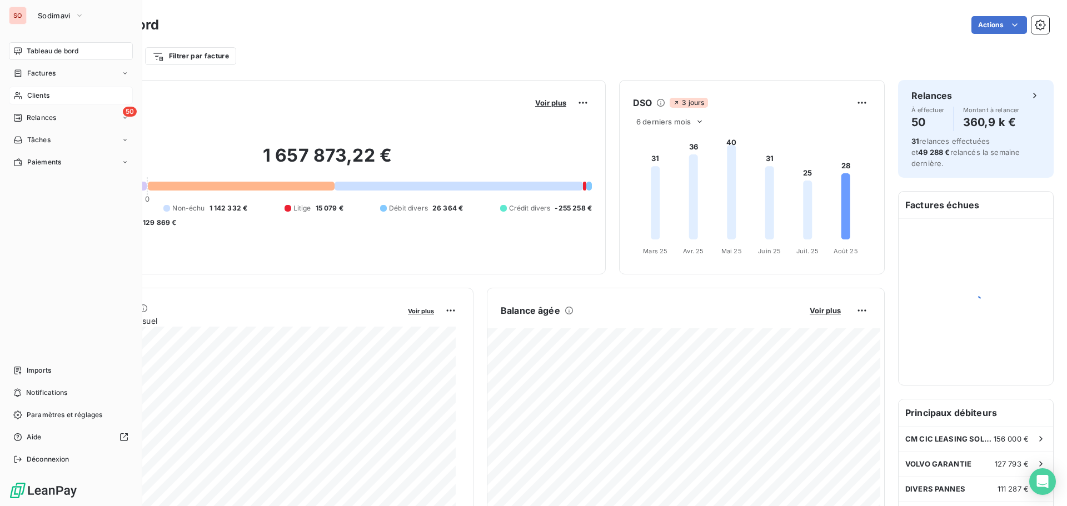
click at [23, 92] on div "Clients" at bounding box center [71, 96] width 124 height 18
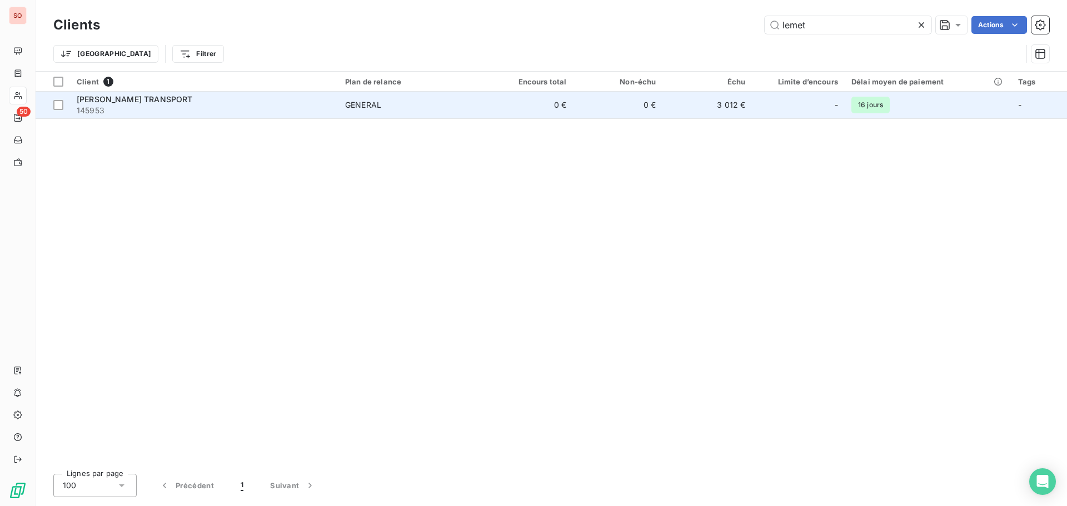
type input "lemet"
click at [107, 107] on span "145953" at bounding box center [204, 110] width 255 height 11
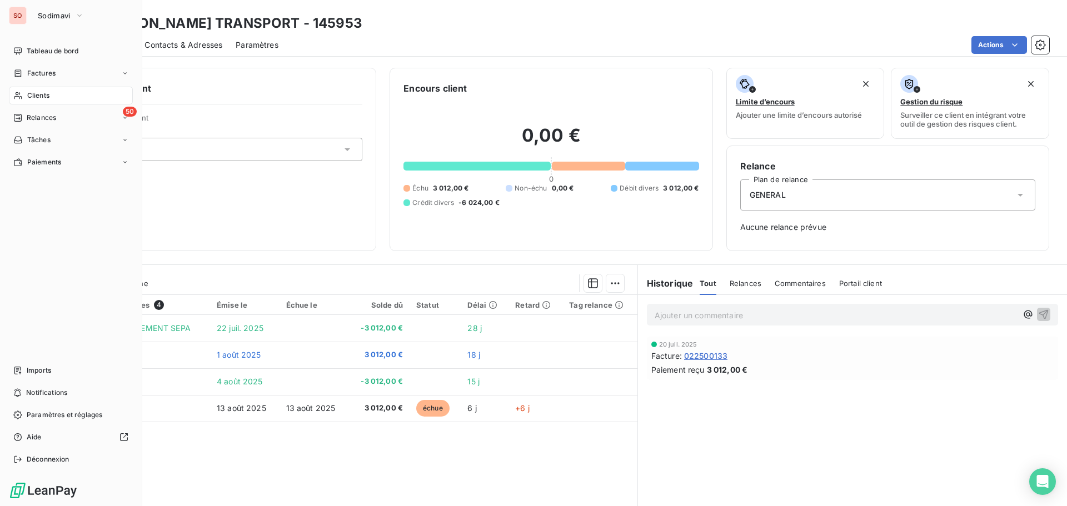
click at [42, 92] on span "Clients" at bounding box center [38, 96] width 22 height 10
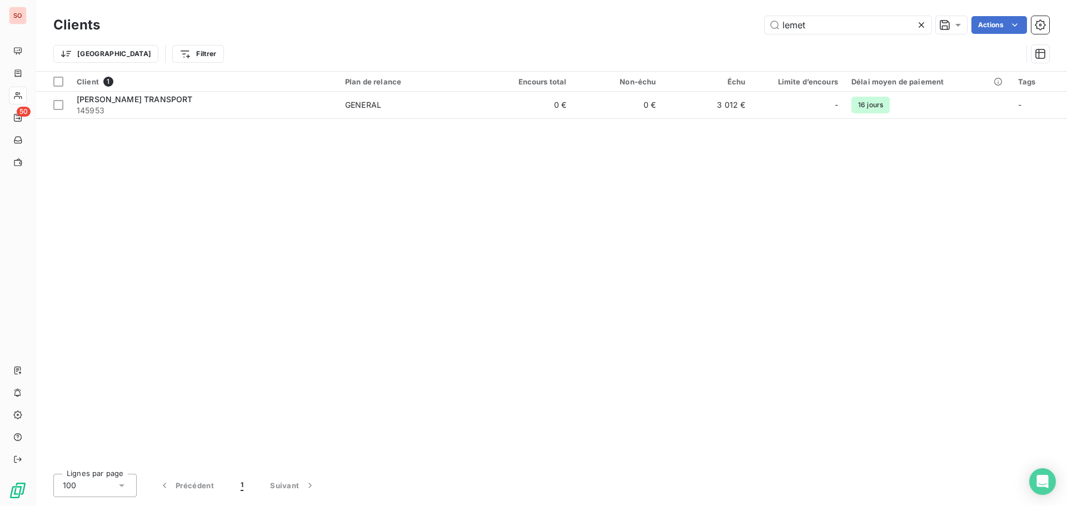
click at [921, 27] on icon at bounding box center [921, 24] width 11 height 11
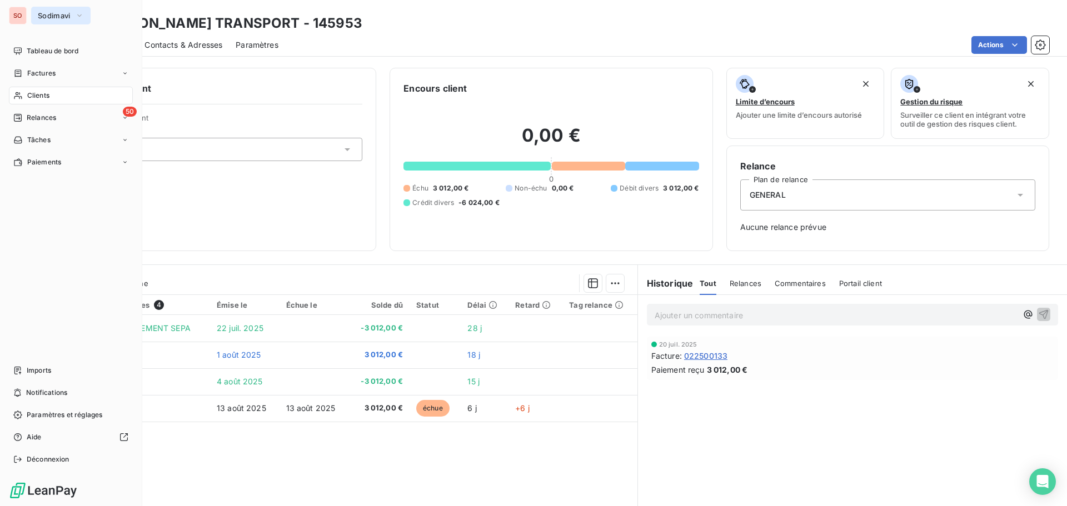
click at [59, 14] on span "Sodimavi" at bounding box center [54, 15] width 33 height 9
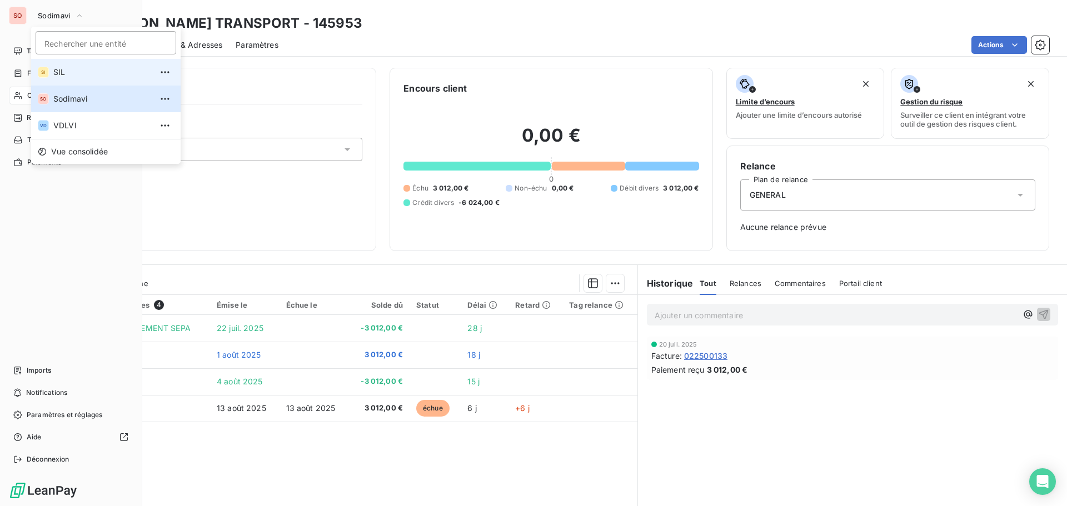
click at [58, 75] on span "SIL" at bounding box center [102, 72] width 98 height 11
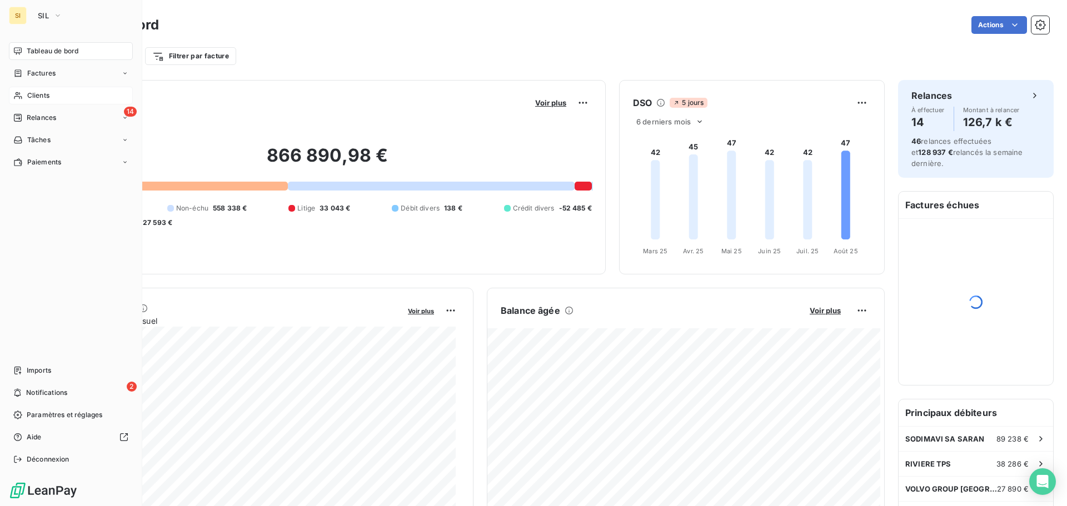
click at [33, 96] on span "Clients" at bounding box center [38, 96] width 22 height 10
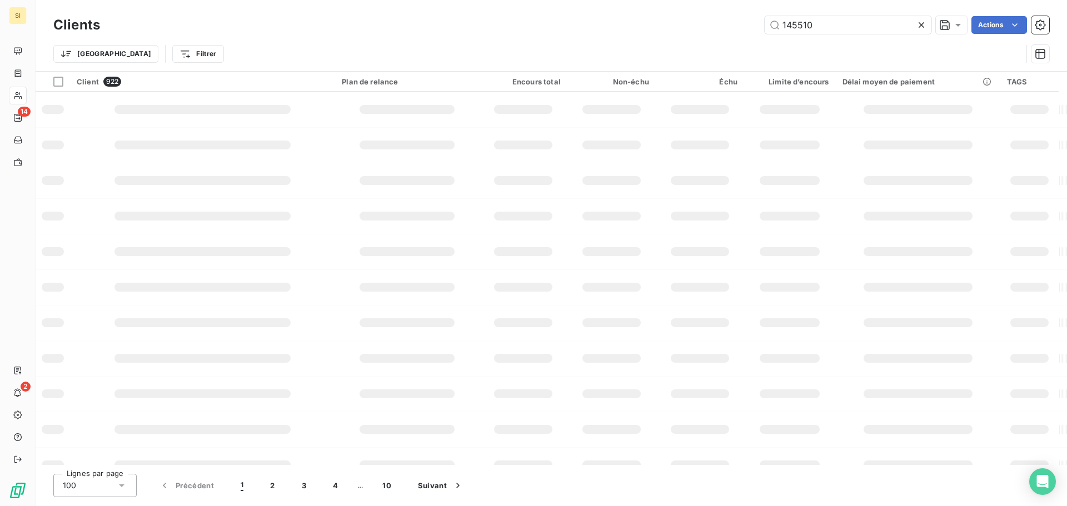
type input "145510"
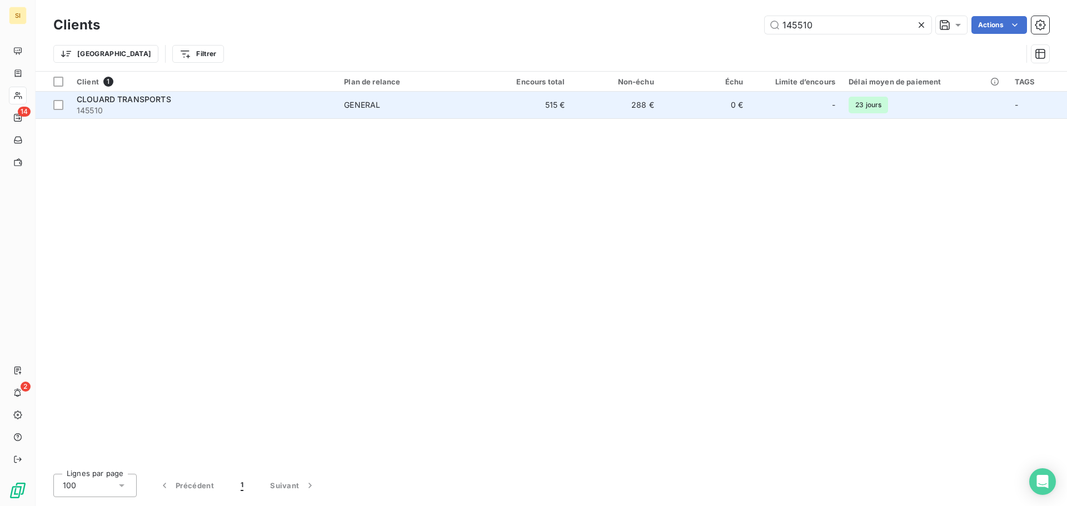
click at [155, 102] on span "CLOUARD TRANSPORTS" at bounding box center [124, 99] width 95 height 9
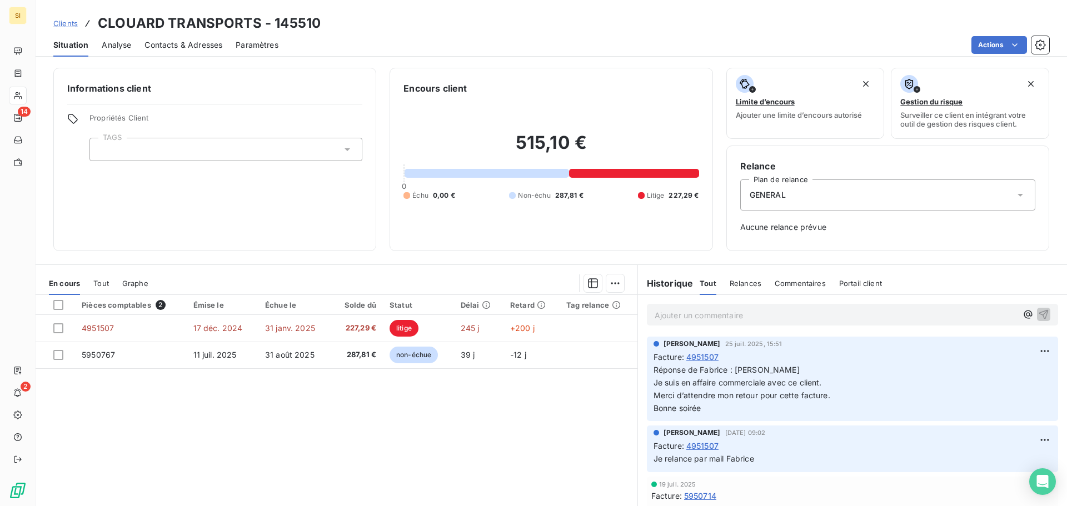
click at [666, 316] on p "Ajouter un commentaire ﻿" at bounding box center [836, 316] width 362 height 14
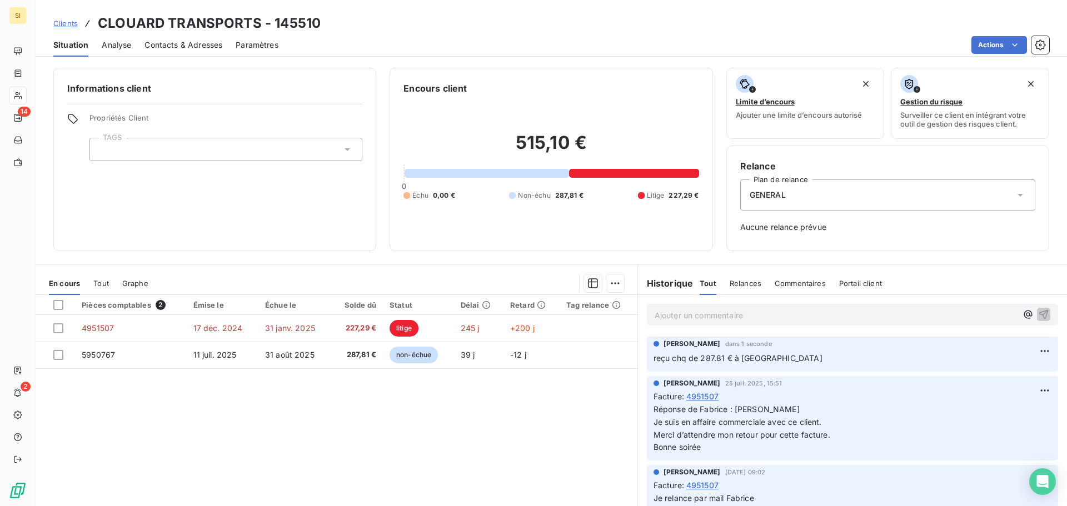
drag, startPoint x: 649, startPoint y: 64, endPoint x: 663, endPoint y: 54, distance: 16.7
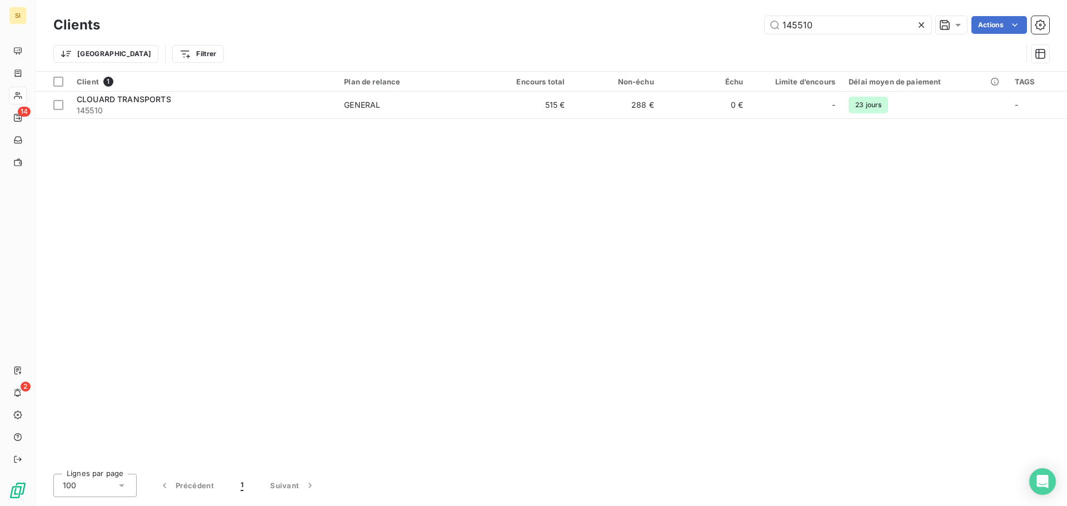
drag, startPoint x: 757, startPoint y: 26, endPoint x: 740, endPoint y: 26, distance: 16.7
click at [740, 26] on div "145510 Actions" at bounding box center [581, 25] width 936 height 18
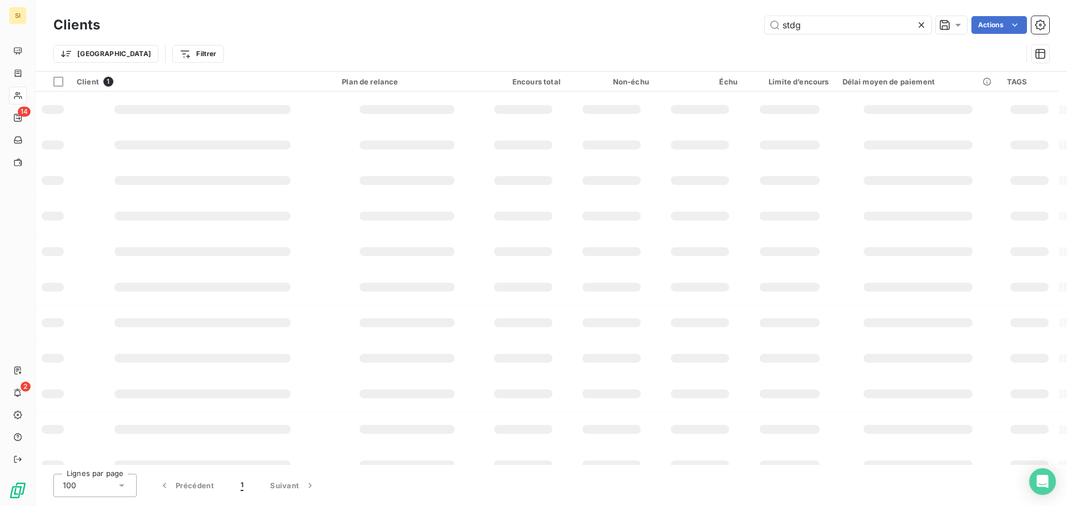
type input "stdg"
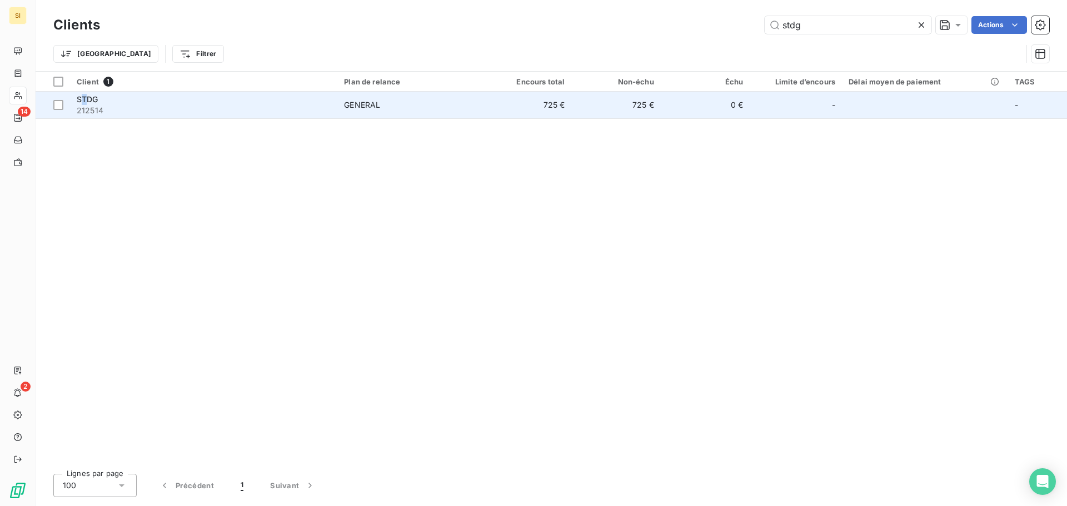
click at [81, 102] on span "STDG" at bounding box center [88, 99] width 22 height 9
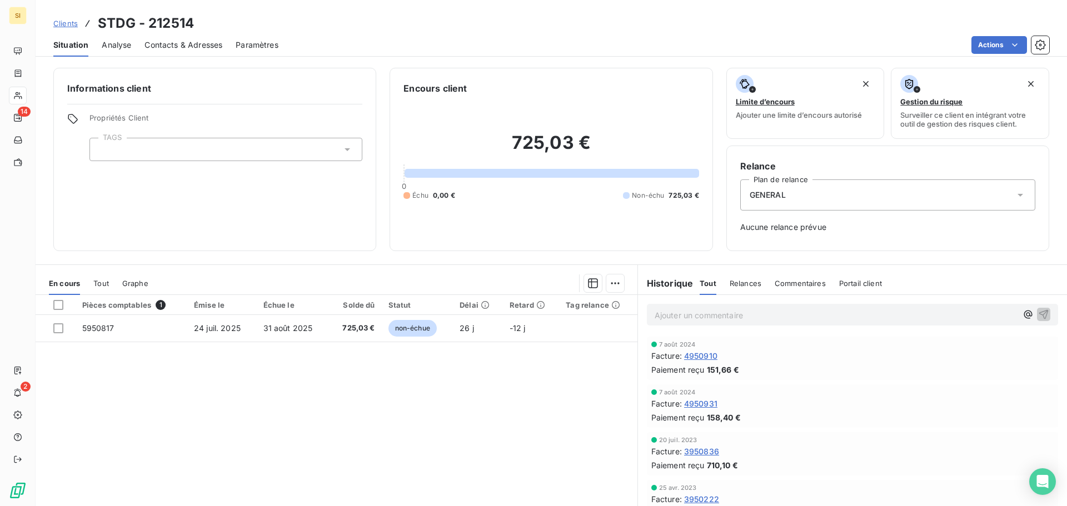
click at [719, 314] on p "Ajouter un commentaire ﻿" at bounding box center [836, 316] width 362 height 14
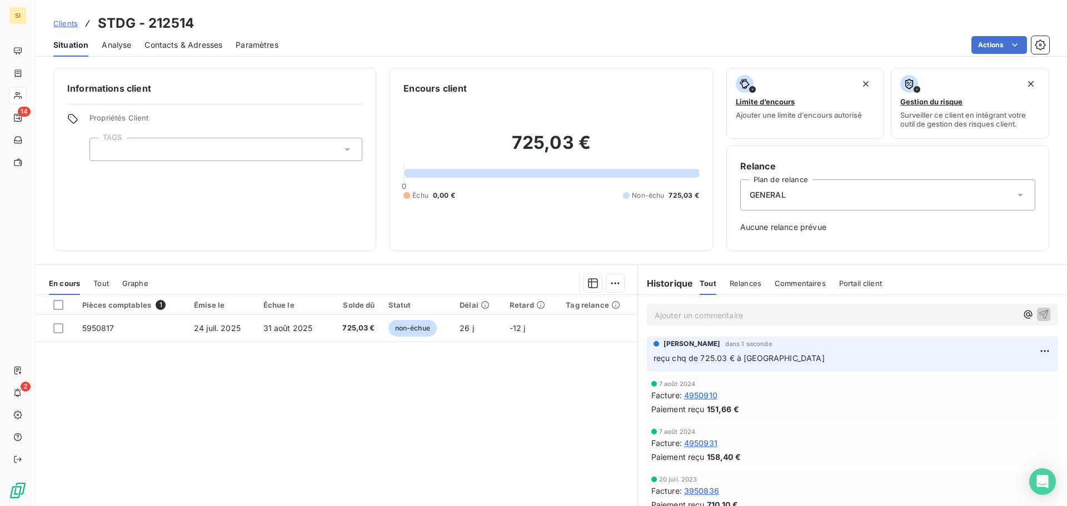
click at [318, 472] on div "Pièces comptables 1 Émise le Échue le Solde dû Statut Délai Retard Tag relance …" at bounding box center [337, 402] width 602 height 214
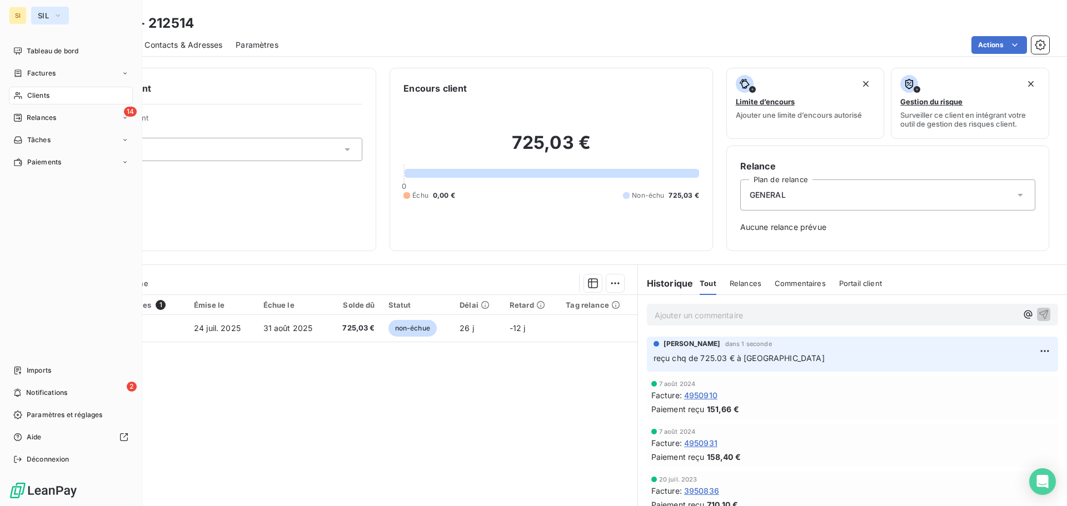
click at [51, 16] on button "SIL" at bounding box center [50, 16] width 38 height 18
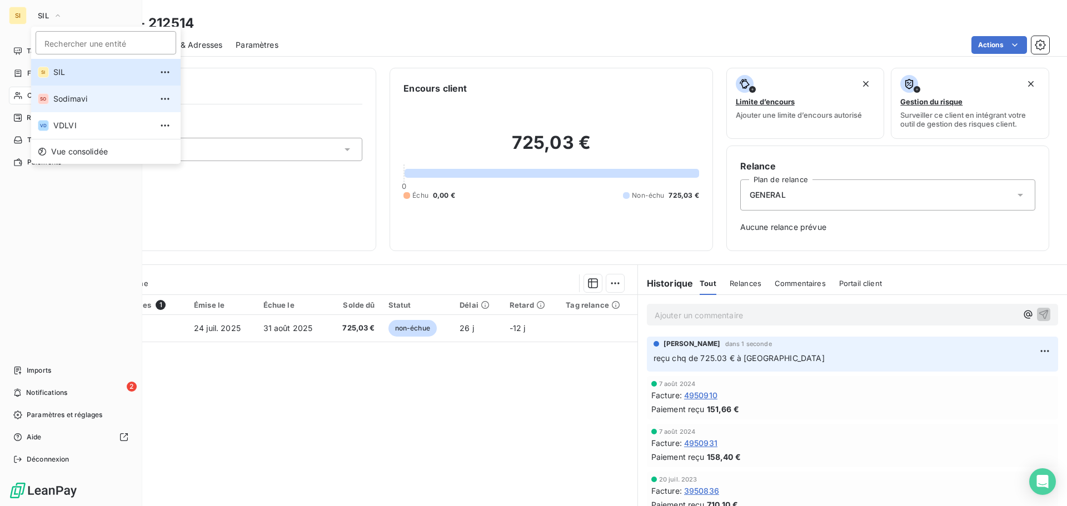
click at [67, 98] on span "Sodimavi" at bounding box center [102, 98] width 98 height 11
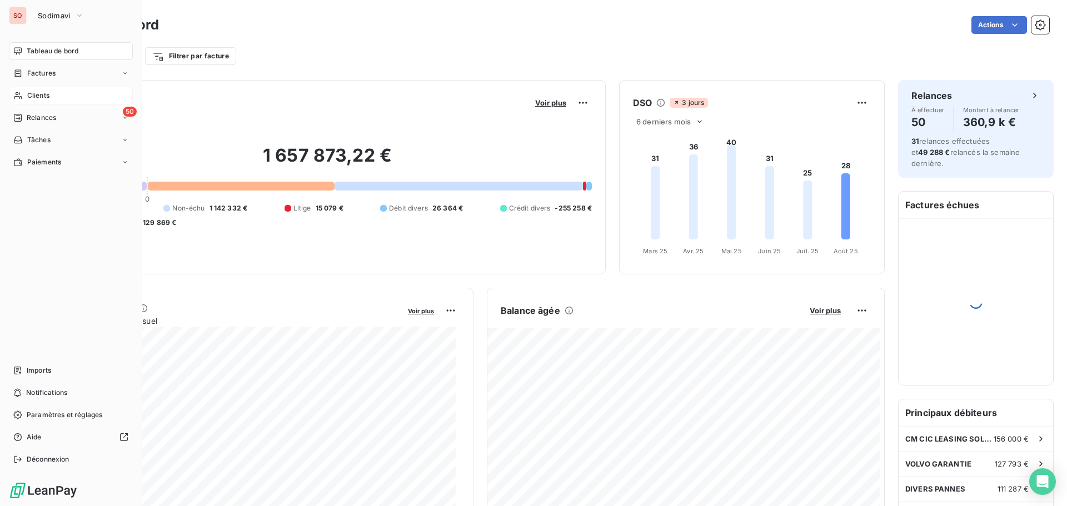
click at [26, 91] on div "Clients" at bounding box center [71, 96] width 124 height 18
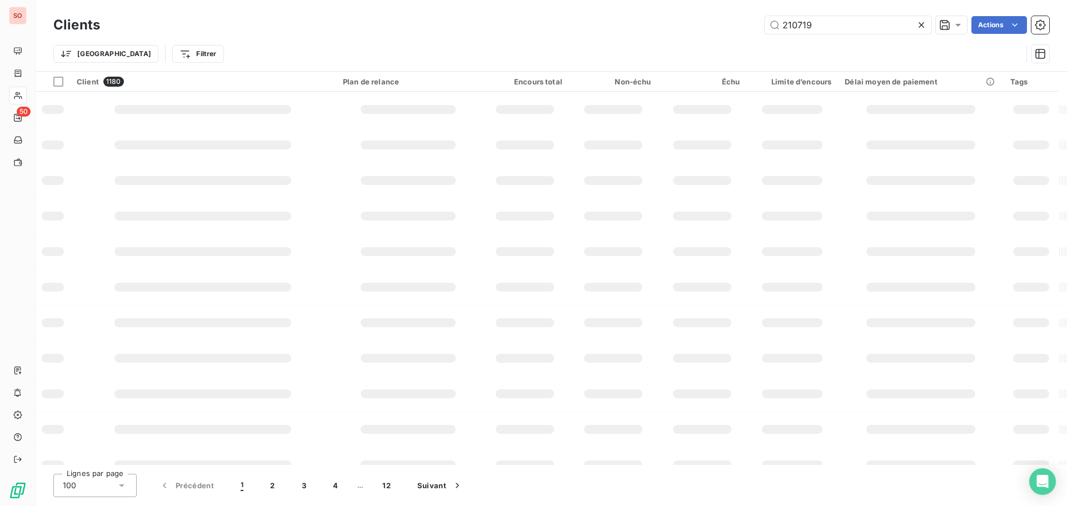
type input "210719"
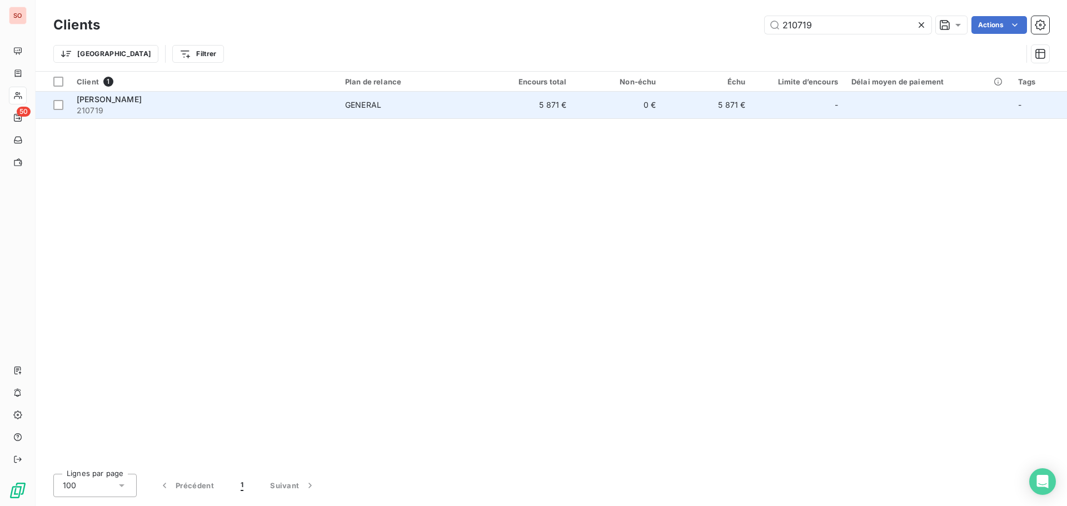
click at [120, 97] on span "CALLARD YANNICK" at bounding box center [109, 99] width 65 height 9
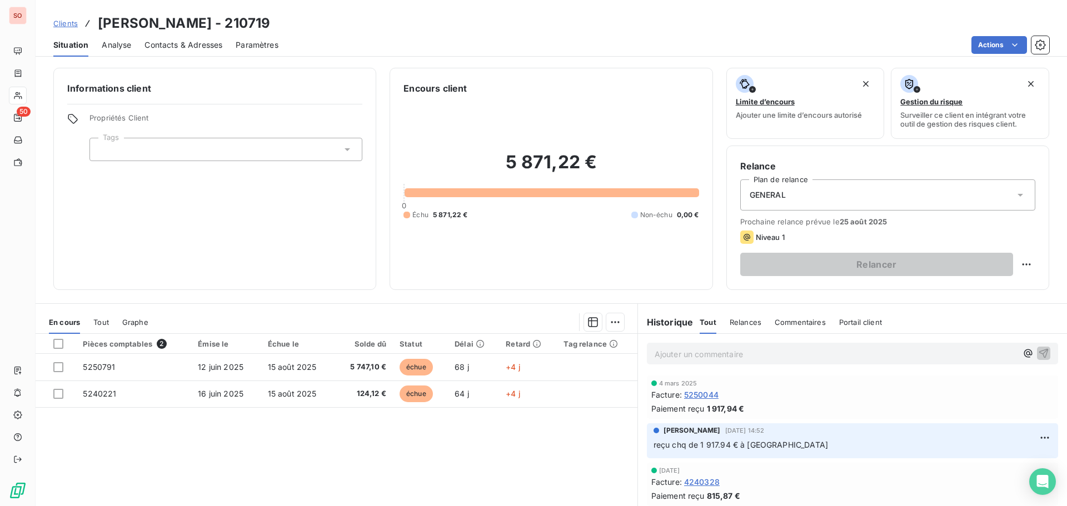
click at [684, 355] on p "Ajouter un commentaire ﻿" at bounding box center [836, 354] width 362 height 14
click at [1038, 351] on icon "button" at bounding box center [1043, 352] width 11 height 11
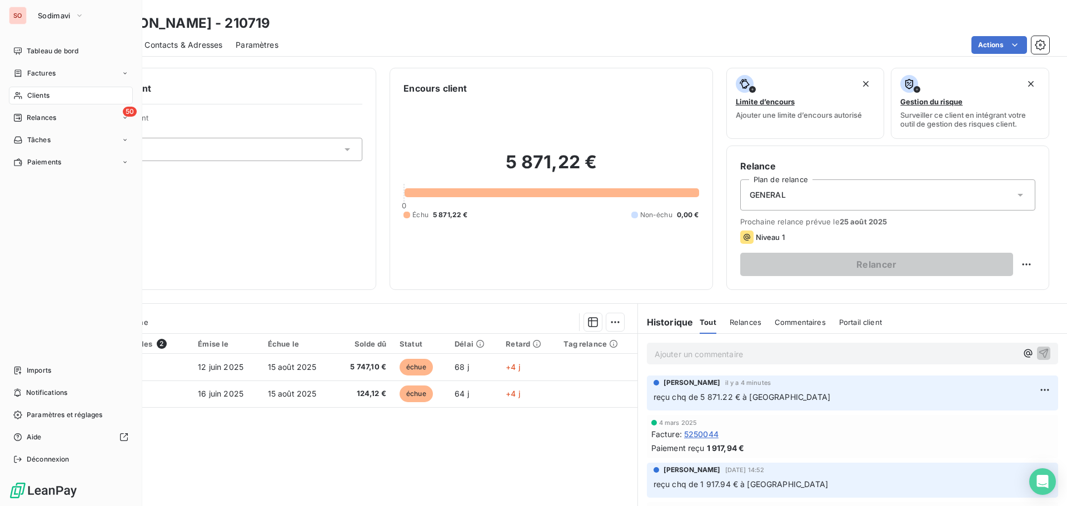
drag, startPoint x: 36, startPoint y: 97, endPoint x: 93, endPoint y: 85, distance: 58.5
click at [36, 97] on span "Clients" at bounding box center [38, 96] width 22 height 10
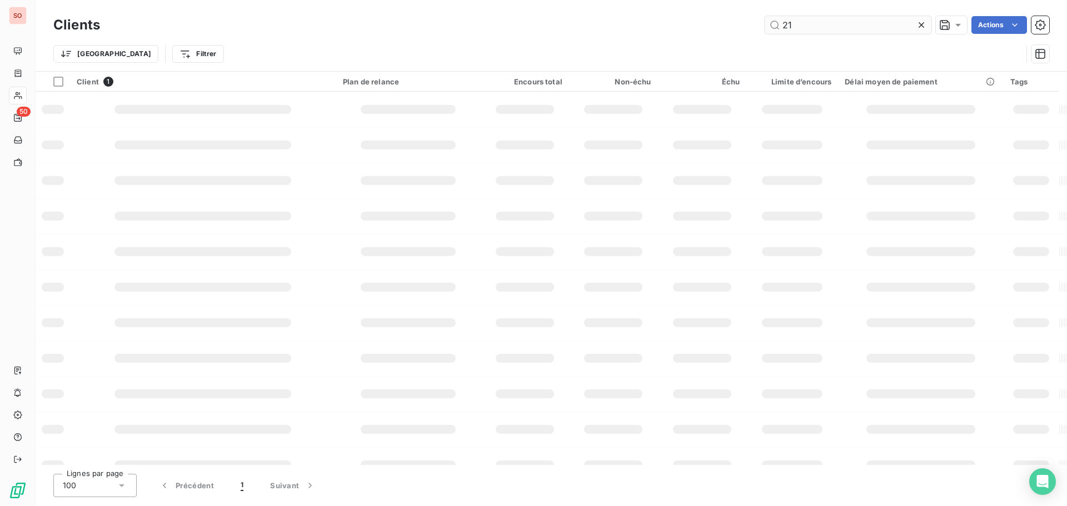
type input "2"
type input "supergel"
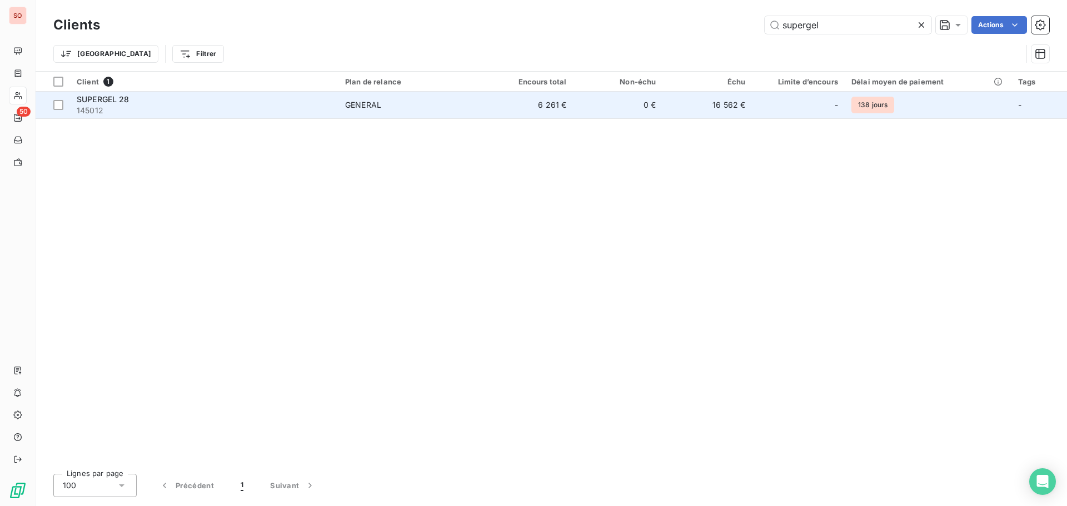
click at [91, 103] on span "SUPERGEL 28" at bounding box center [103, 99] width 53 height 9
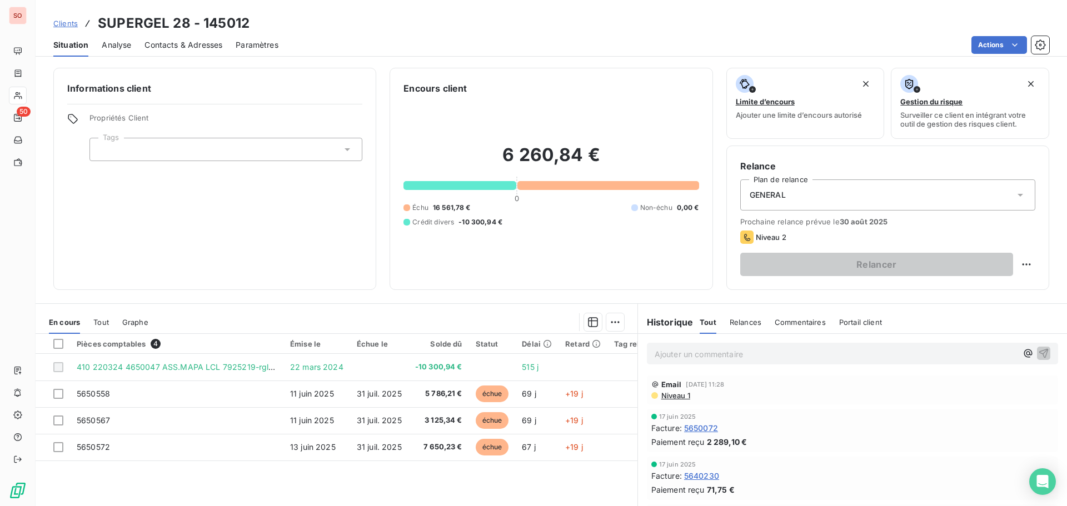
click at [170, 47] on span "Contacts & Adresses" at bounding box center [184, 44] width 78 height 11
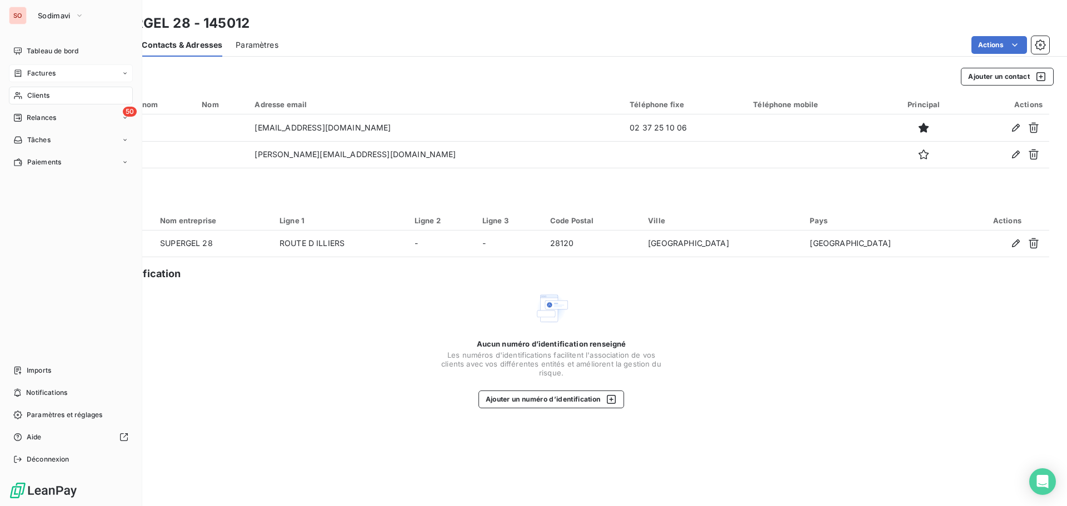
click at [38, 74] on span "Factures" at bounding box center [41, 73] width 28 height 10
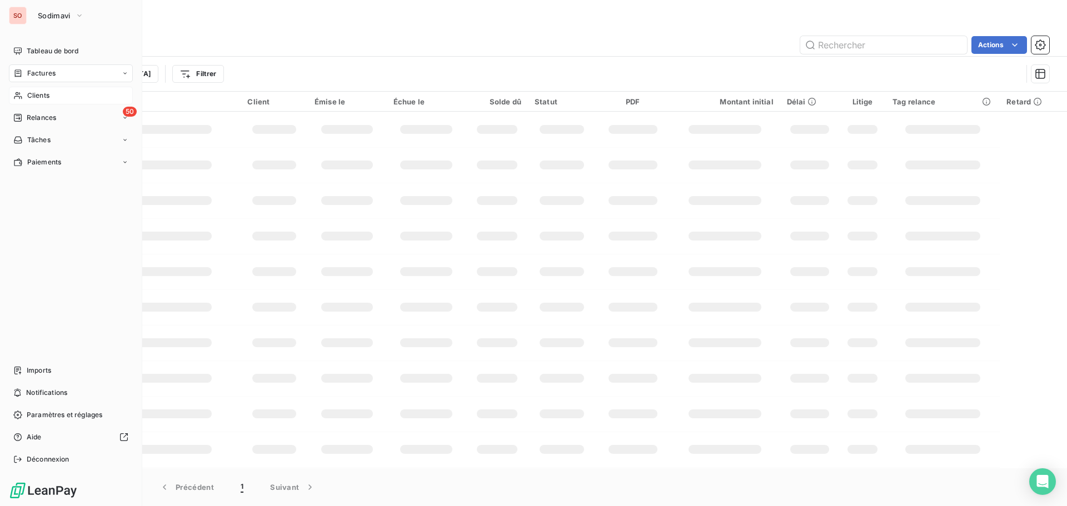
click at [30, 93] on span "Clients" at bounding box center [38, 96] width 22 height 10
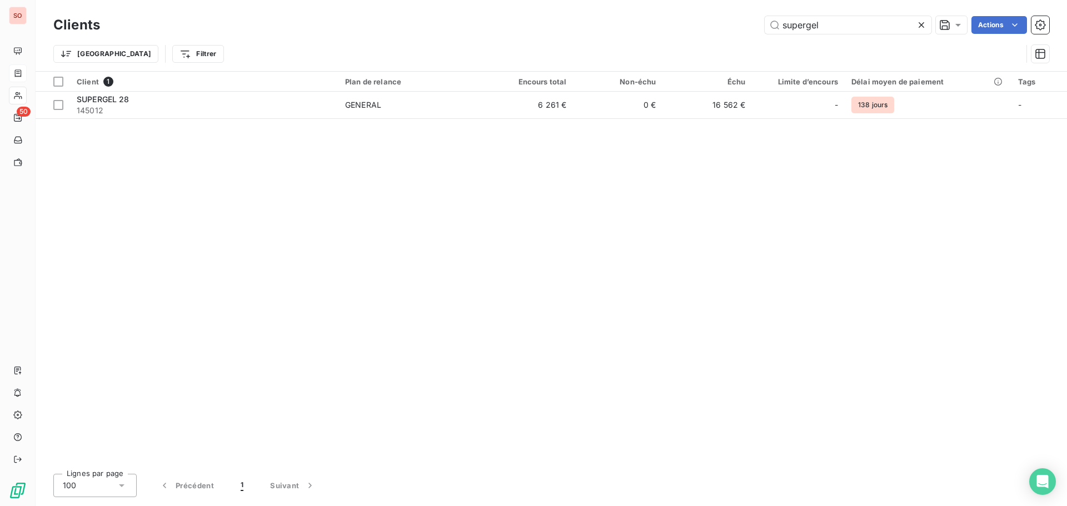
drag, startPoint x: 827, startPoint y: 26, endPoint x: 693, endPoint y: 10, distance: 134.9
click at [695, 12] on div "Clients supergel Actions Trier Filtrer" at bounding box center [552, 35] width 1032 height 71
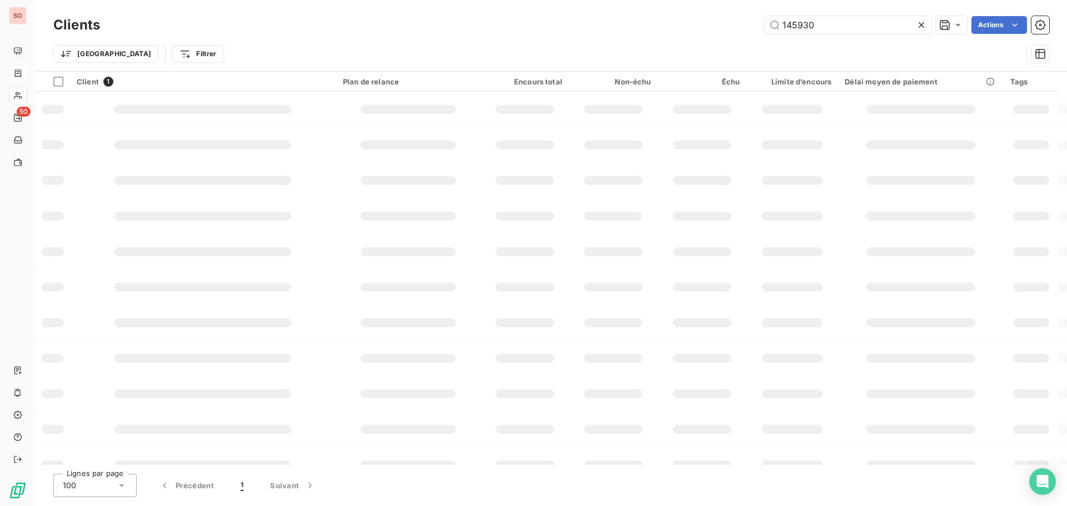
type input "145930"
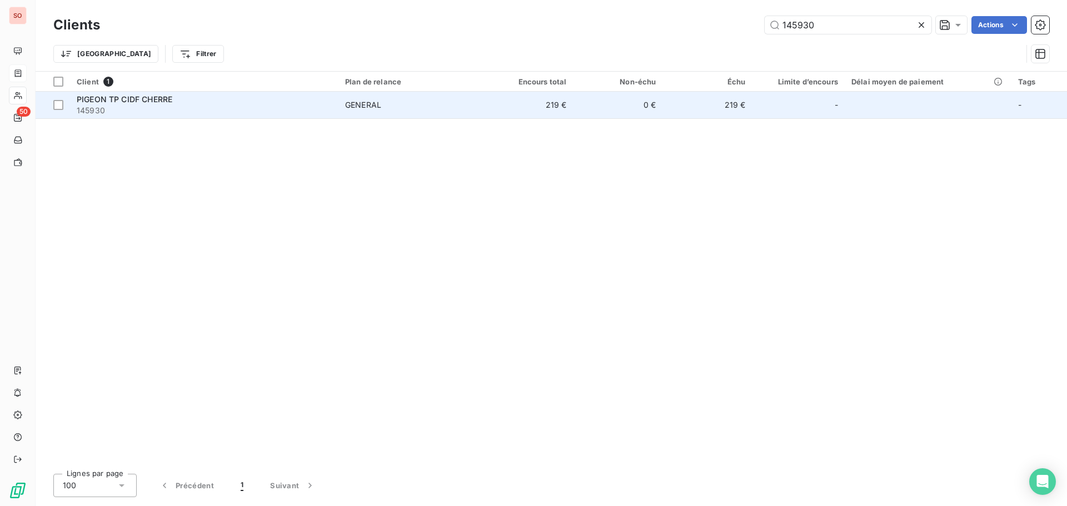
click at [99, 97] on span "PIGEON TP CIDF CHERRE" at bounding box center [125, 99] width 96 height 9
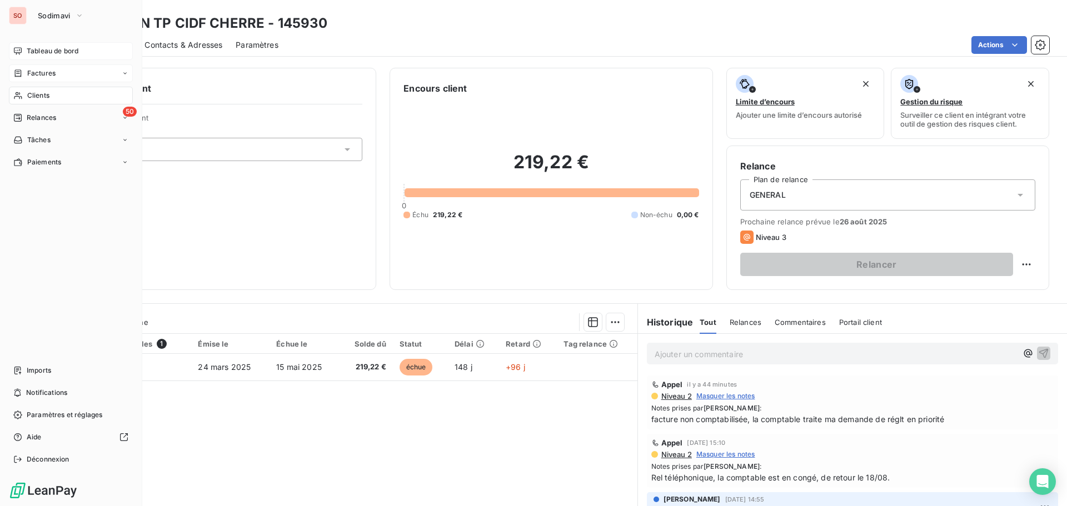
click at [40, 51] on span "Tableau de bord" at bounding box center [53, 51] width 52 height 10
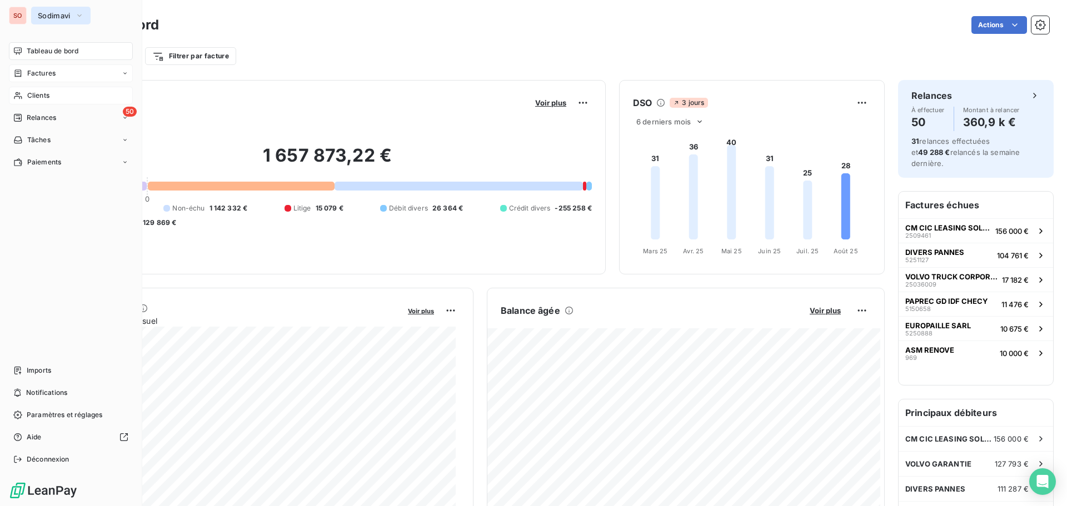
click at [49, 11] on button "Sodimavi" at bounding box center [60, 16] width 59 height 18
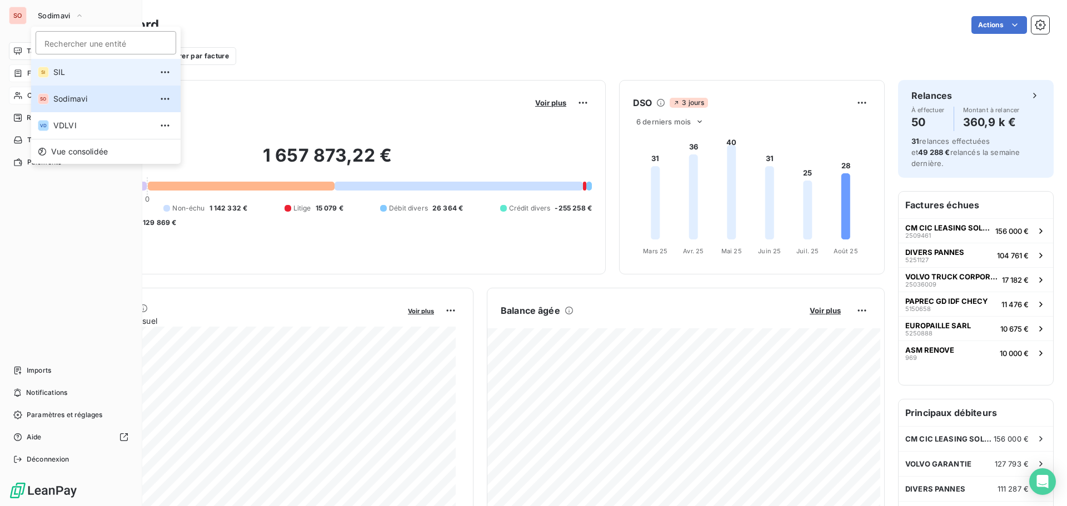
click at [61, 74] on span "SIL" at bounding box center [102, 72] width 98 height 11
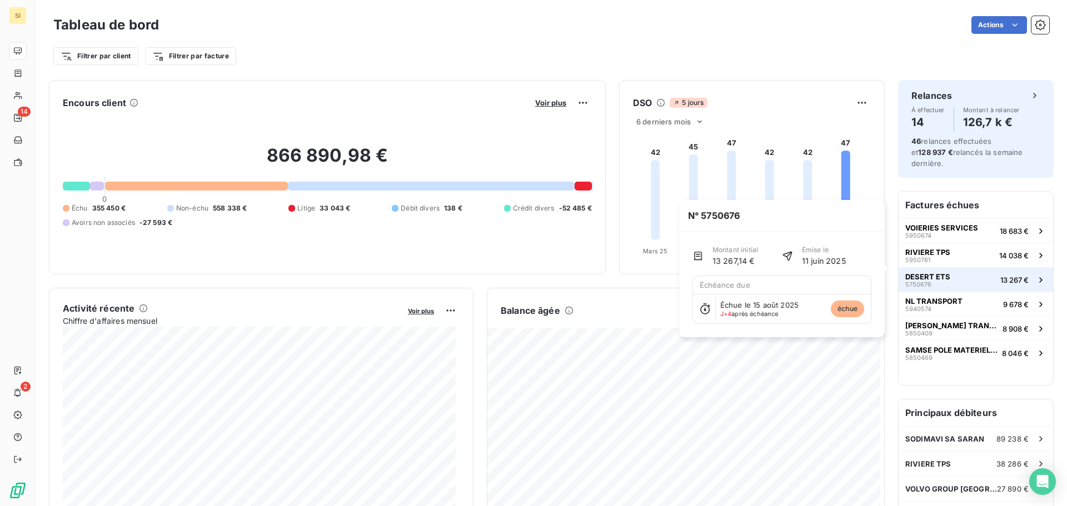
click at [915, 272] on span "DESERT ETS" at bounding box center [928, 276] width 45 height 9
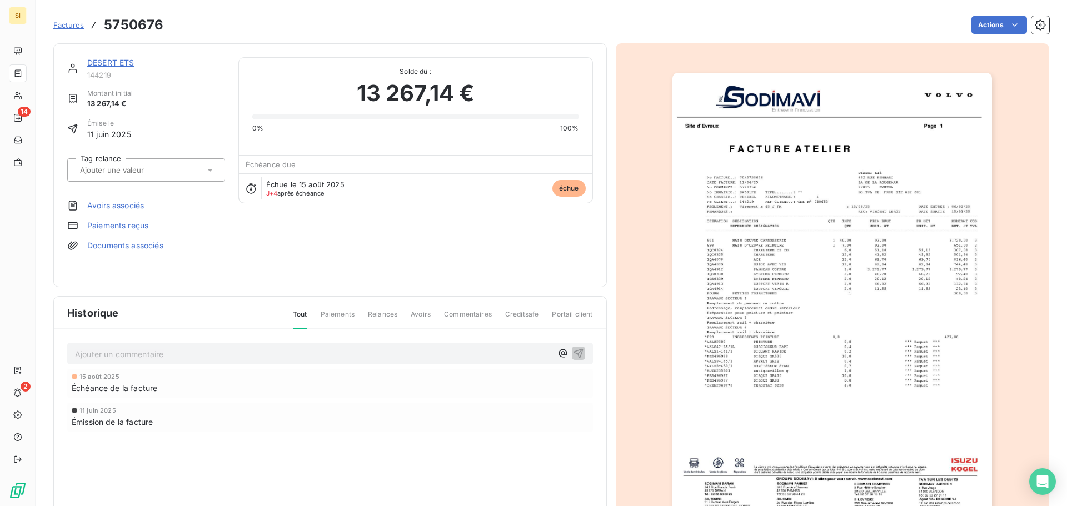
click at [108, 61] on link "DESERT ETS" at bounding box center [110, 62] width 47 height 9
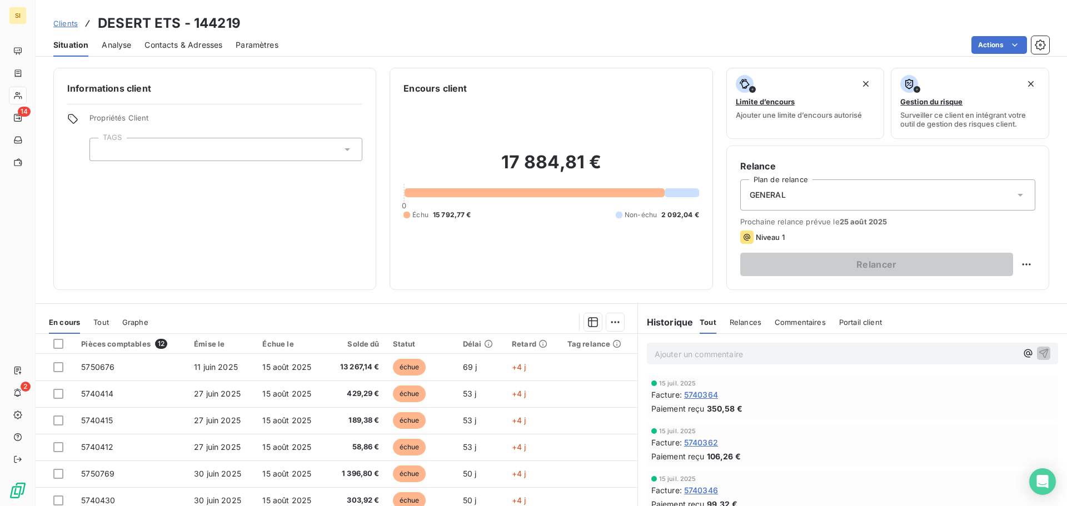
click at [188, 42] on span "Contacts & Adresses" at bounding box center [184, 44] width 78 height 11
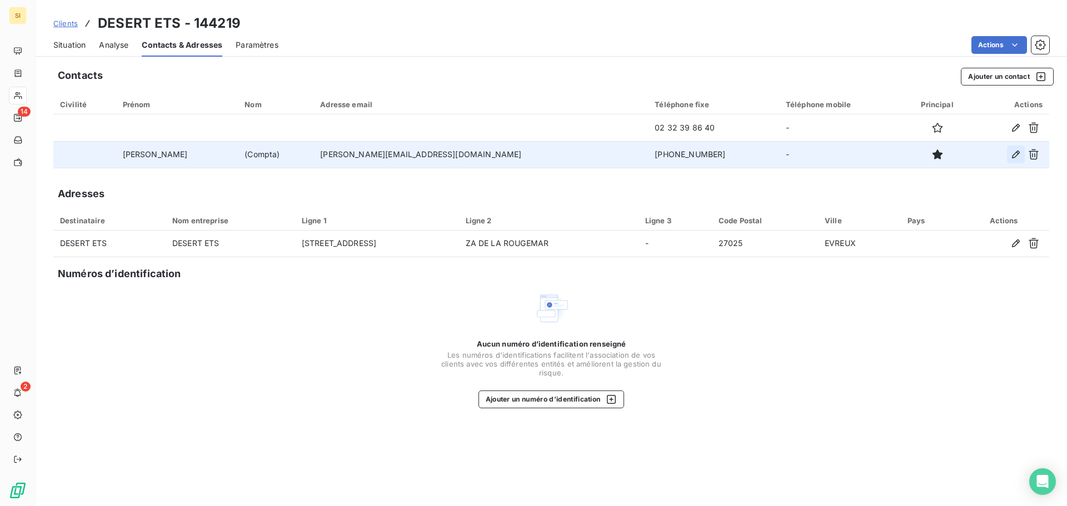
click at [1014, 154] on icon "button" at bounding box center [1016, 155] width 8 height 8
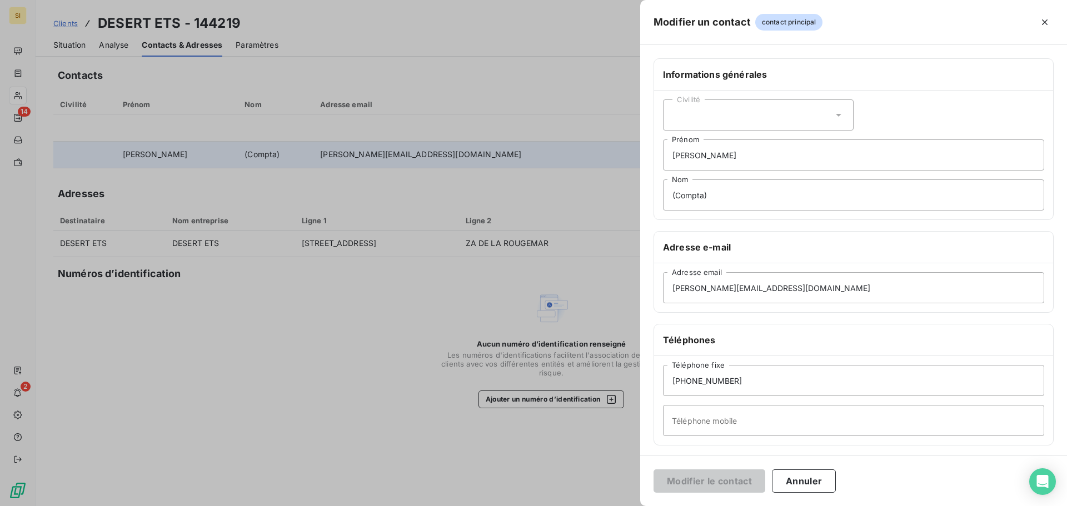
click at [835, 113] on icon at bounding box center [838, 115] width 11 height 11
click at [673, 143] on input "radio" at bounding box center [675, 142] width 11 height 11
drag, startPoint x: 723, startPoint y: 200, endPoint x: 633, endPoint y: 187, distance: 91.0
click at [633, 506] on div "Modifier un contact contact principal Informations générales Civilité Madame [P…" at bounding box center [533, 506] width 1067 height 0
type input "ROQUIER"
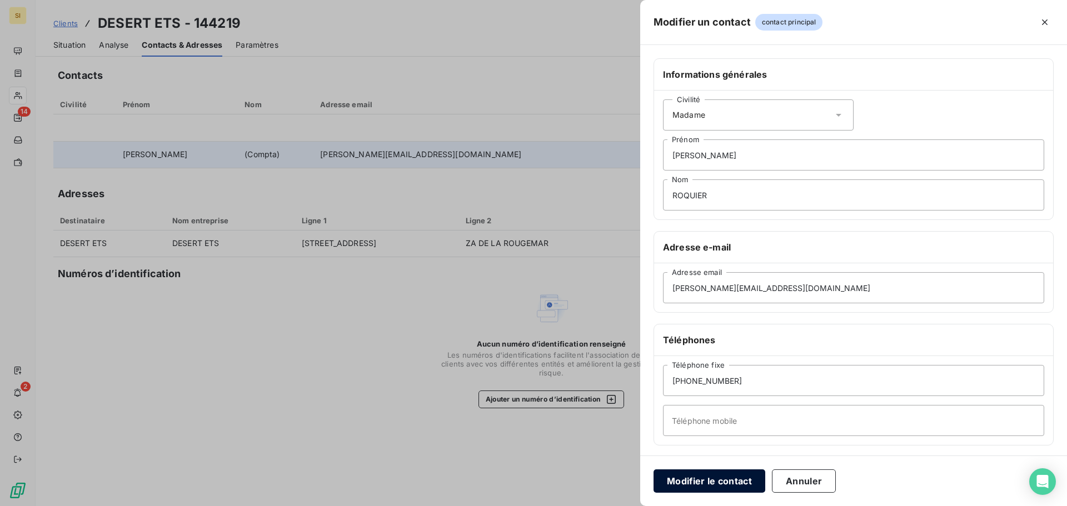
click at [735, 483] on button "Modifier le contact" at bounding box center [710, 481] width 112 height 23
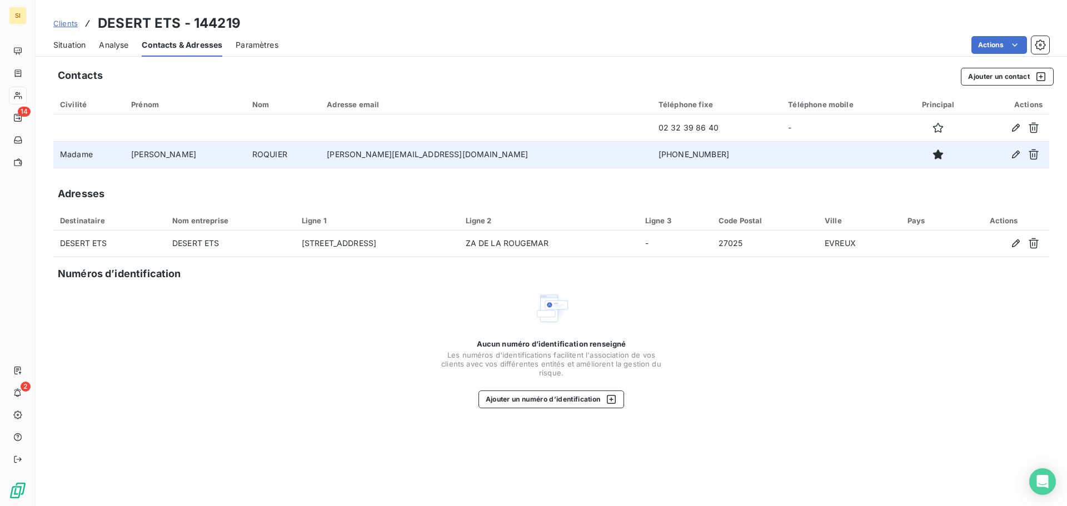
click at [652, 150] on td "[PHONE_NUMBER]" at bounding box center [717, 154] width 130 height 27
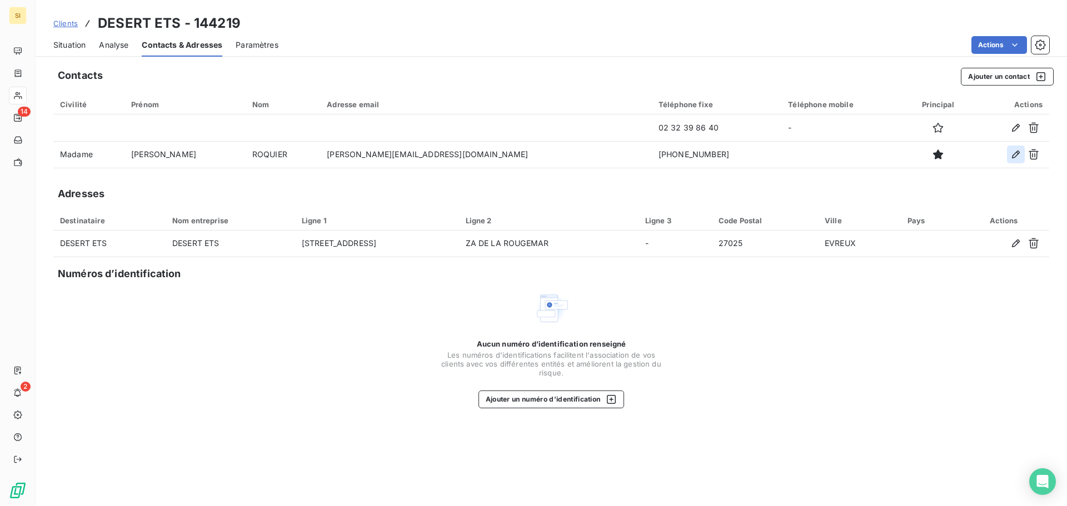
click at [1013, 152] on icon "button" at bounding box center [1016, 154] width 11 height 11
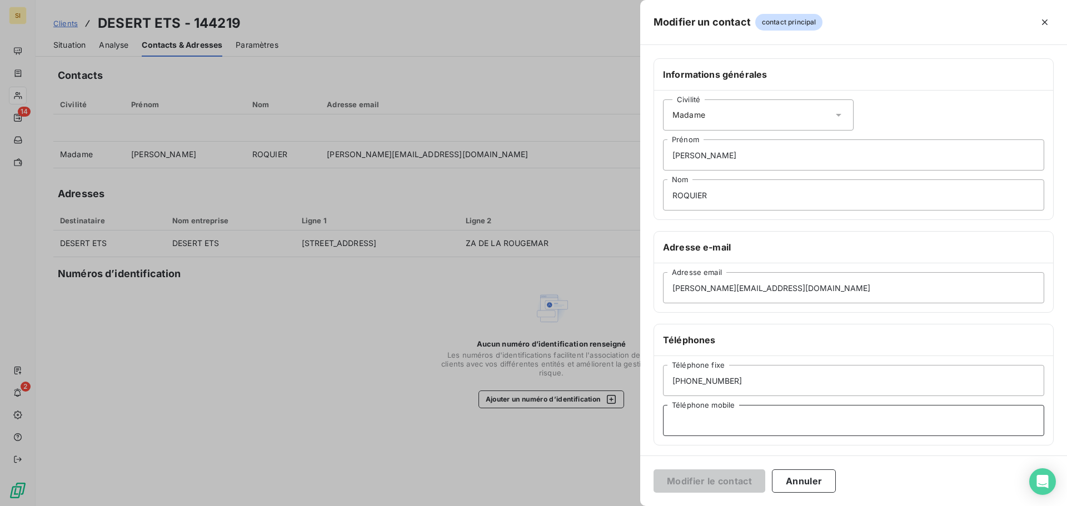
click at [693, 431] on input "Téléphone mobile" at bounding box center [853, 420] width 381 height 31
type input "COMPTA"
click at [692, 476] on button "Modifier le contact" at bounding box center [710, 481] width 112 height 23
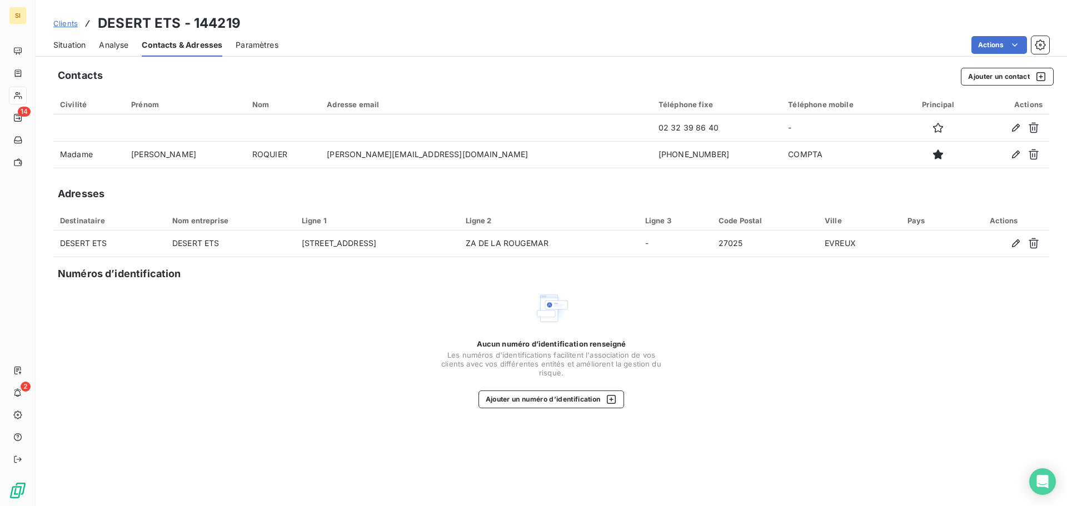
click at [66, 50] on span "Situation" at bounding box center [69, 44] width 32 height 11
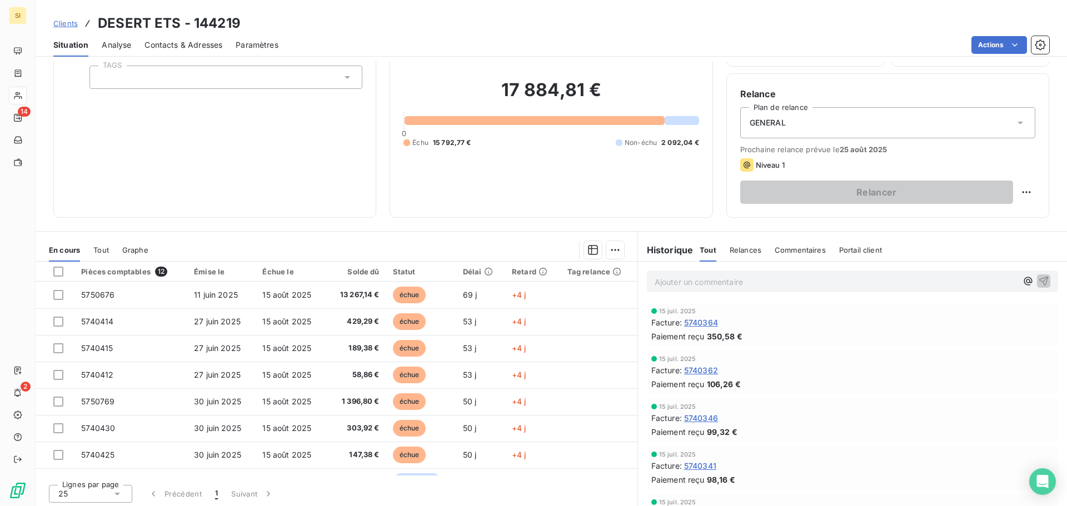
scroll to position [75, 0]
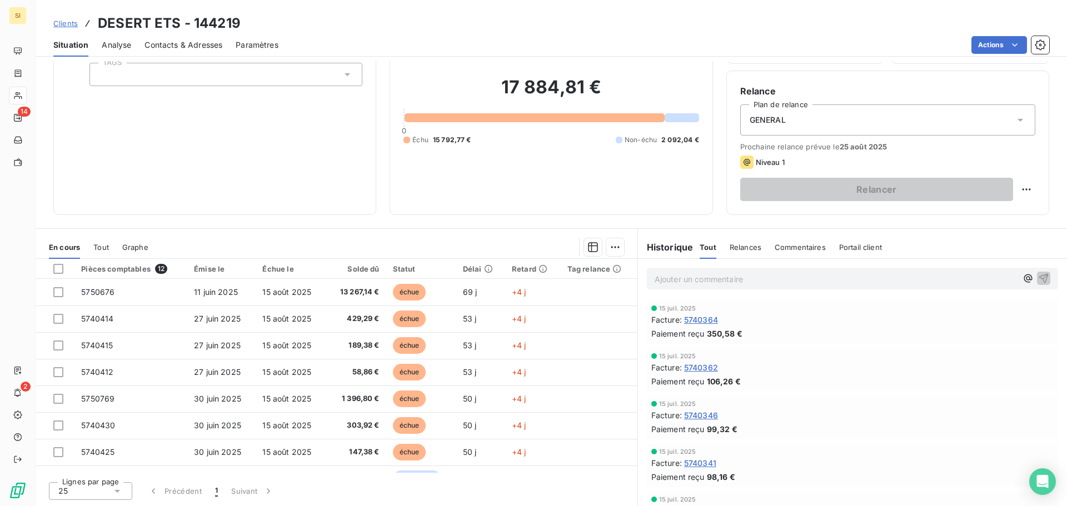
click at [202, 160] on div "Informations client Propriétés Client TAGS" at bounding box center [214, 104] width 323 height 222
click at [691, 284] on p "Ajouter un commentaire ﻿" at bounding box center [836, 279] width 362 height 14
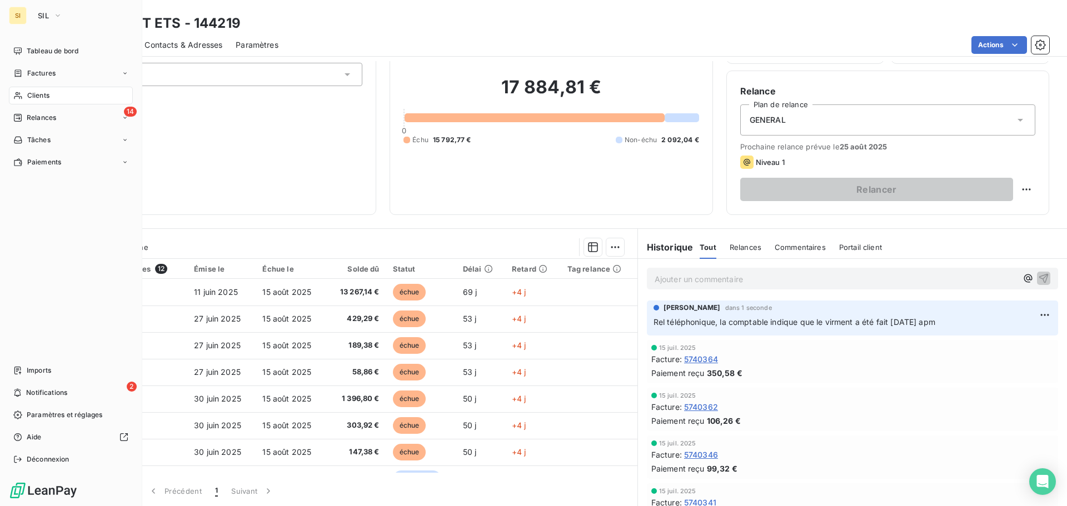
click at [32, 92] on span "Clients" at bounding box center [38, 96] width 22 height 10
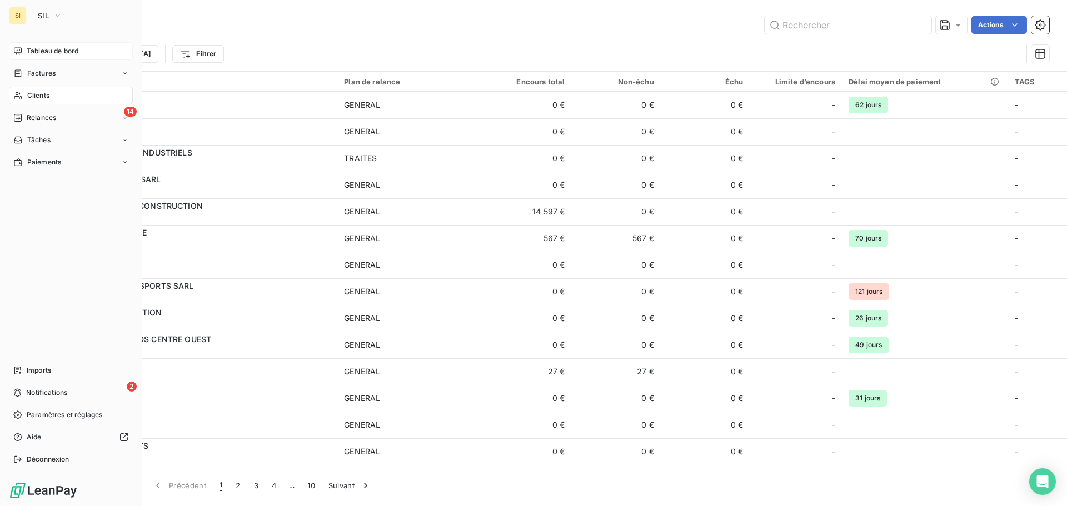
click at [32, 49] on span "Tableau de bord" at bounding box center [53, 51] width 52 height 10
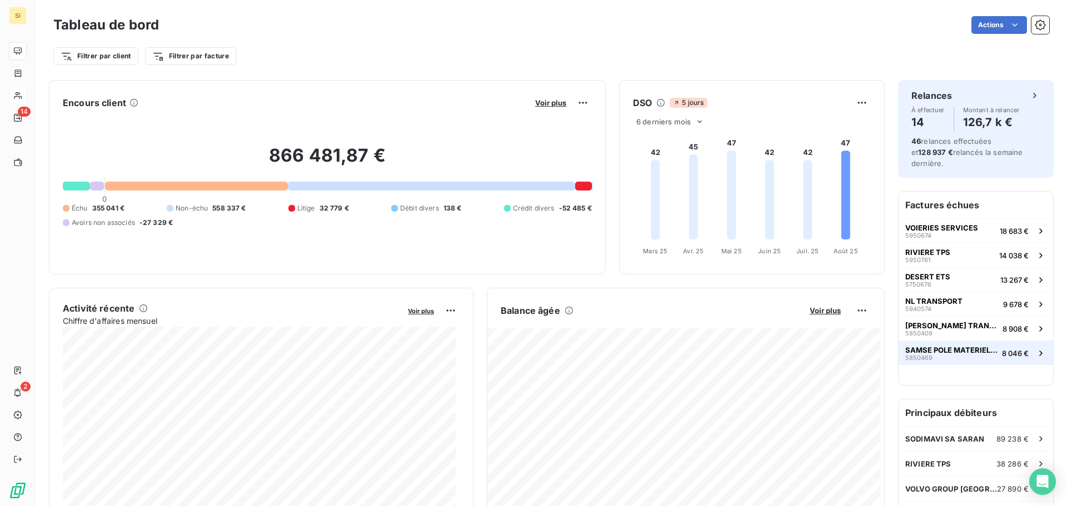
click at [914, 346] on span "SAMSE POLE MATERIELS D'EXPLOITATION" at bounding box center [952, 350] width 92 height 9
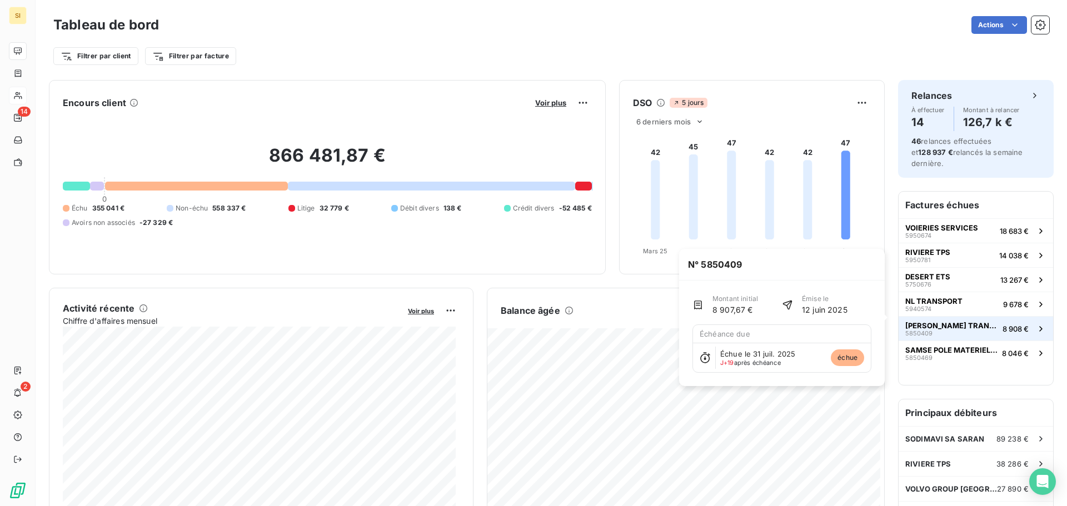
click at [925, 321] on span "BENINGA CHRISTIAN TRANSPORTS EURL" at bounding box center [952, 325] width 93 height 9
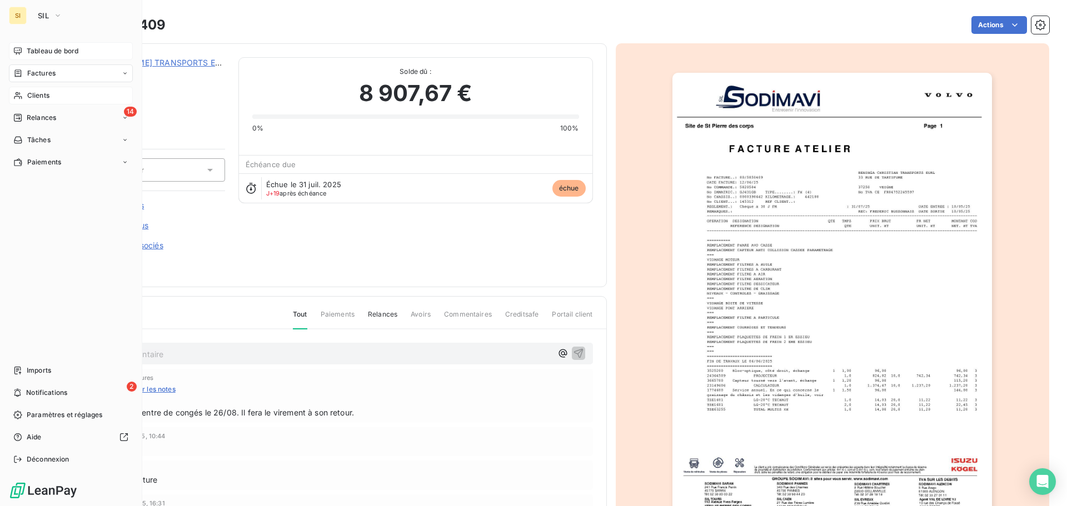
click at [46, 48] on span "Tableau de bord" at bounding box center [53, 51] width 52 height 10
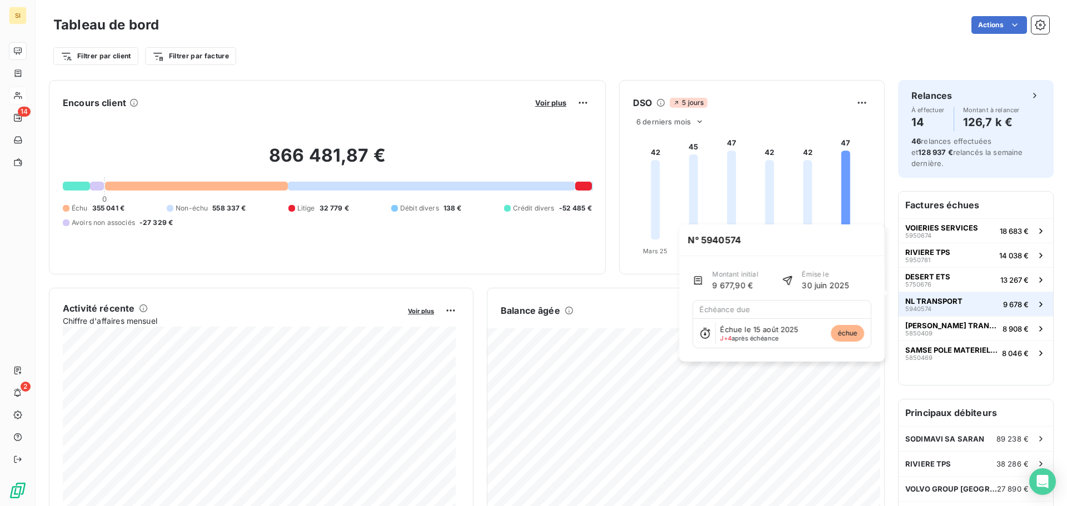
click at [917, 297] on span "NL TRANSPORT" at bounding box center [934, 301] width 57 height 9
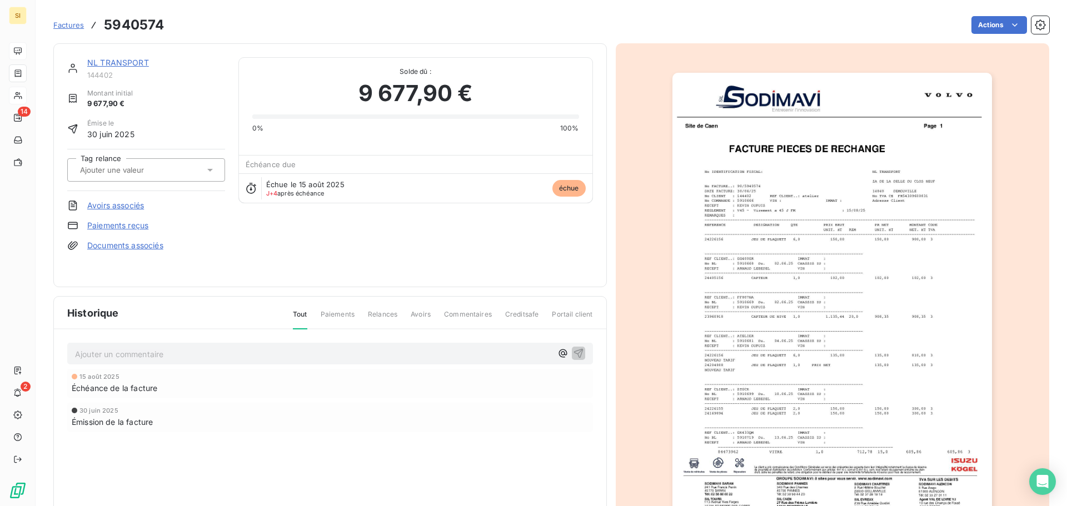
click at [128, 59] on link "NL TRANSPORT" at bounding box center [118, 62] width 62 height 9
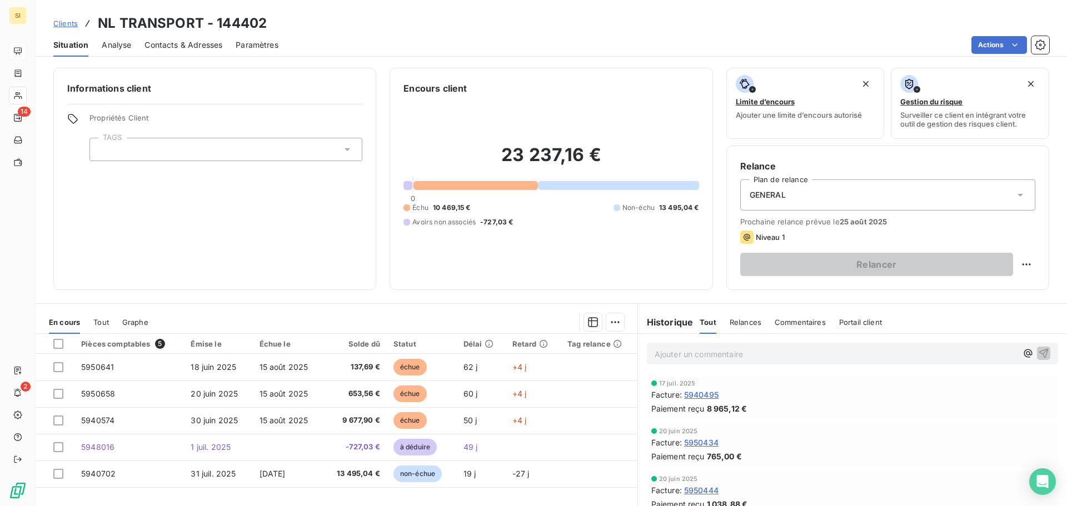
click at [175, 44] on span "Contacts & Adresses" at bounding box center [184, 44] width 78 height 11
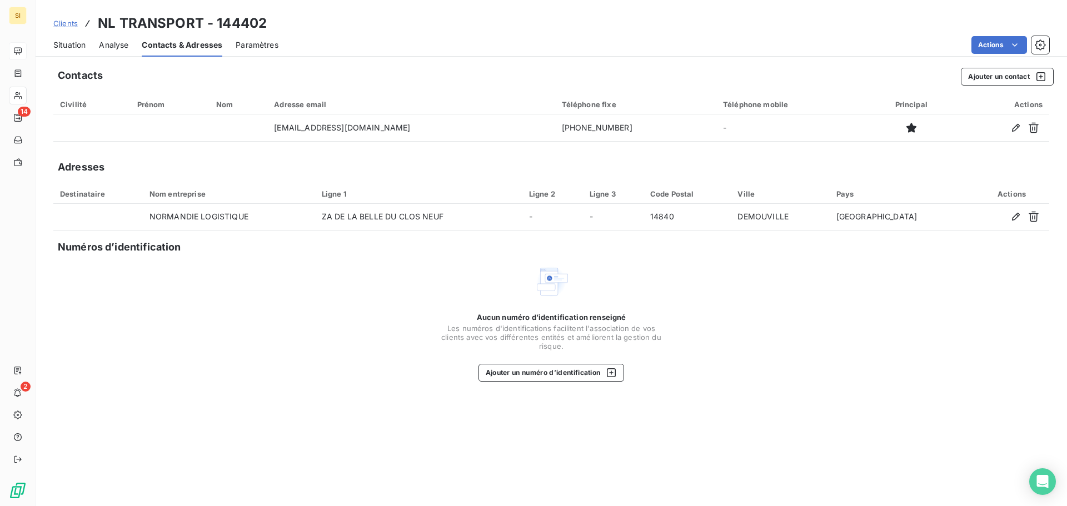
click at [73, 41] on span "Situation" at bounding box center [69, 44] width 32 height 11
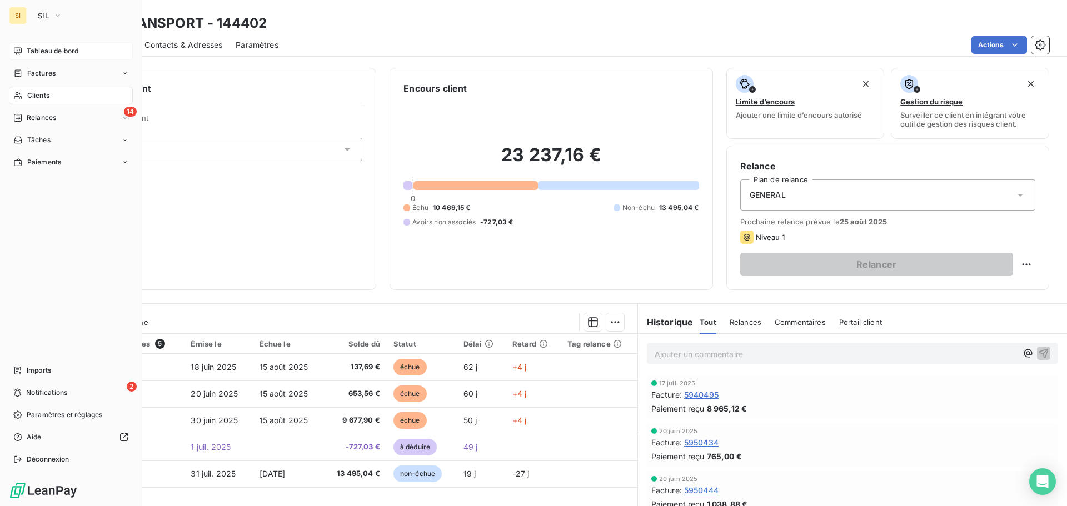
drag, startPoint x: 34, startPoint y: 47, endPoint x: 53, endPoint y: 49, distance: 19.5
click at [34, 47] on span "Tableau de bord" at bounding box center [53, 51] width 52 height 10
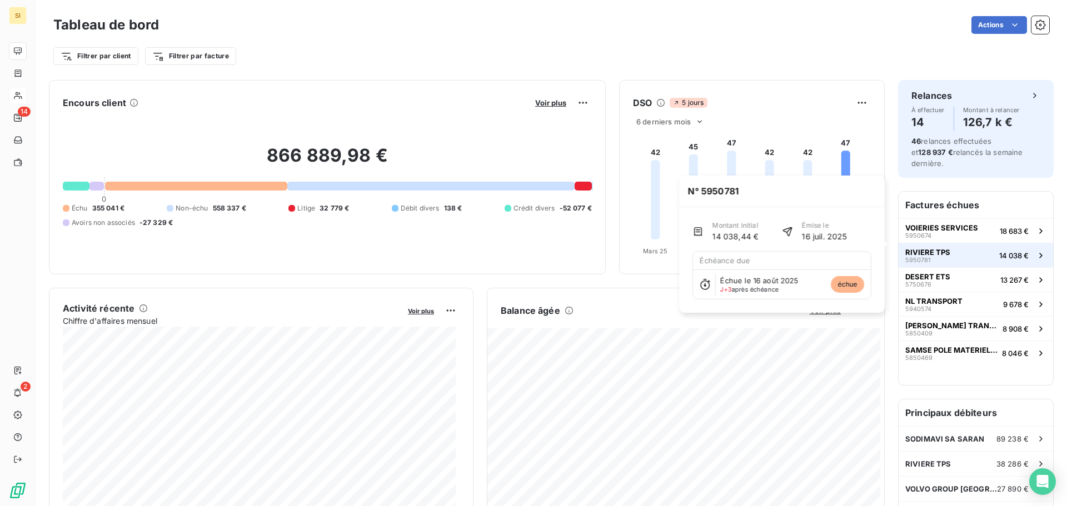
click at [918, 248] on span "RIVIERE TPS" at bounding box center [928, 252] width 45 height 9
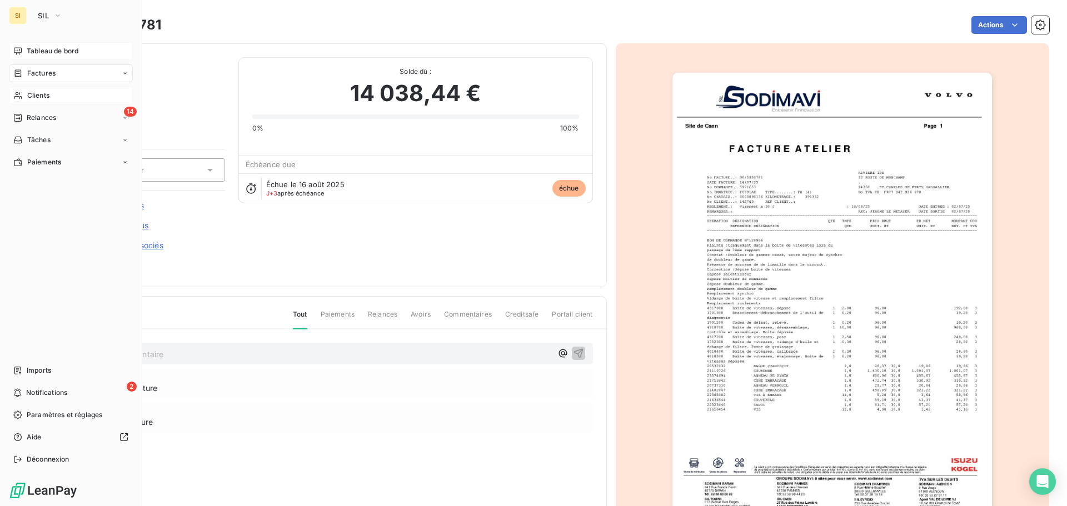
click at [52, 51] on span "Tableau de bord" at bounding box center [53, 51] width 52 height 10
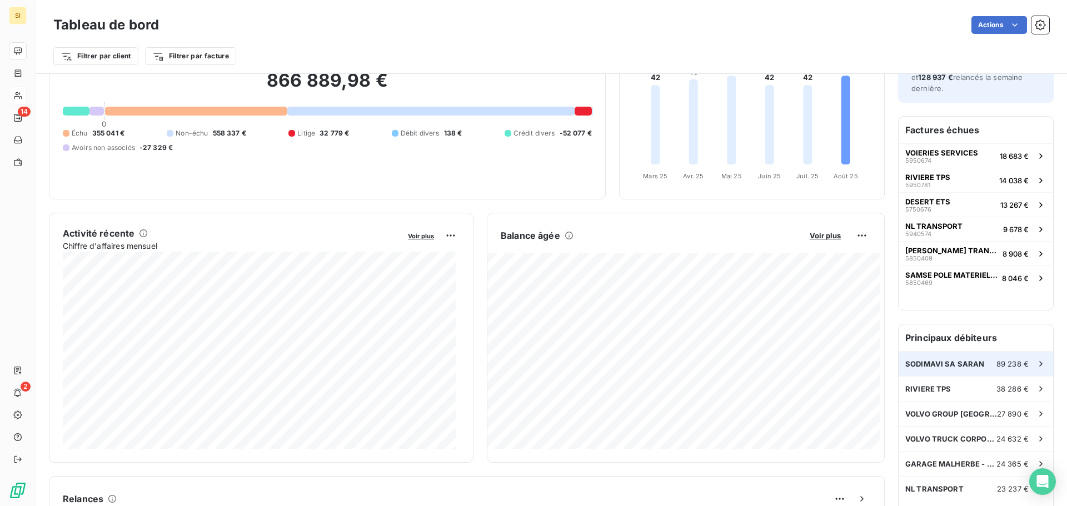
scroll to position [56, 0]
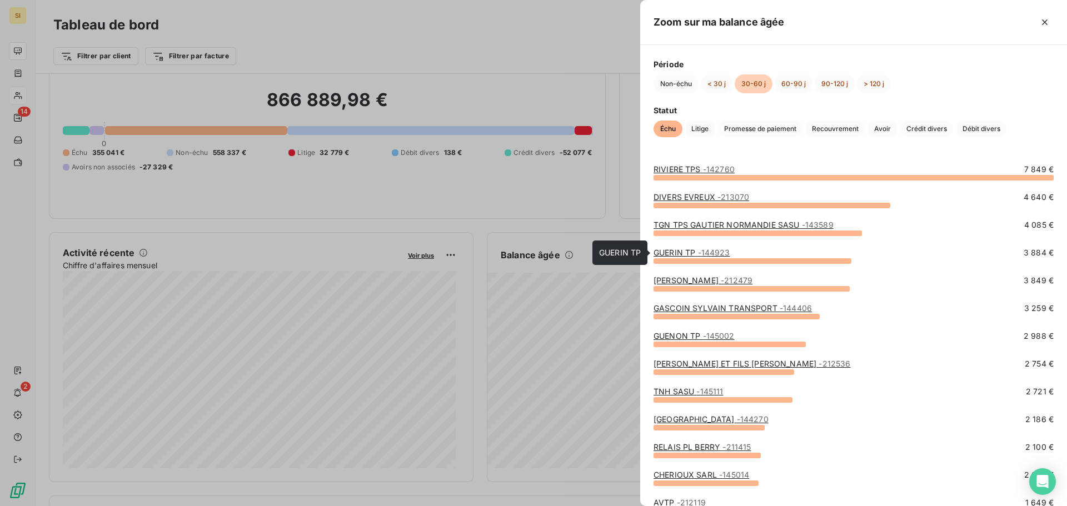
click at [675, 253] on link "GUERIN TP - 144923" at bounding box center [692, 252] width 77 height 9
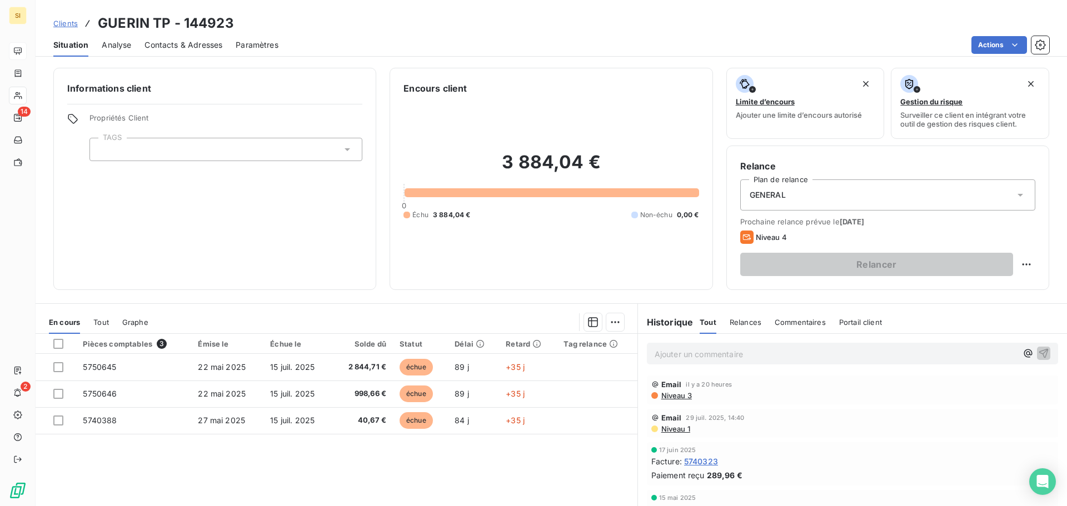
click at [190, 48] on span "Contacts & Adresses" at bounding box center [184, 44] width 78 height 11
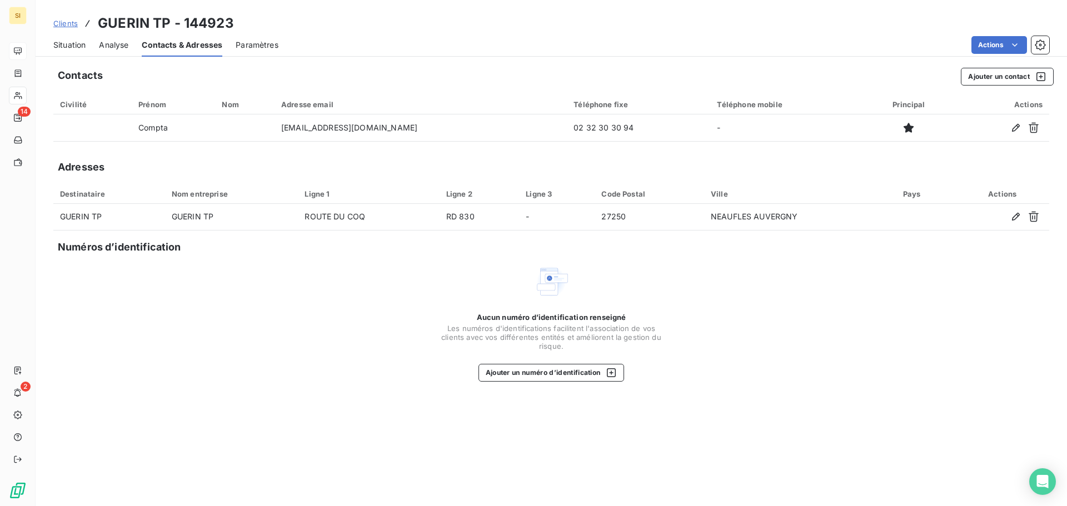
click at [71, 48] on span "Situation" at bounding box center [69, 44] width 32 height 11
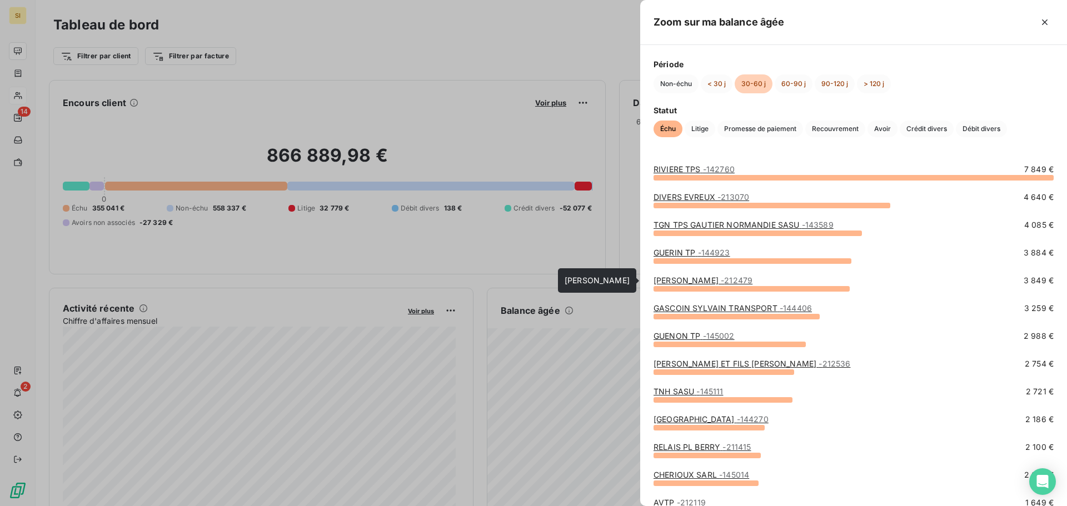
click at [706, 279] on link "MAGNIEZ EDOUARD - 212479" at bounding box center [703, 280] width 99 height 9
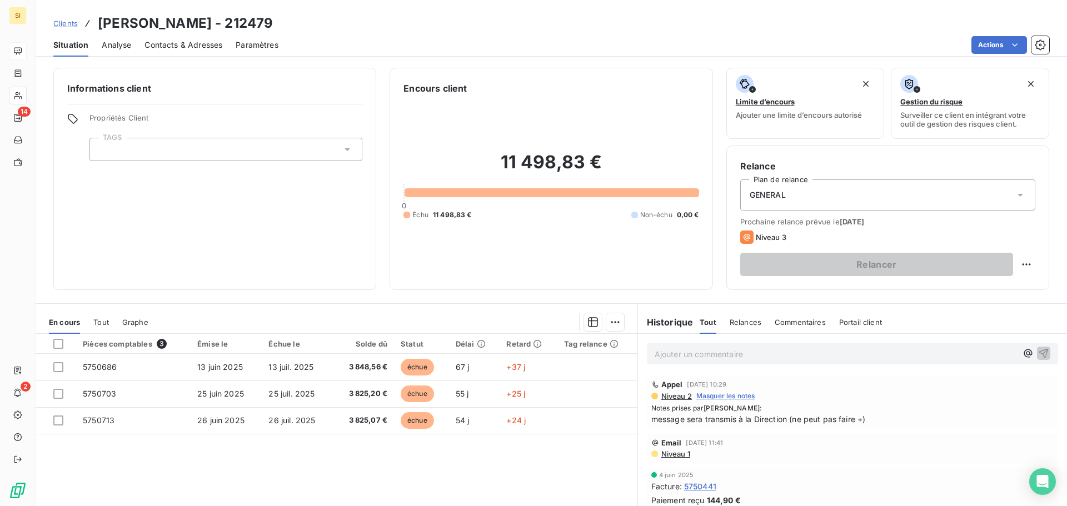
click at [176, 41] on span "Contacts & Adresses" at bounding box center [184, 44] width 78 height 11
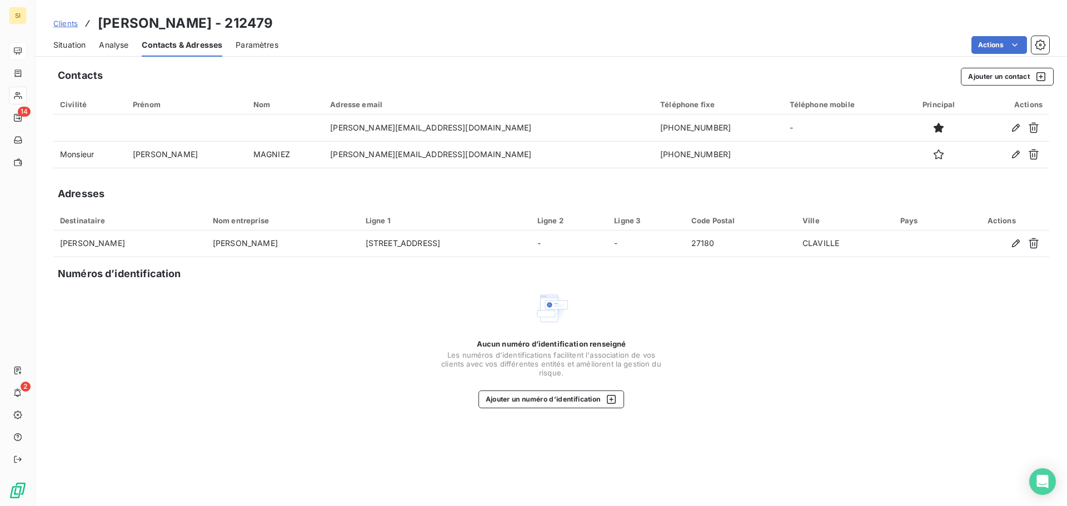
click at [71, 41] on span "Situation" at bounding box center [69, 44] width 32 height 11
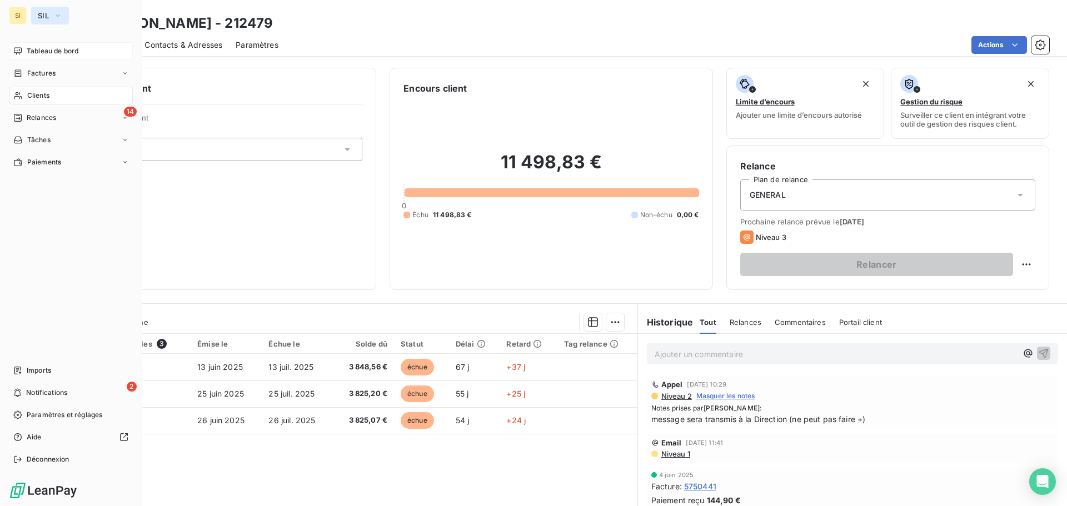
click at [39, 14] on span "SIL" at bounding box center [43, 15] width 11 height 9
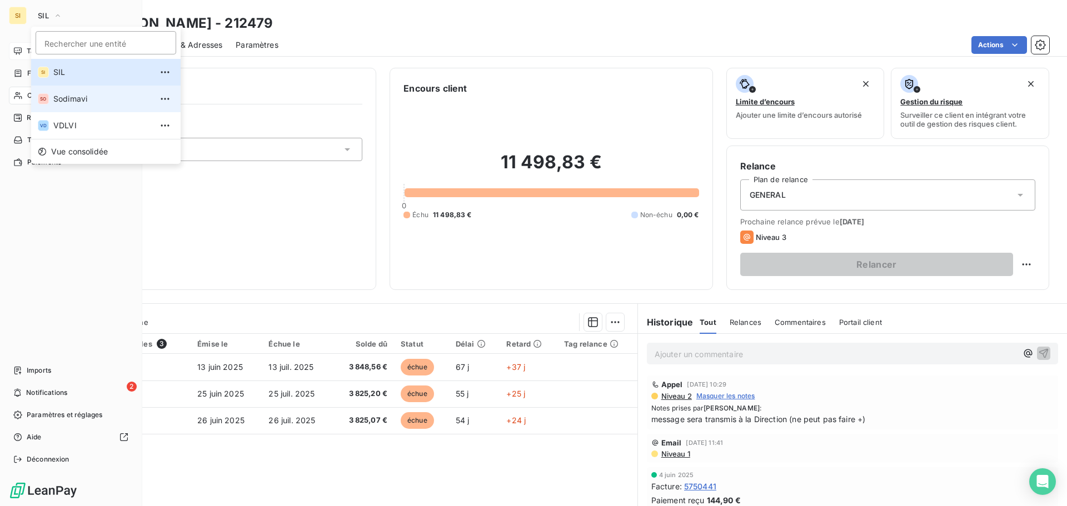
click at [58, 97] on span "Sodimavi" at bounding box center [102, 98] width 98 height 11
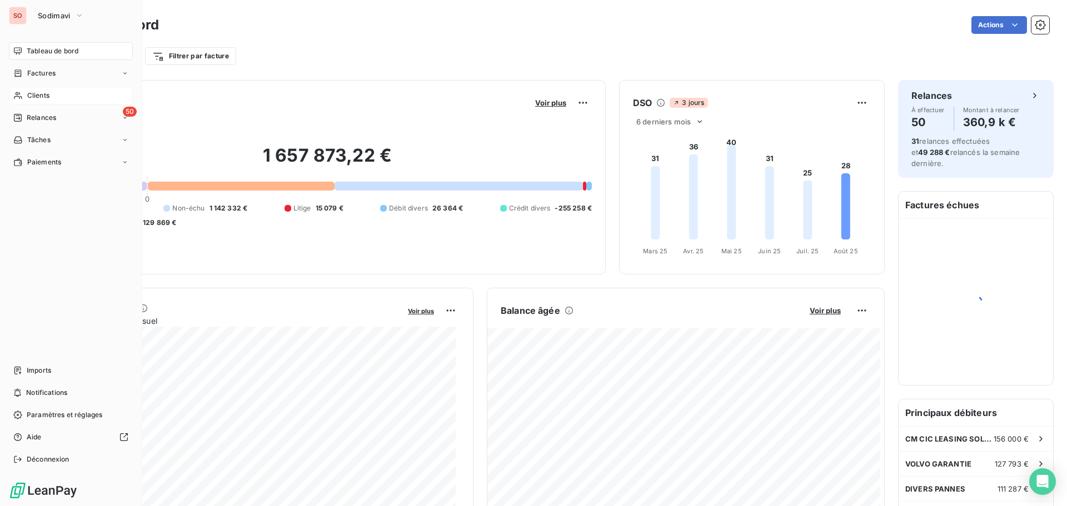
click at [33, 96] on span "Clients" at bounding box center [38, 96] width 22 height 10
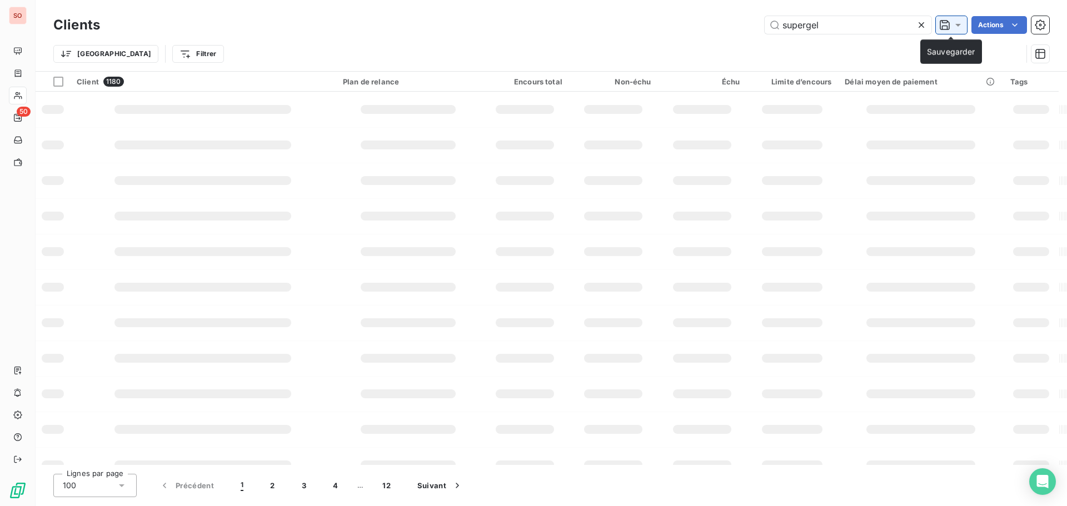
type input "supergel"
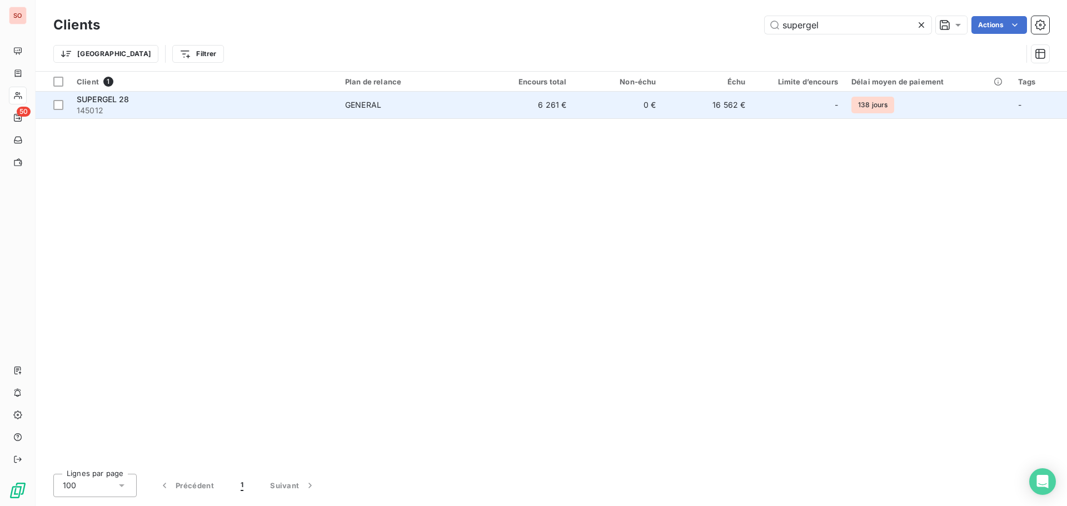
click at [112, 102] on span "SUPERGEL 28" at bounding box center [103, 99] width 53 height 9
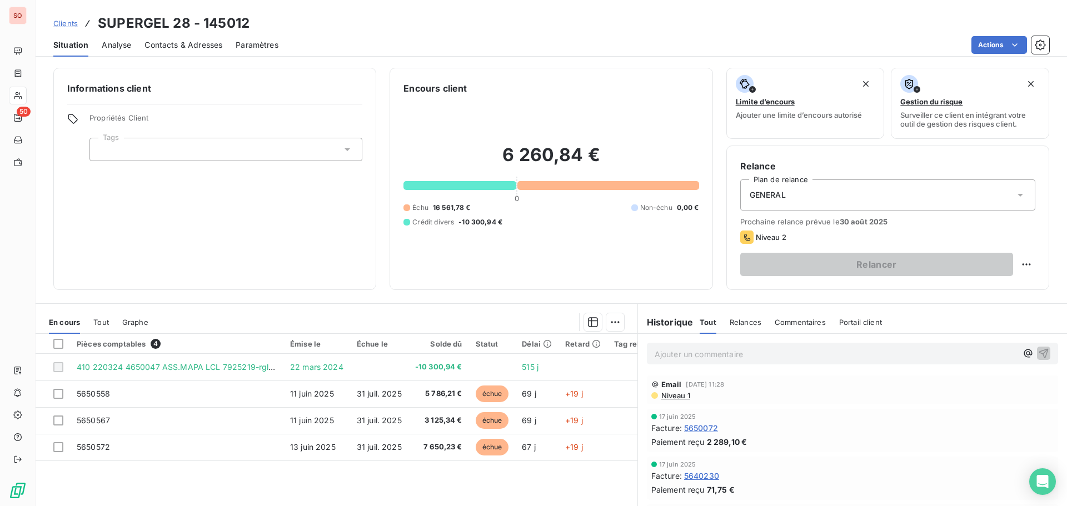
click at [165, 43] on span "Contacts & Adresses" at bounding box center [184, 44] width 78 height 11
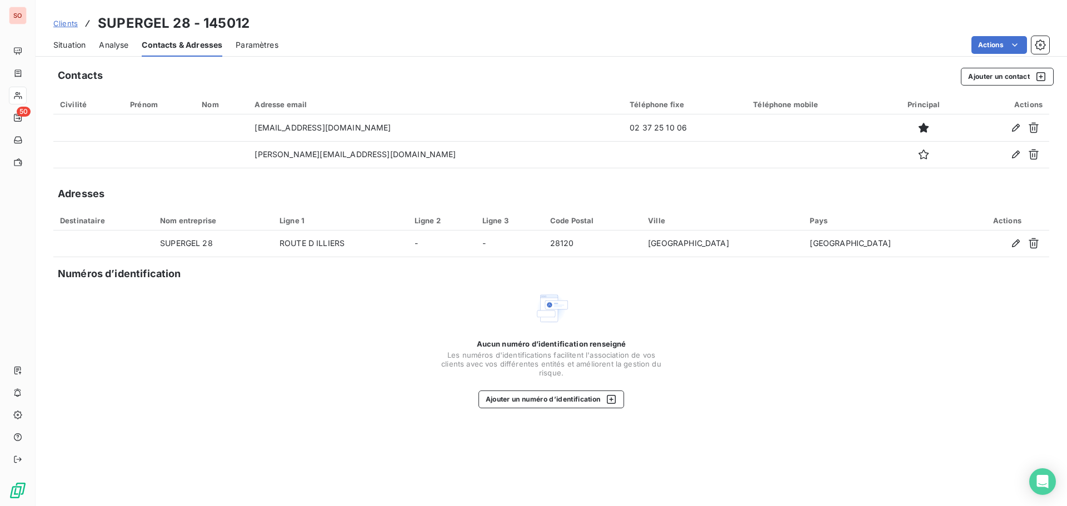
click at [67, 44] on span "Situation" at bounding box center [69, 44] width 32 height 11
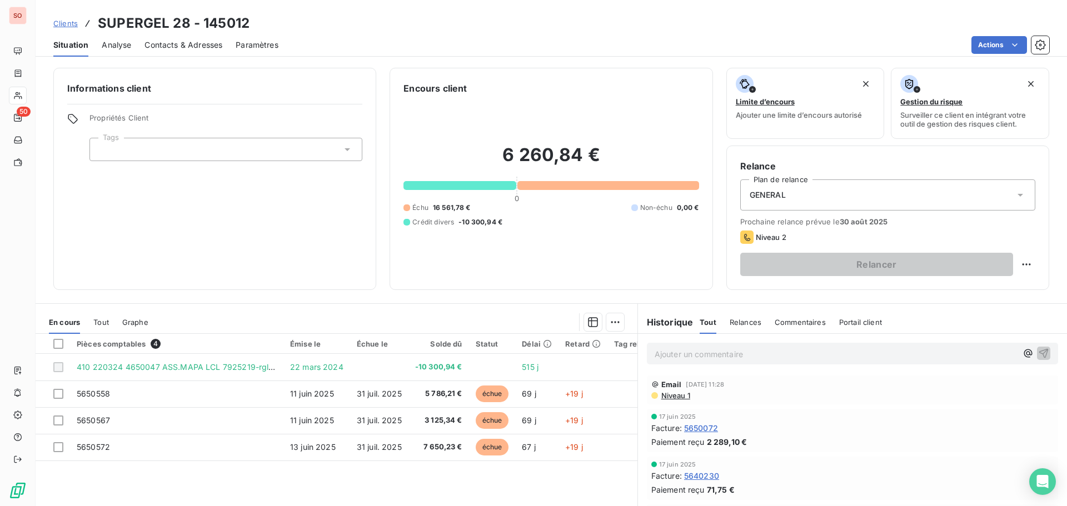
click at [662, 354] on p "Ajouter un commentaire ﻿" at bounding box center [836, 354] width 362 height 14
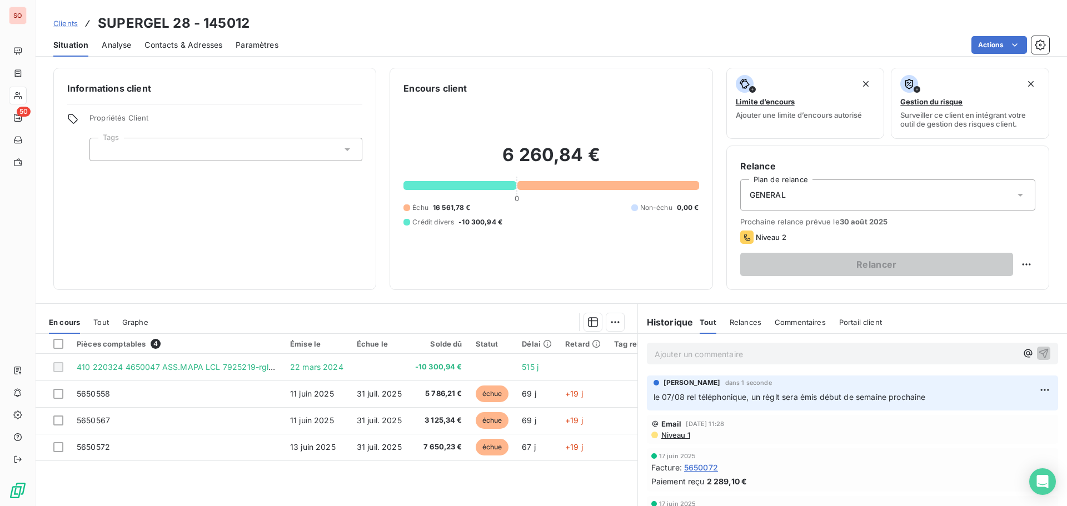
click at [683, 354] on p "Ajouter un commentaire ﻿" at bounding box center [836, 354] width 362 height 14
click at [826, 354] on p "Rel téléphonique, un vir sera fait ce jour de" at bounding box center [836, 353] width 362 height 13
